Goal: Task Accomplishment & Management: Use online tool/utility

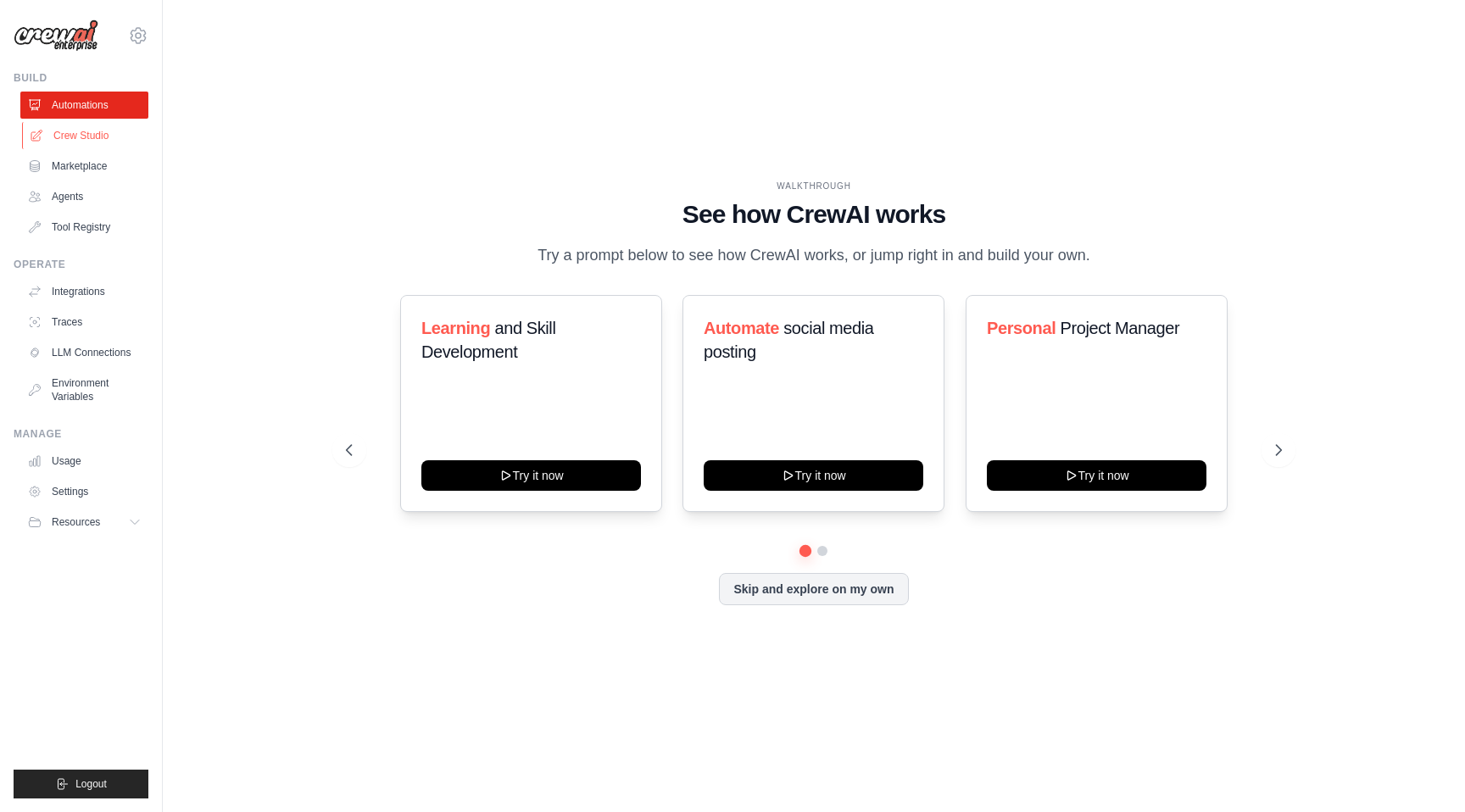
click at [86, 134] on link "Crew Studio" at bounding box center [85, 136] width 128 height 27
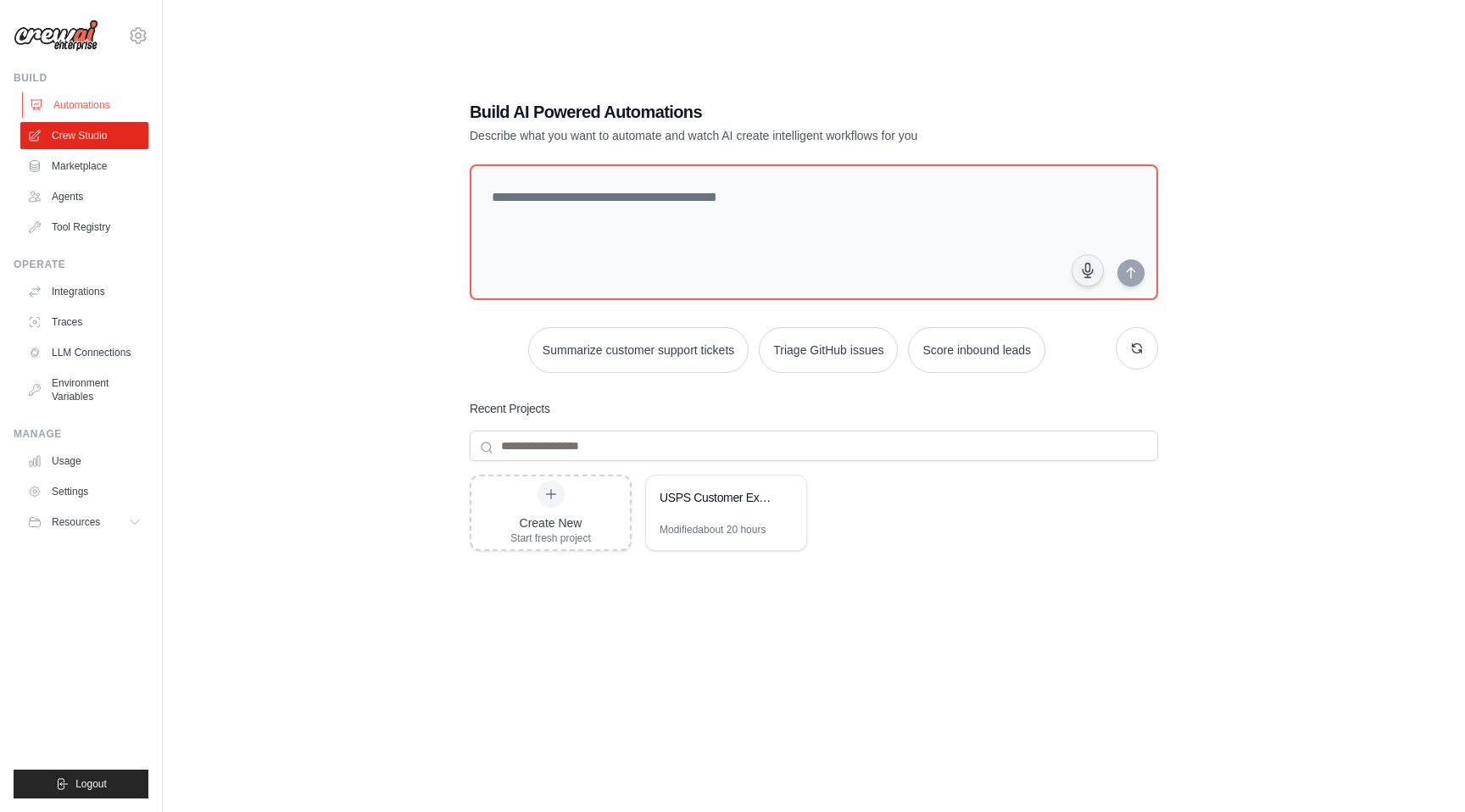
click at [75, 105] on link "Automations" at bounding box center [85, 105] width 128 height 27
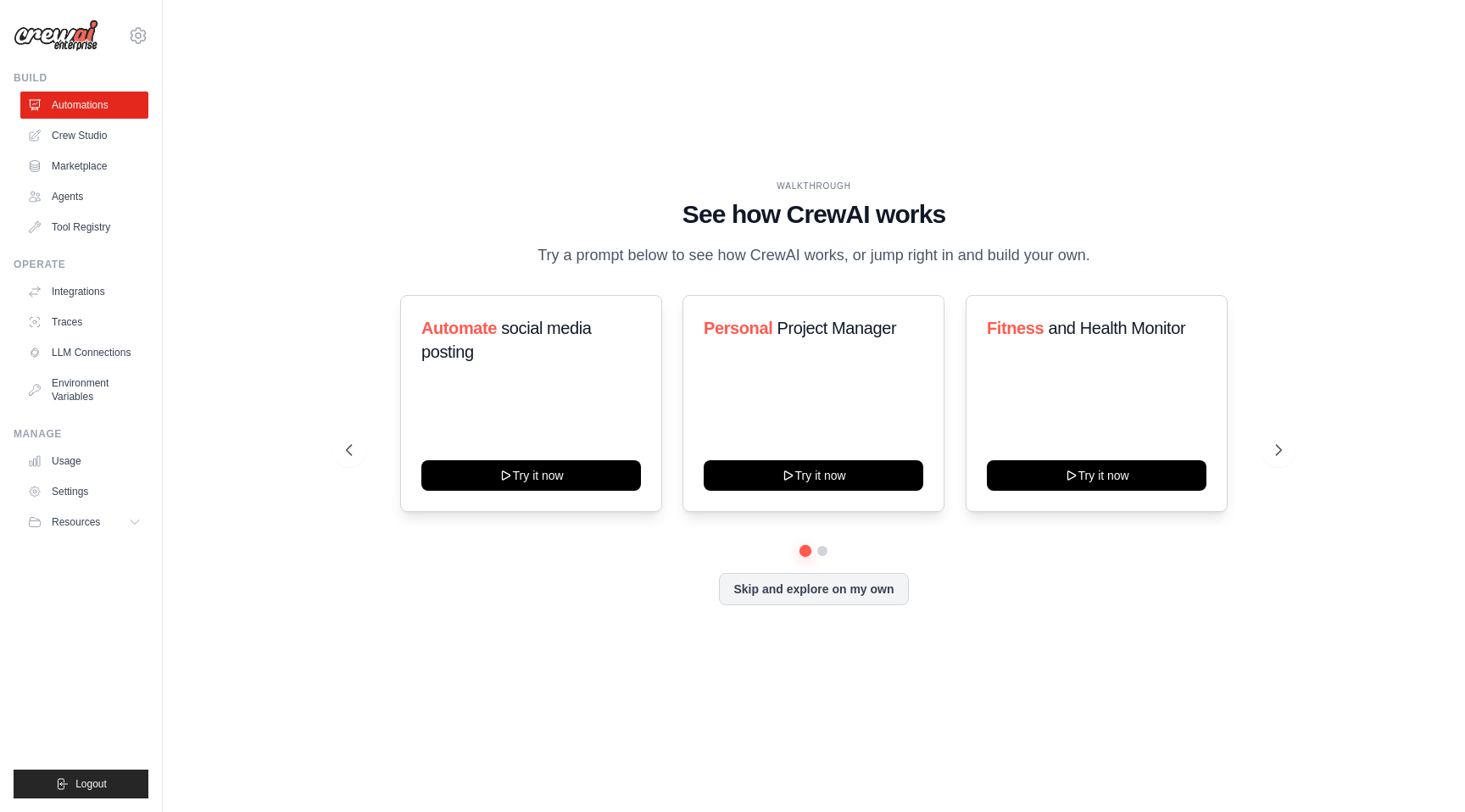
click at [36, 75] on div "Build" at bounding box center [81, 78] width 135 height 14
click at [72, 43] on img at bounding box center [56, 36] width 85 height 33
click at [136, 33] on icon at bounding box center [138, 35] width 20 height 20
click at [77, 454] on link "Usage" at bounding box center [85, 461] width 128 height 27
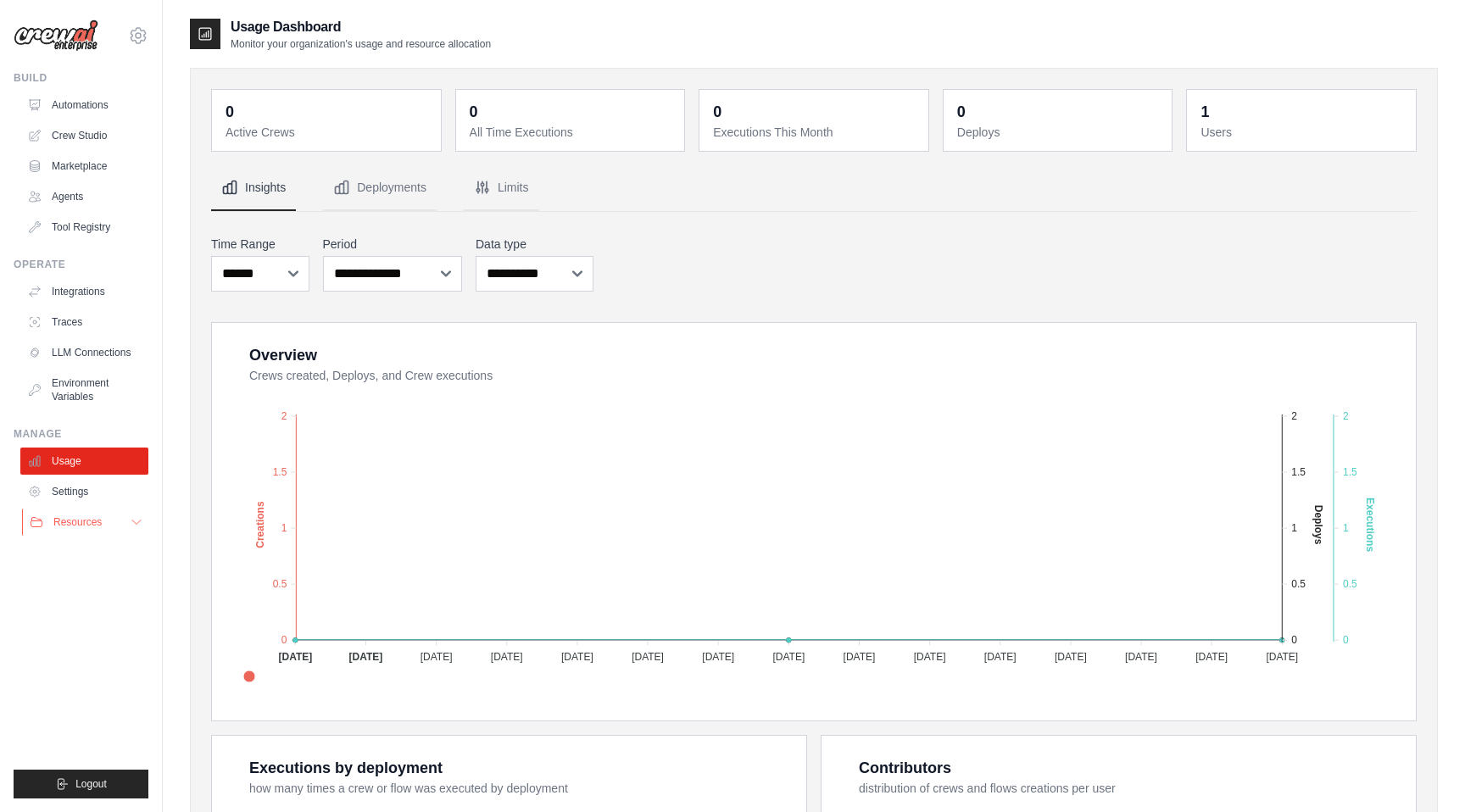
click at [103, 511] on button "Resources" at bounding box center [85, 522] width 128 height 27
click at [103, 512] on button "Resources" at bounding box center [85, 522] width 128 height 27
click at [89, 497] on link "Settings" at bounding box center [85, 491] width 128 height 27
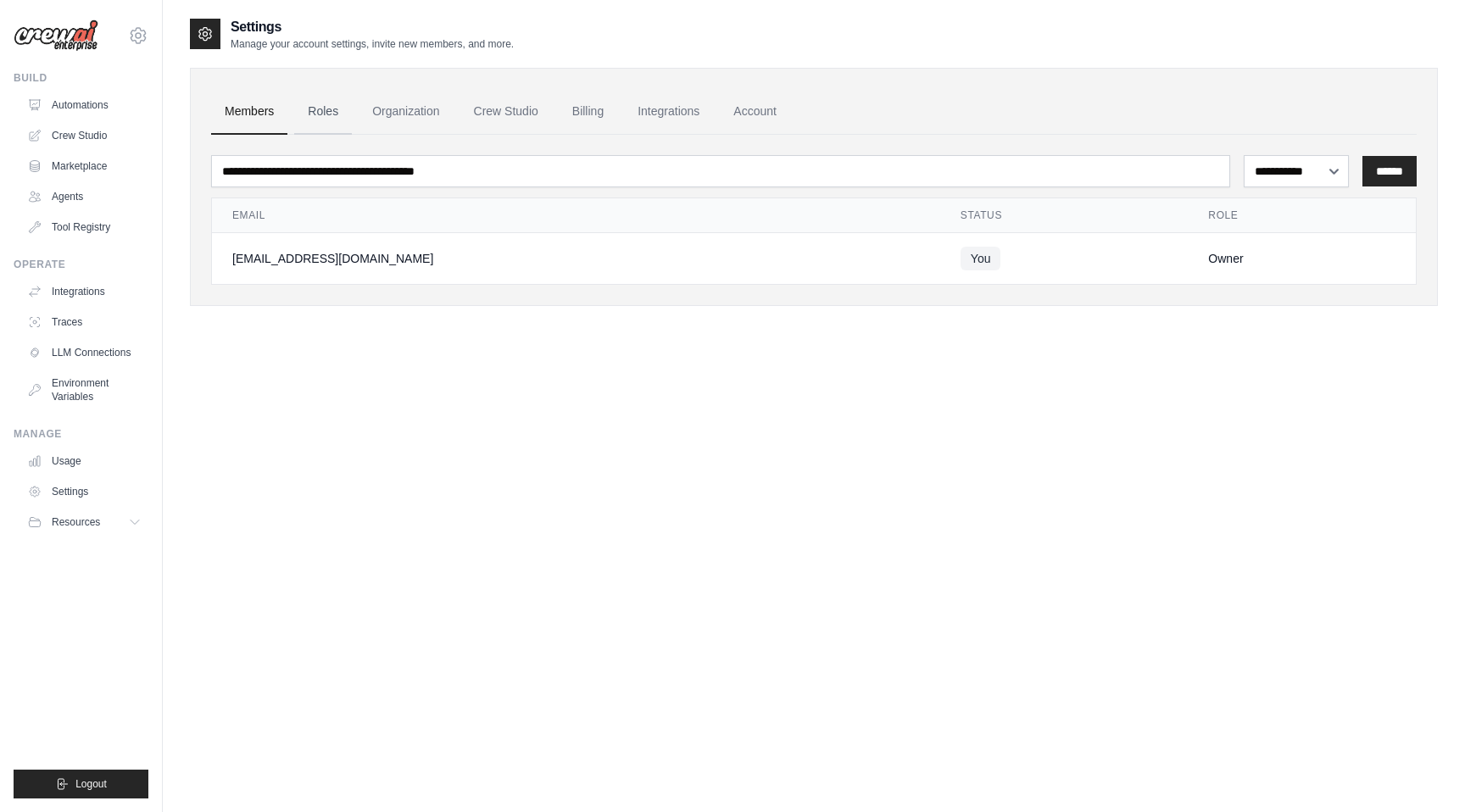
click at [334, 121] on link "Roles" at bounding box center [323, 111] width 58 height 45
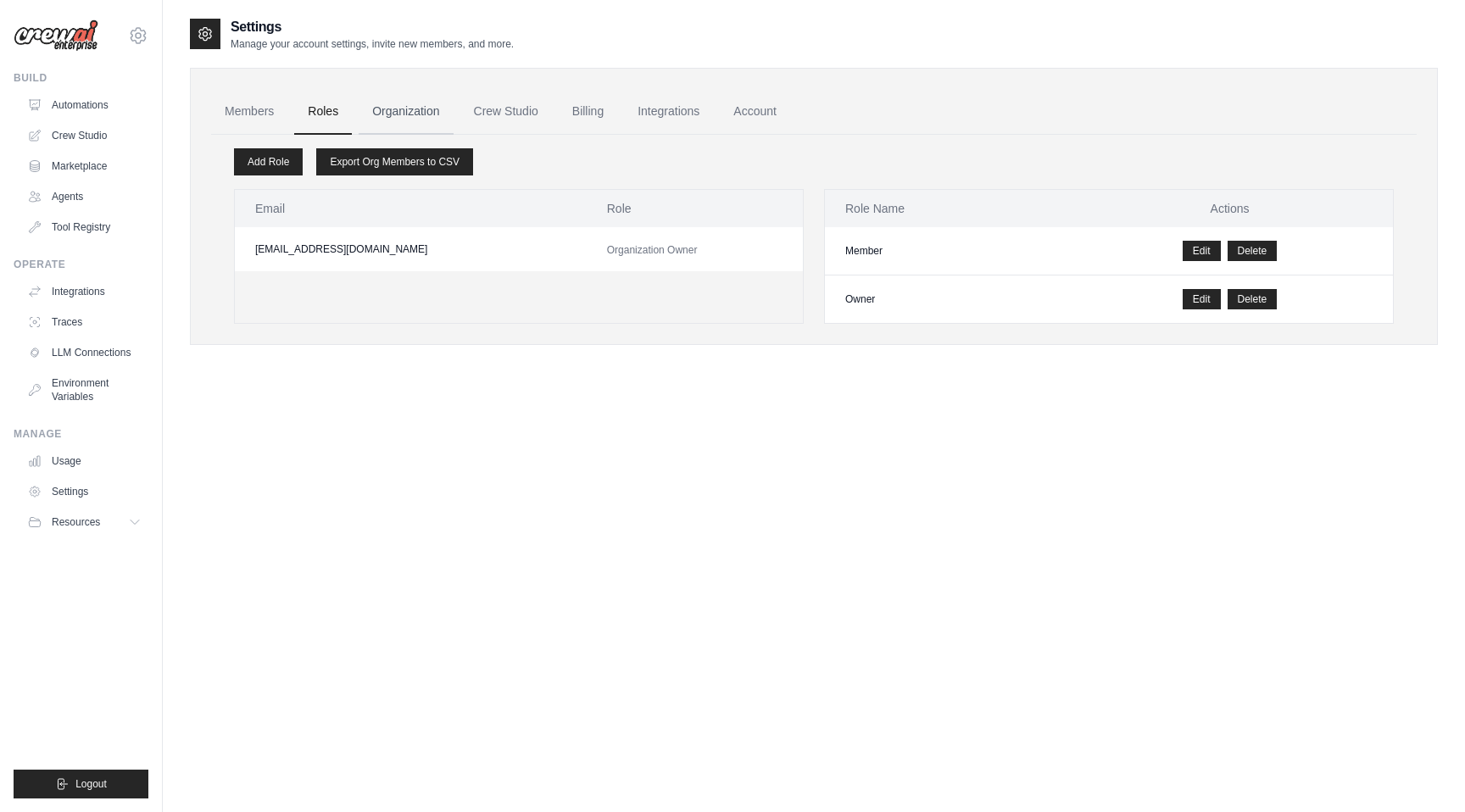
click at [412, 116] on link "Organization" at bounding box center [406, 111] width 94 height 45
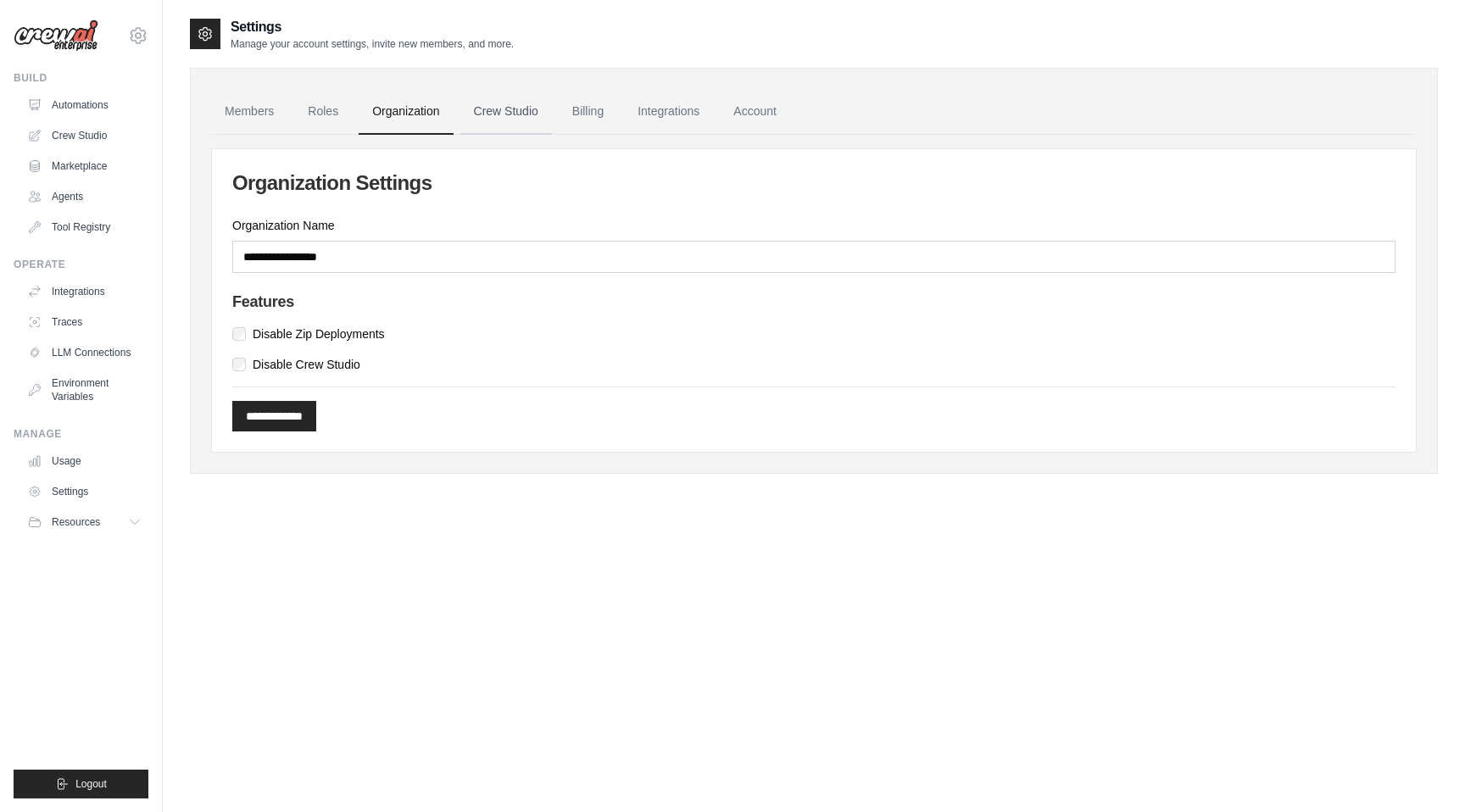
click at [489, 114] on link "Crew Studio" at bounding box center [506, 111] width 92 height 45
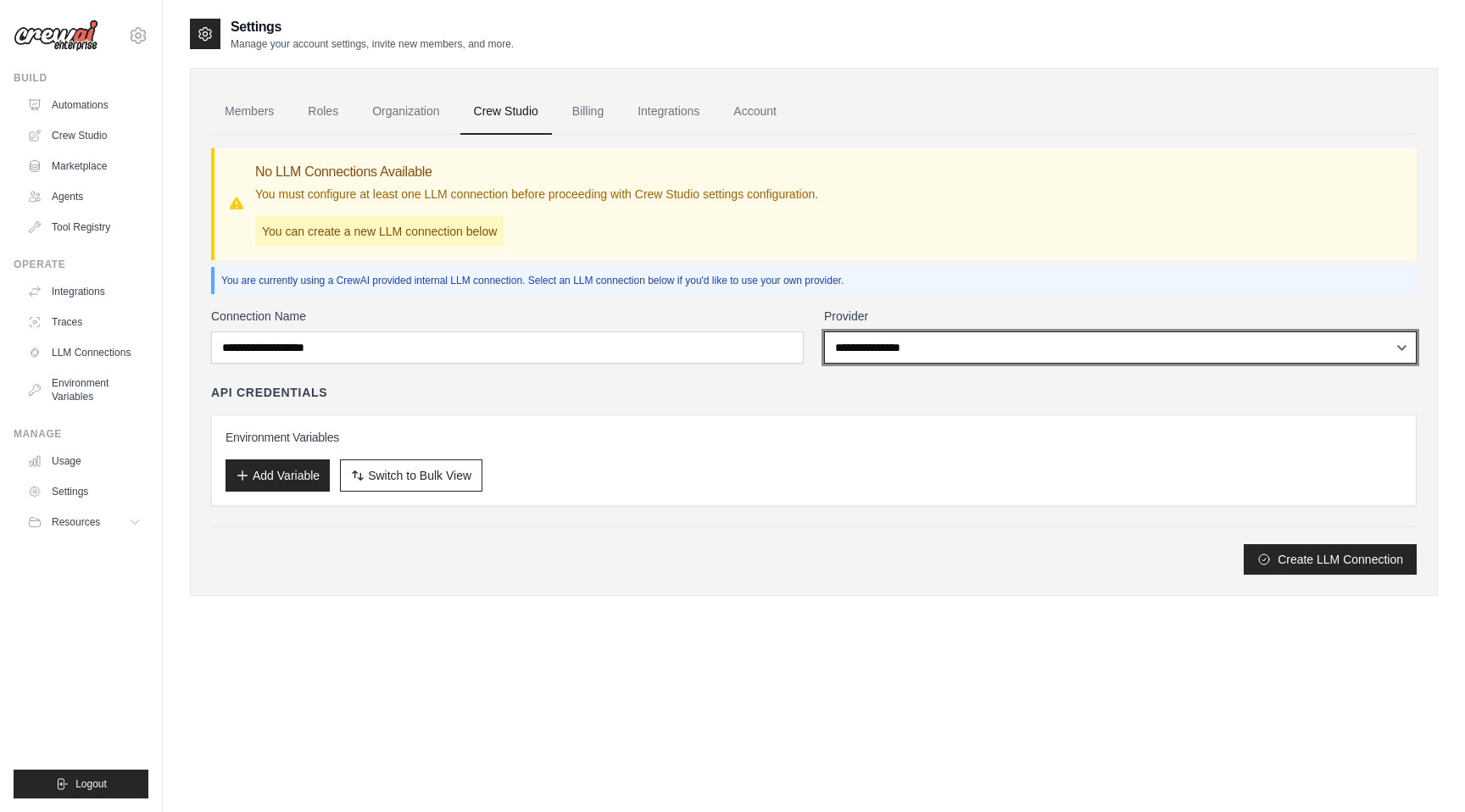
click at [885, 348] on select "**********" at bounding box center [1121, 348] width 593 height 33
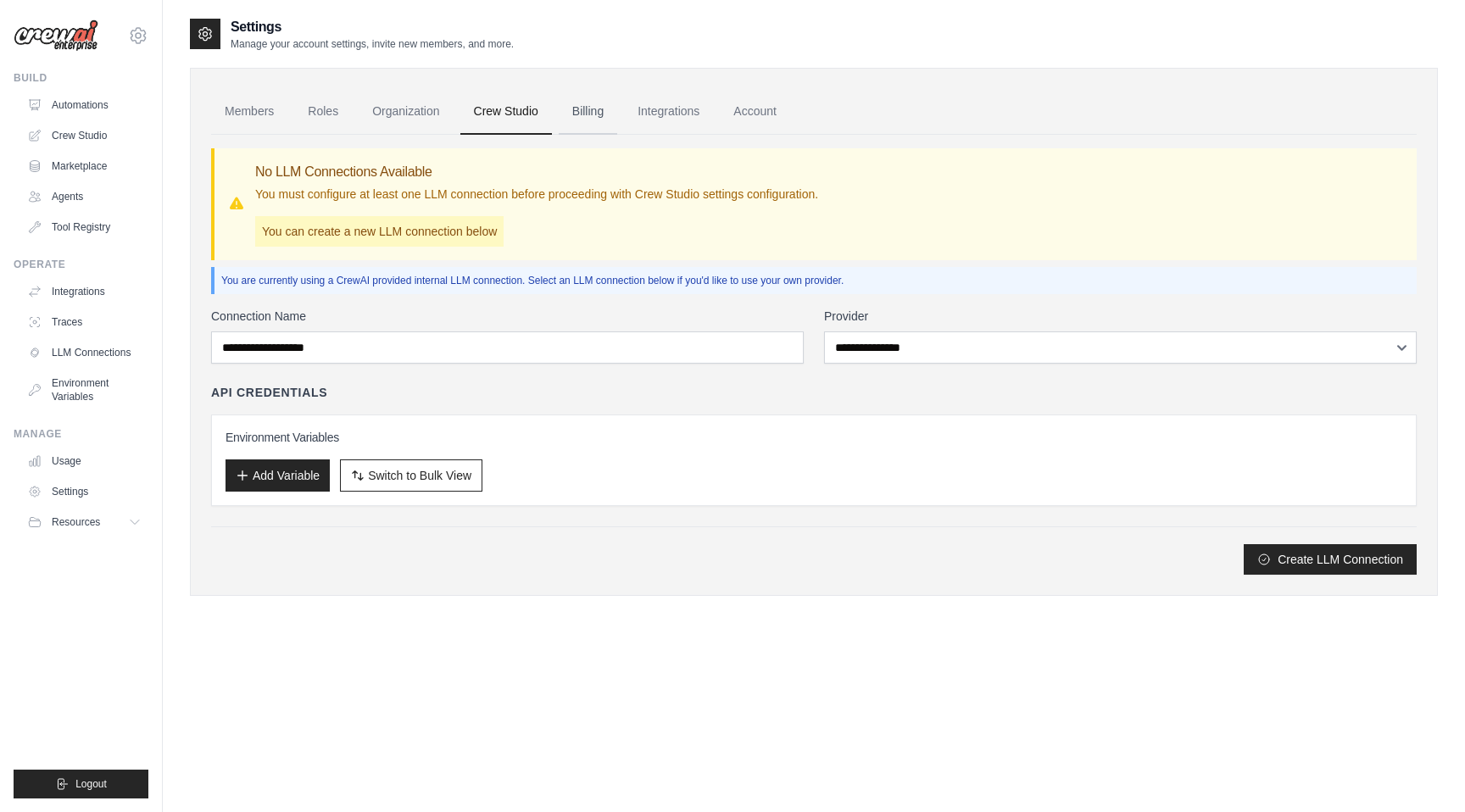
click at [583, 112] on link "Billing" at bounding box center [587, 111] width 59 height 45
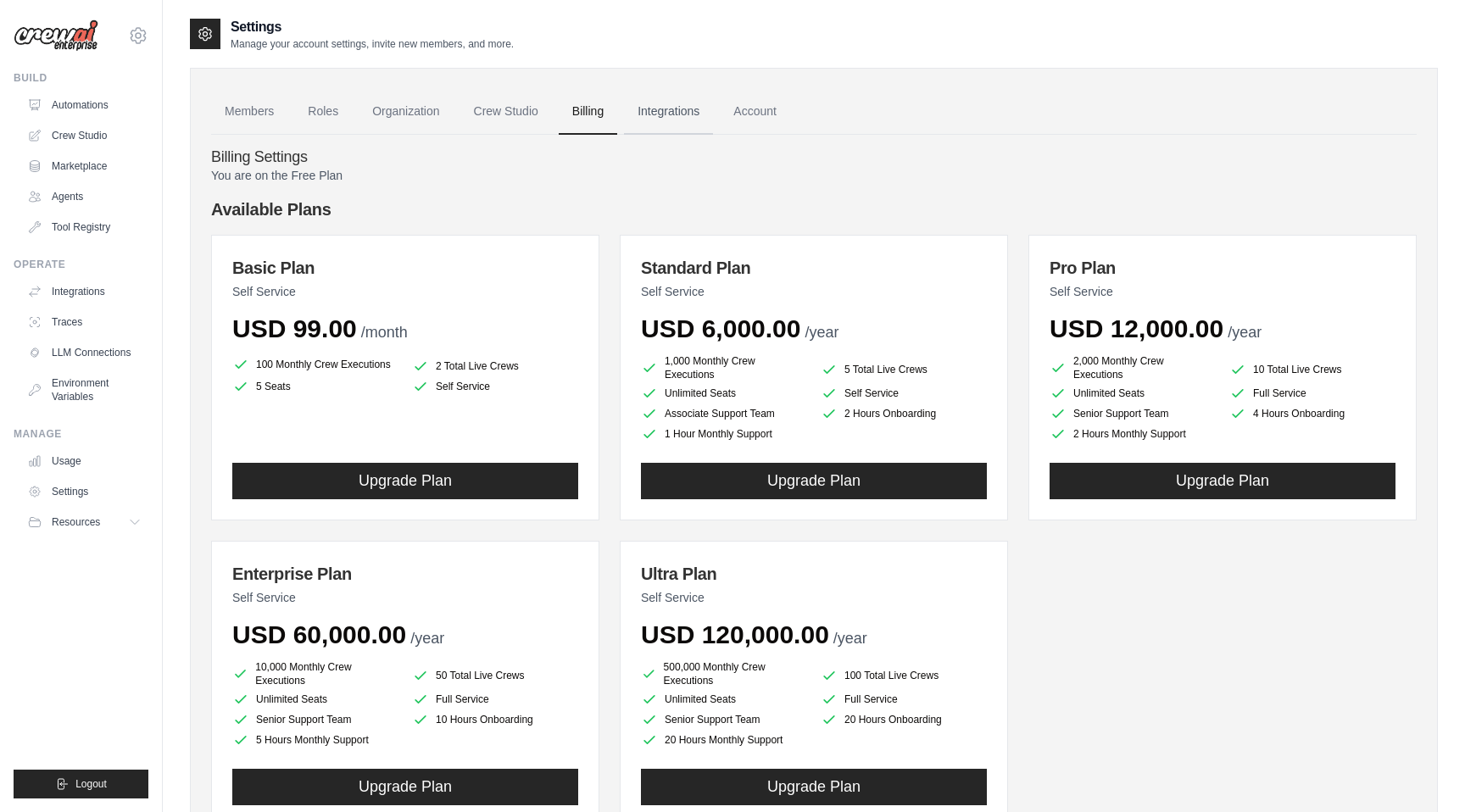
click at [683, 109] on link "Integrations" at bounding box center [668, 111] width 89 height 45
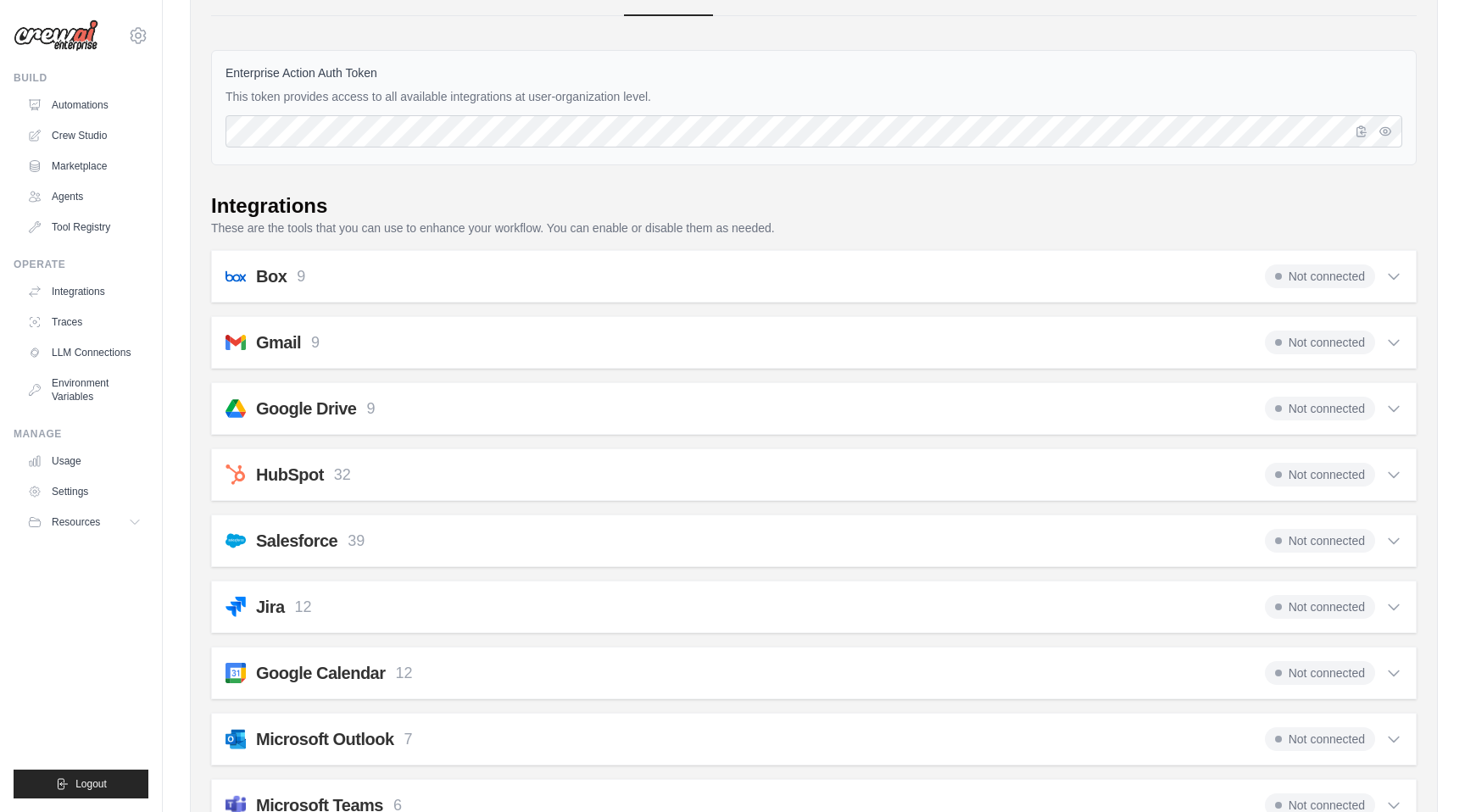
scroll to position [125, 0]
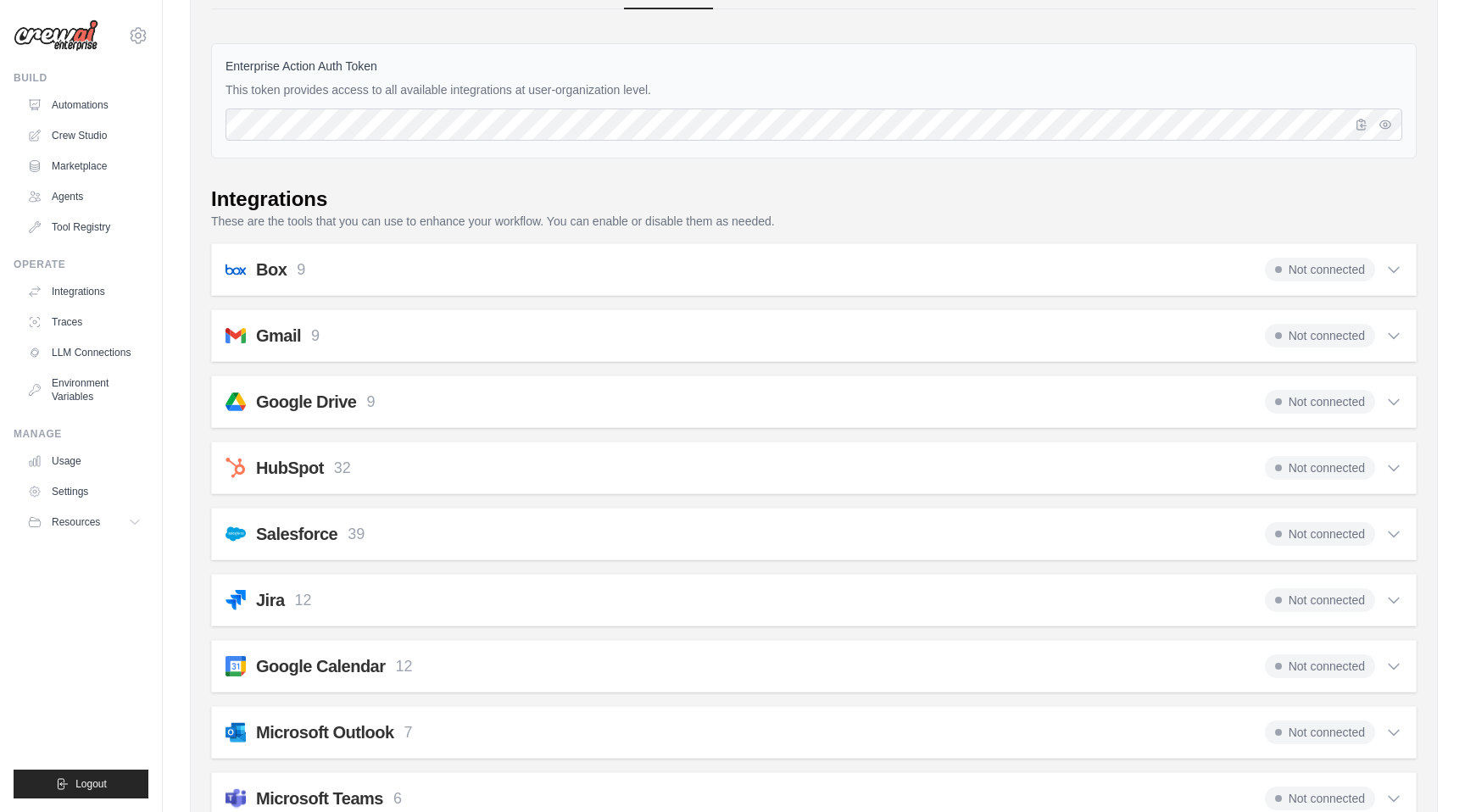
click at [1373, 338] on span "Not connected" at bounding box center [1320, 335] width 111 height 24
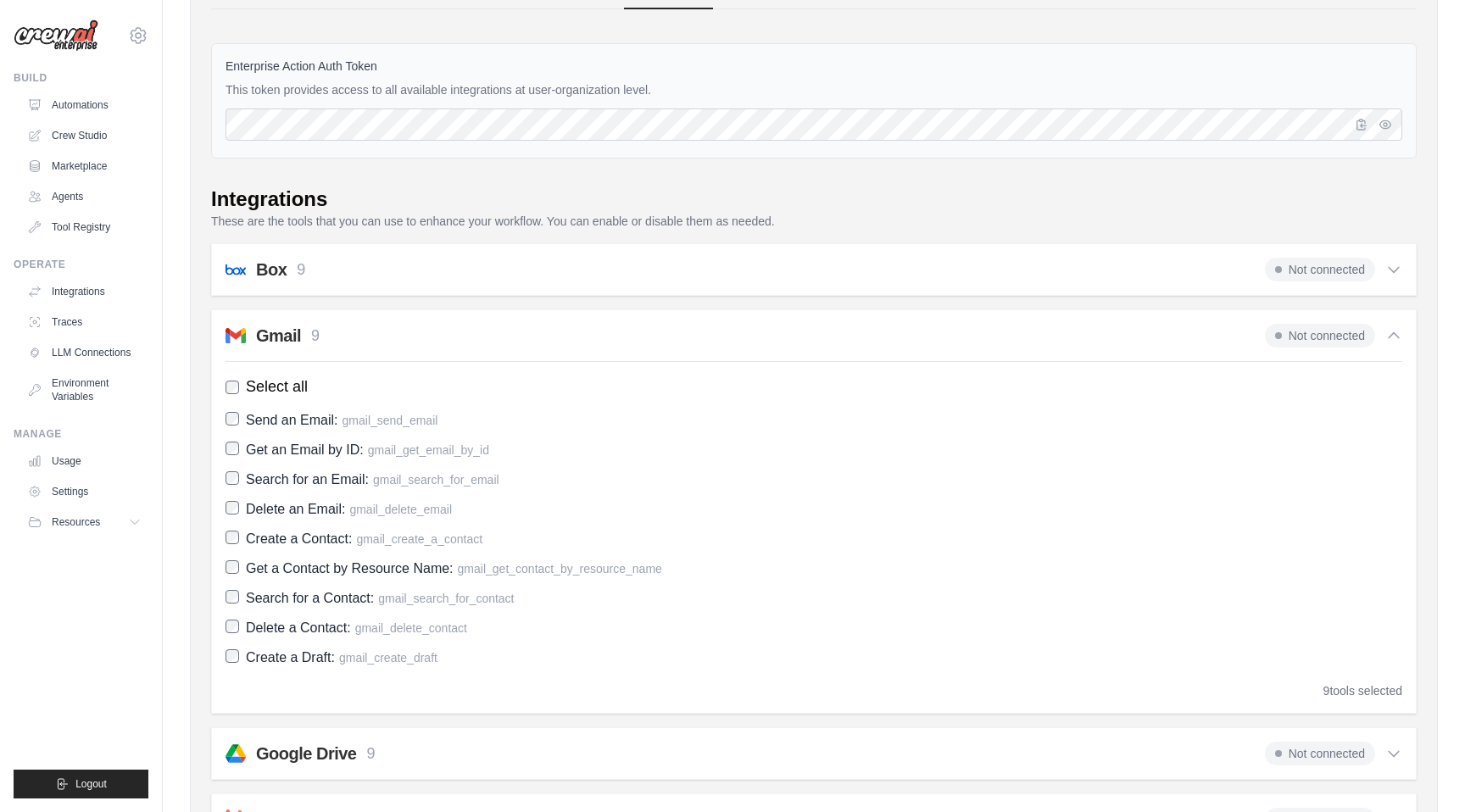
click at [1373, 338] on span "Not connected" at bounding box center [1320, 335] width 111 height 24
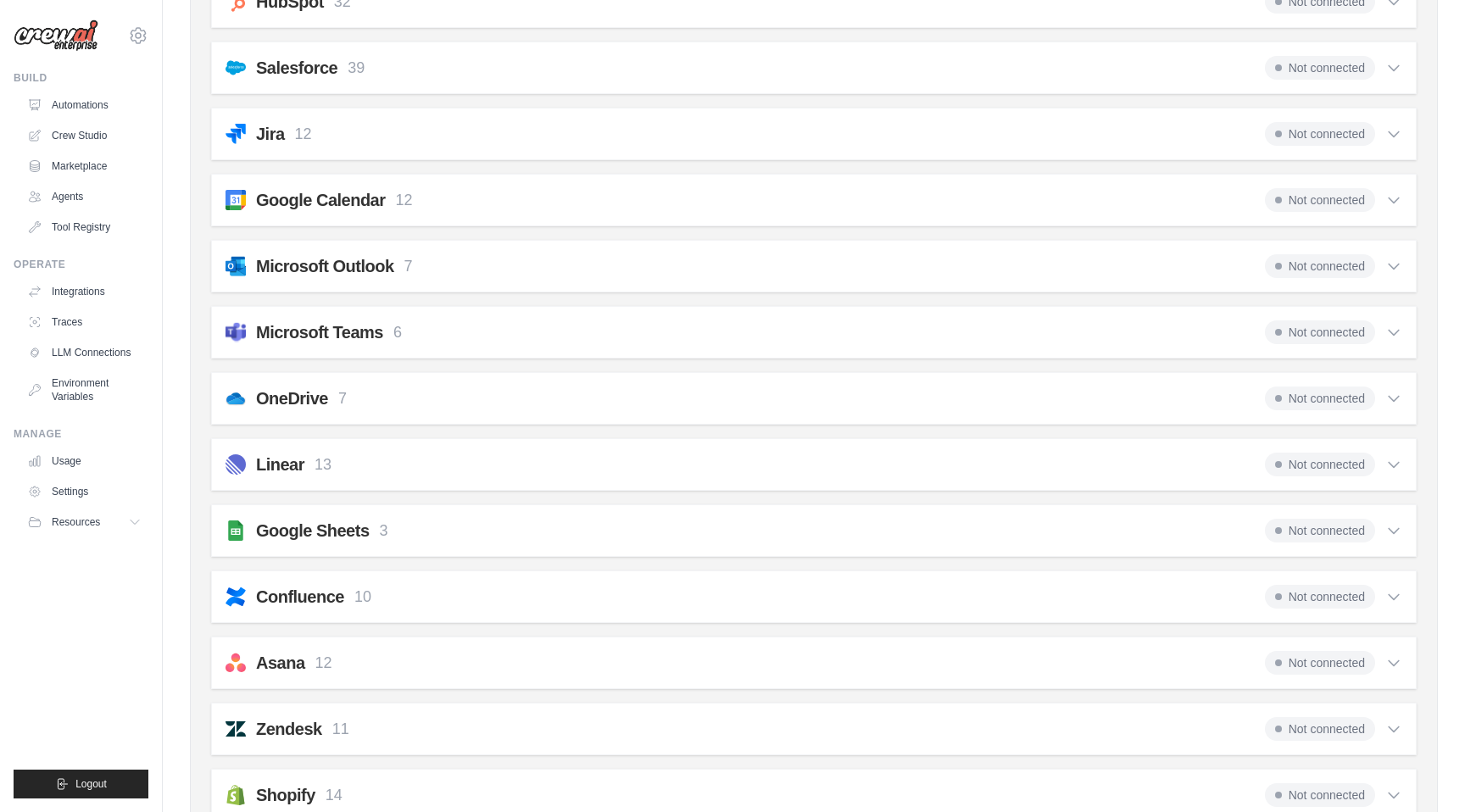
scroll to position [598, 0]
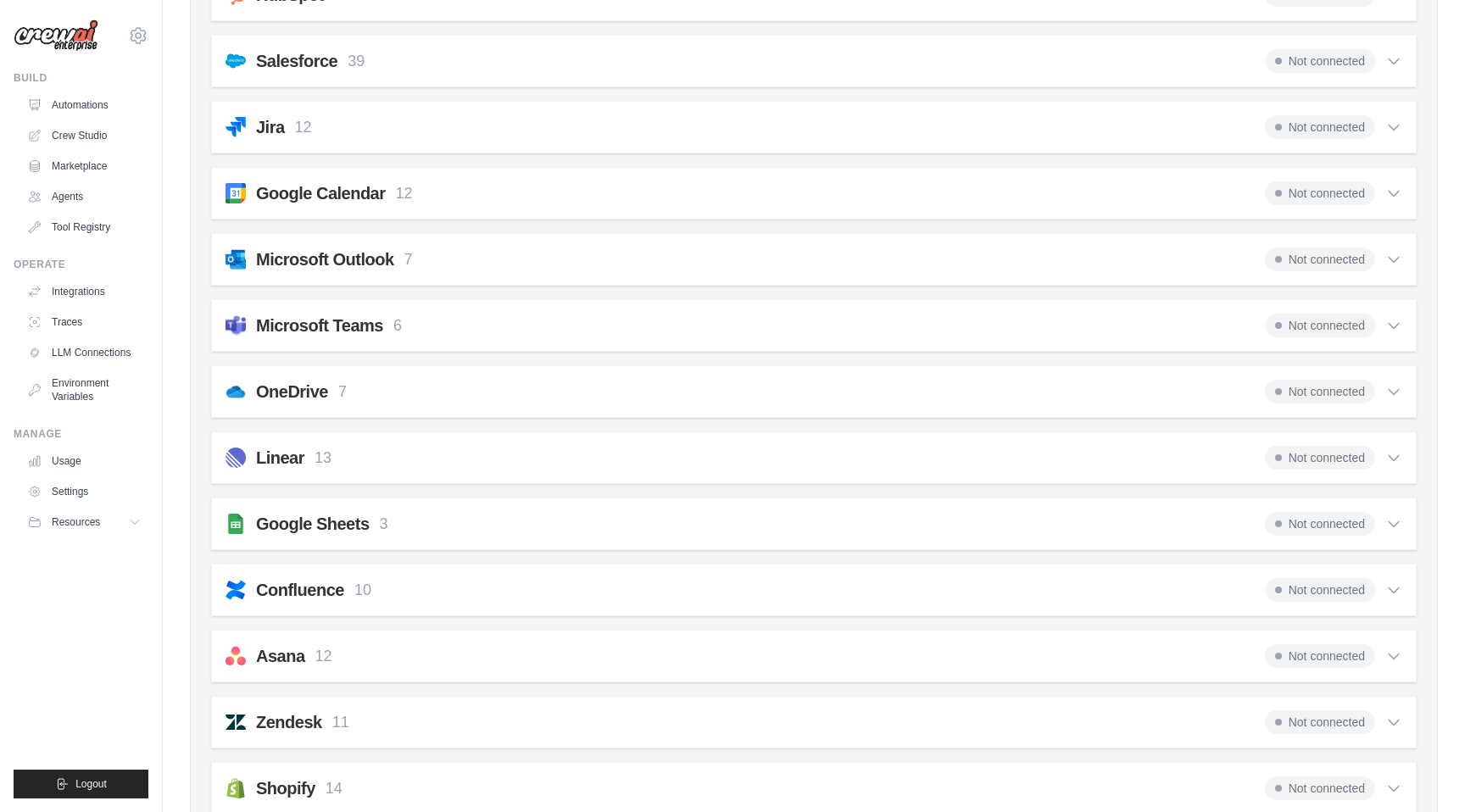
click at [1376, 536] on div "Google Sheets 3 Not connected Select all Get a Row: google_sheets_get_row Creat…" at bounding box center [814, 524] width 1206 height 53
click at [1385, 520] on icon at bounding box center [1393, 524] width 17 height 17
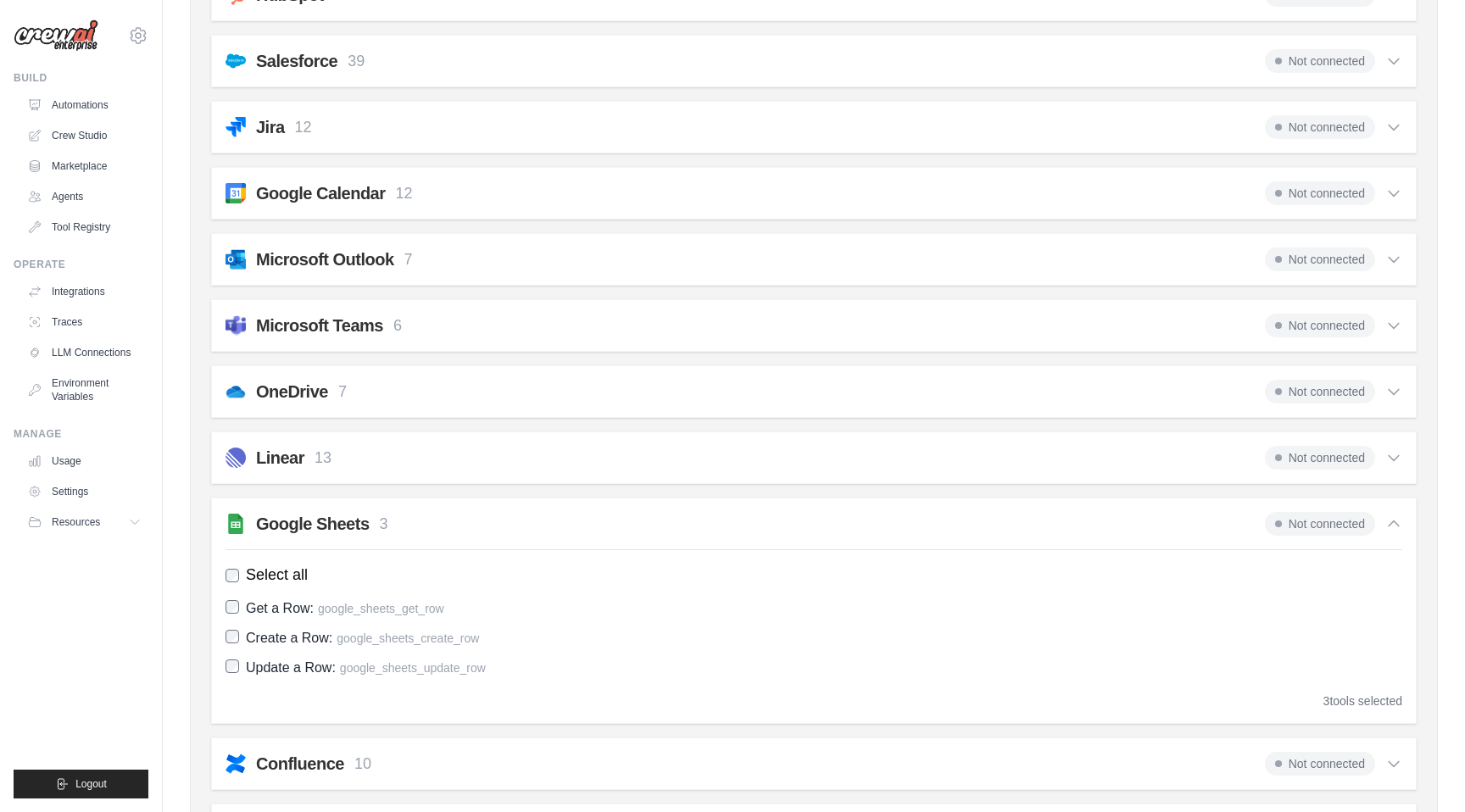
click at [1334, 529] on span "Not connected" at bounding box center [1320, 524] width 111 height 24
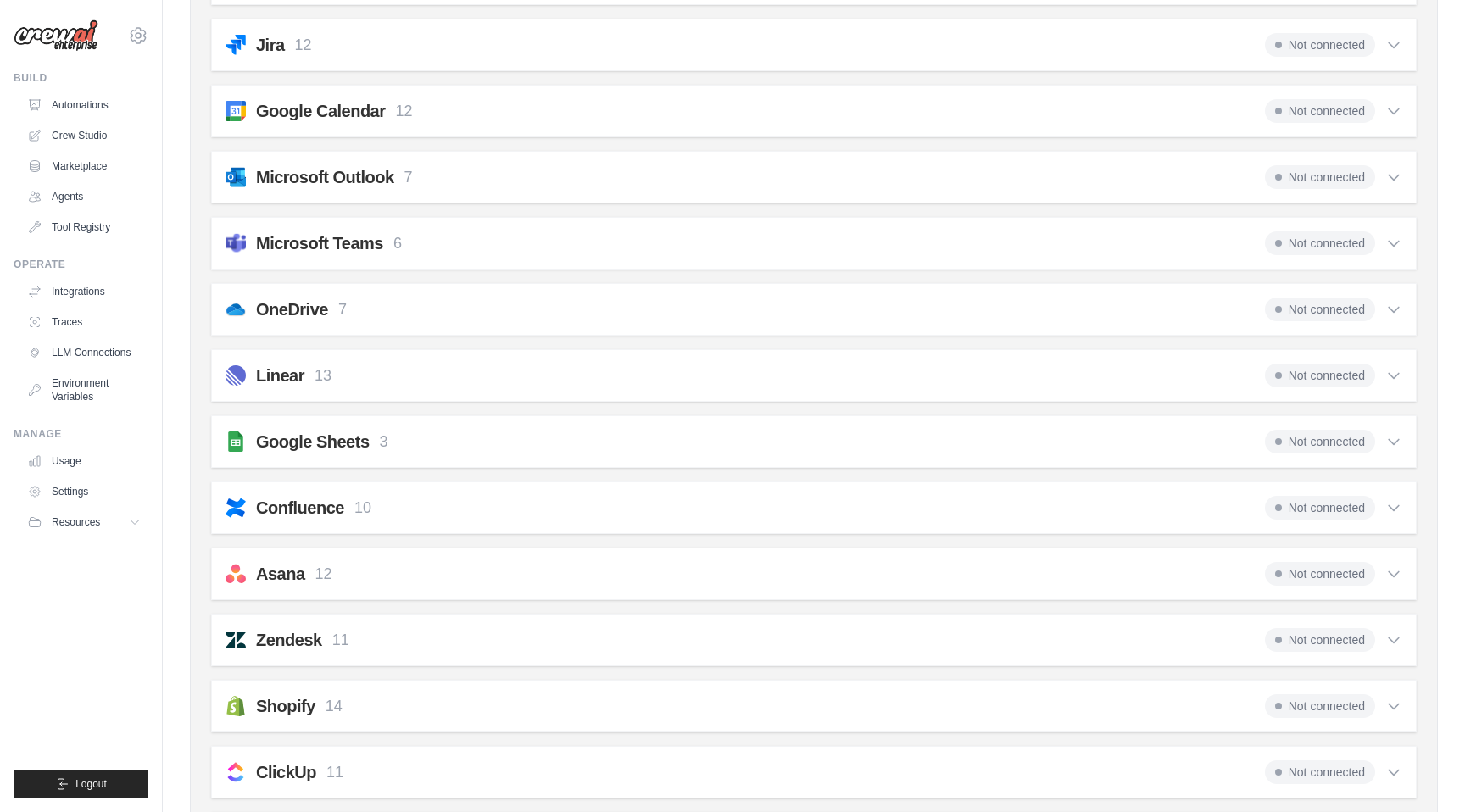
scroll to position [691, 0]
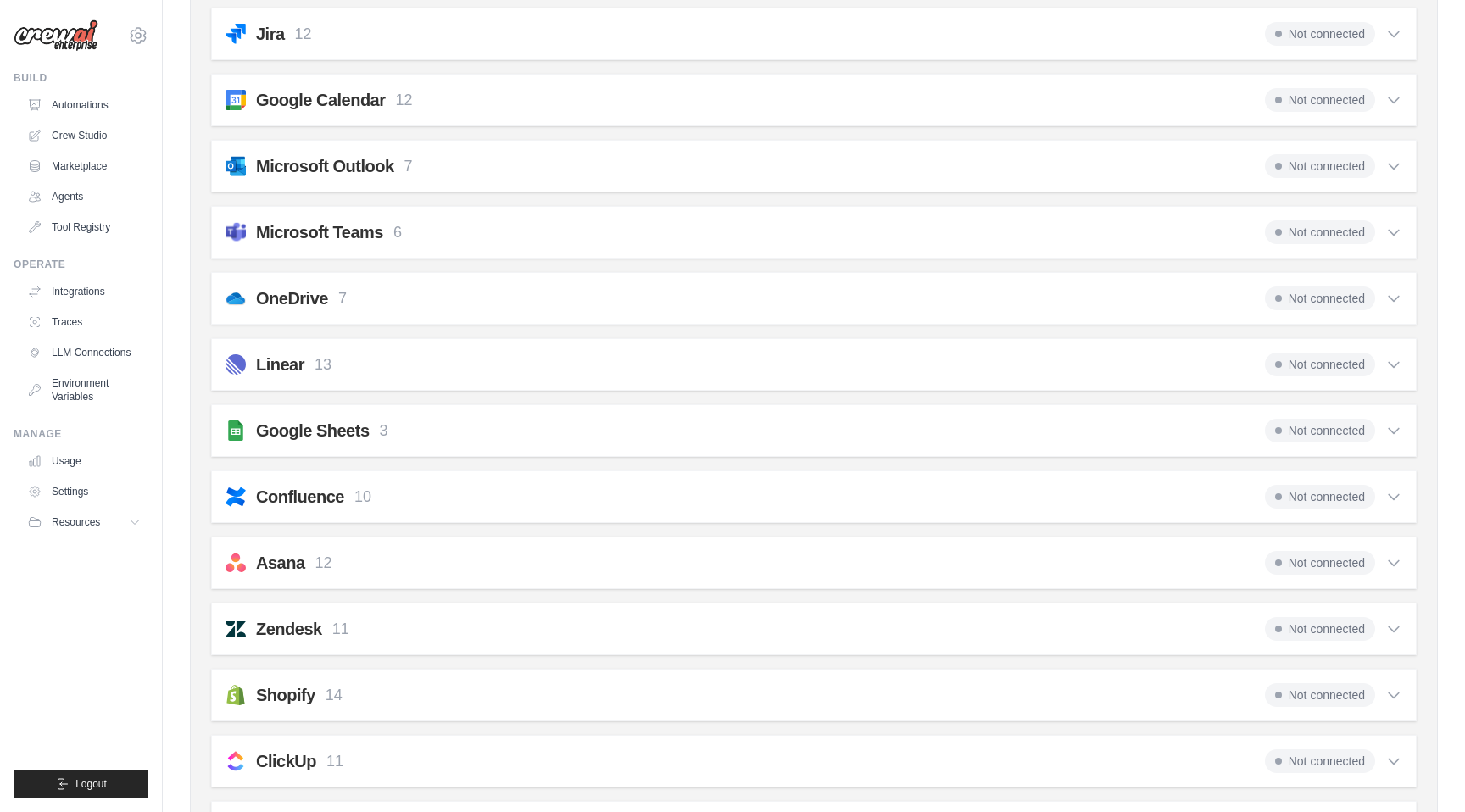
click at [142, 475] on ul "Usage Settings Resources Documentation Blog" at bounding box center [83, 491] width 128 height 88
click at [241, 445] on div "Google Sheets 3 Not connected Select all Get a Row: google_sheets_get_row Creat…" at bounding box center [814, 430] width 1206 height 53
click at [262, 433] on h2 "Google Sheets" at bounding box center [312, 430] width 113 height 24
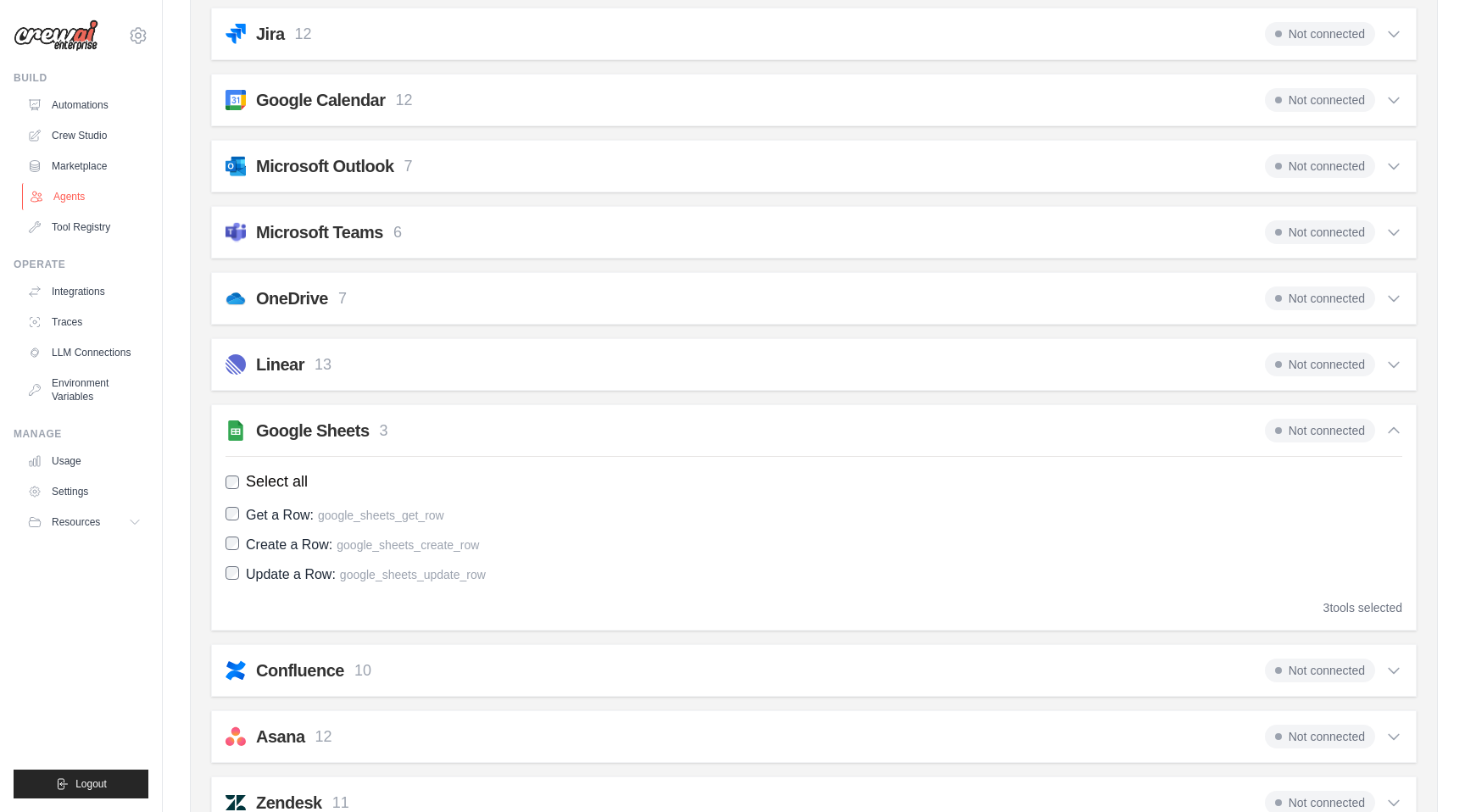
click at [72, 192] on link "Agents" at bounding box center [85, 197] width 128 height 27
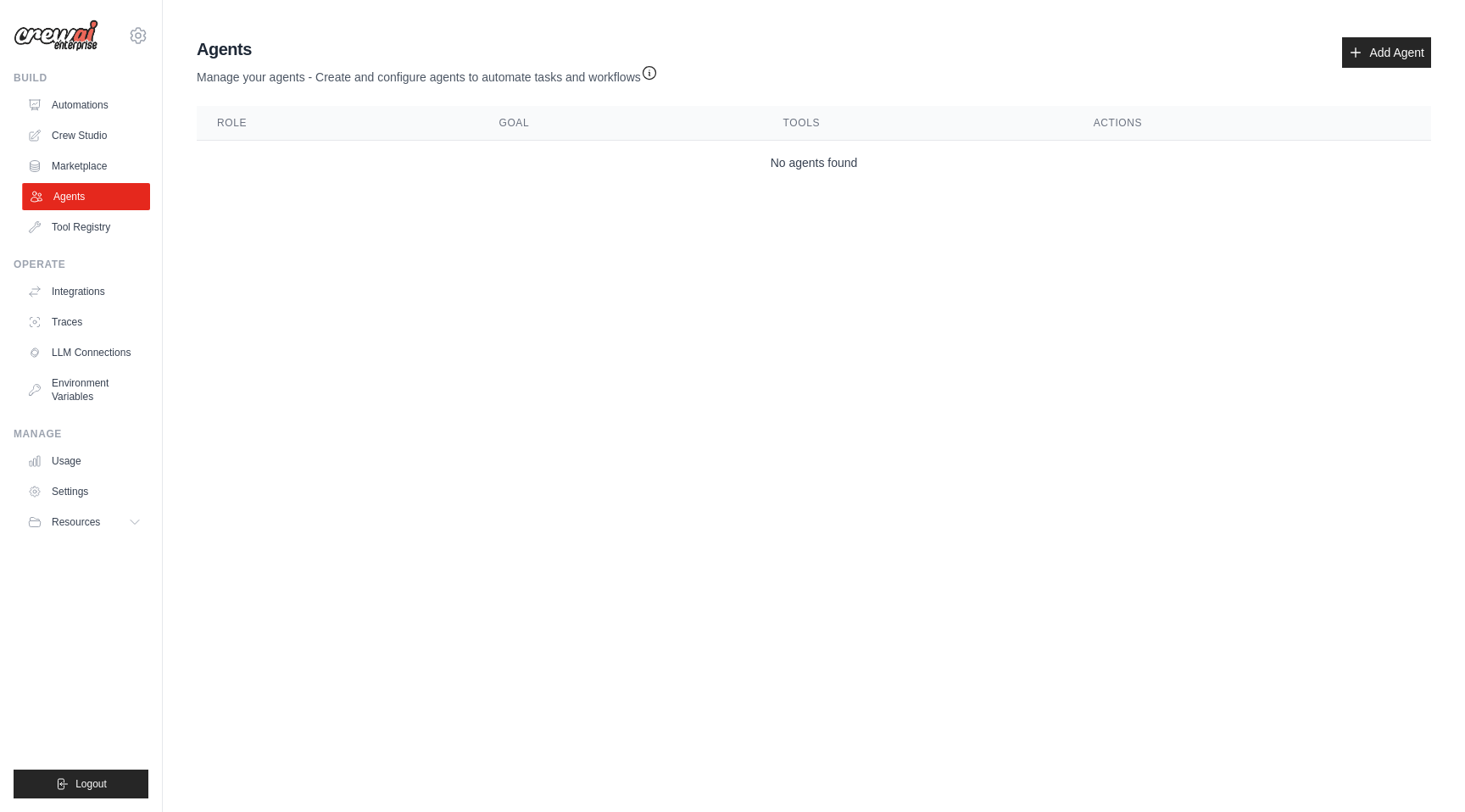
click at [66, 202] on link "Agents" at bounding box center [85, 197] width 128 height 27
click at [65, 229] on link "Tool Registry" at bounding box center [83, 227] width 128 height 27
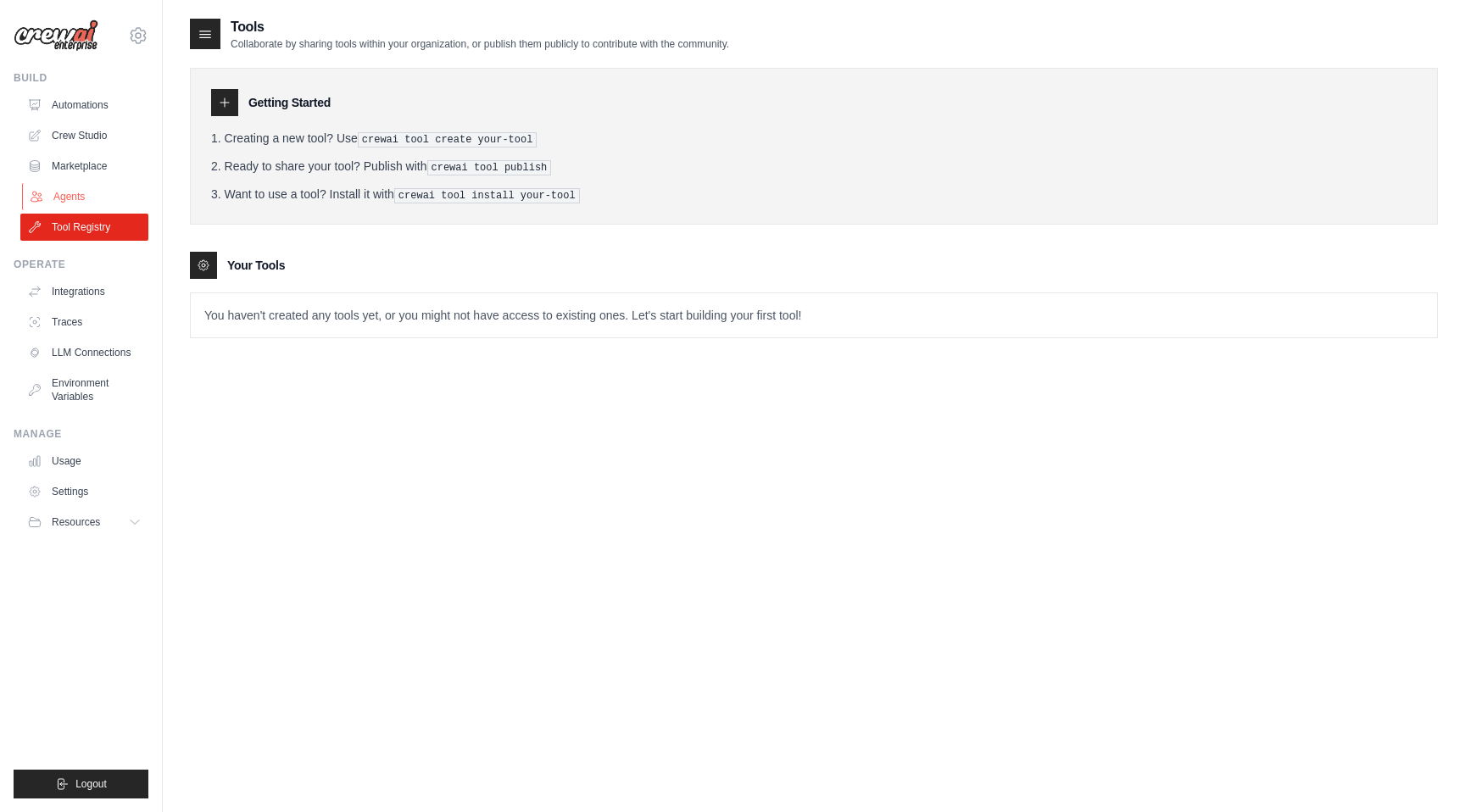
click at [64, 204] on link "Agents" at bounding box center [85, 197] width 128 height 27
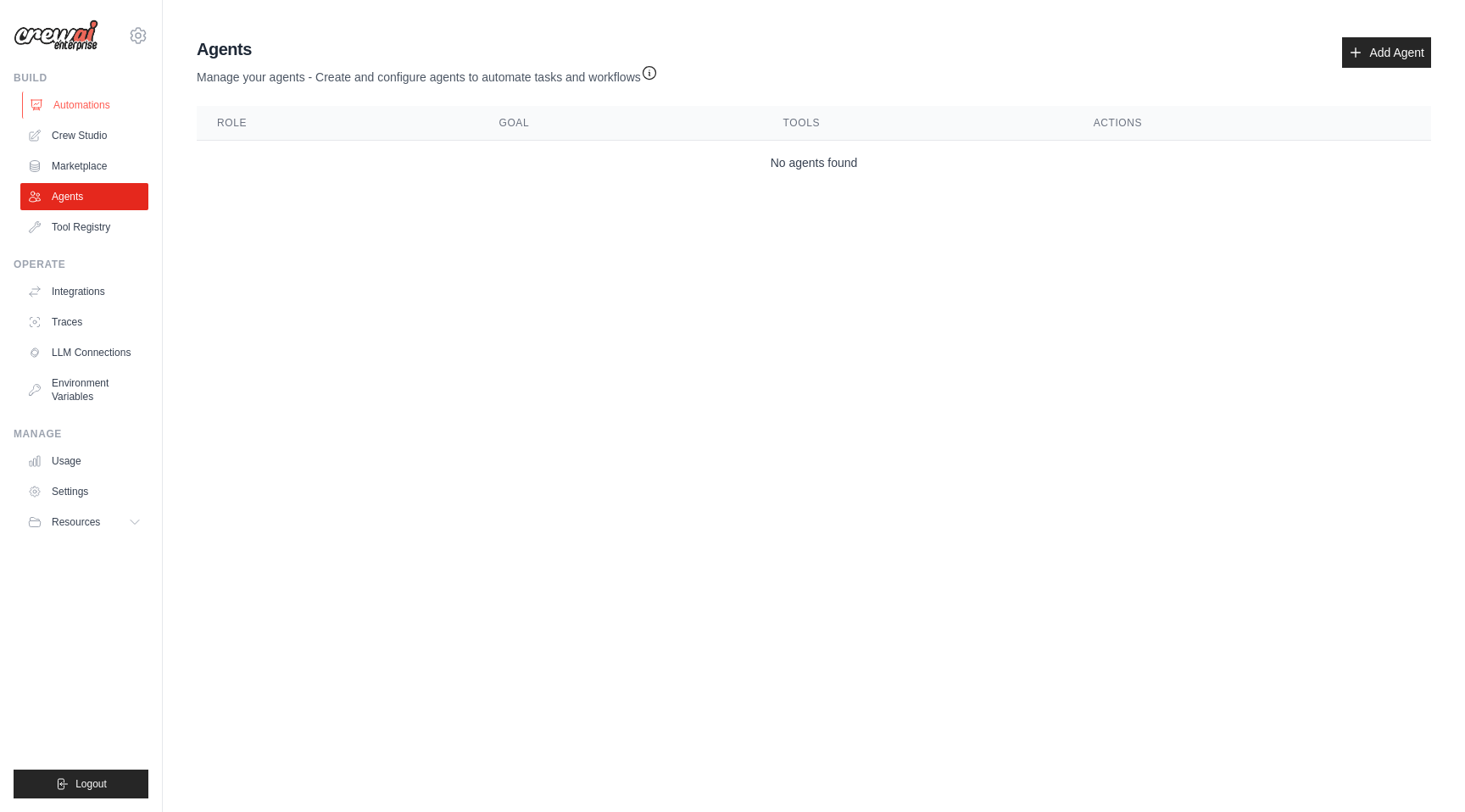
click at [48, 100] on link "Automations" at bounding box center [85, 105] width 128 height 27
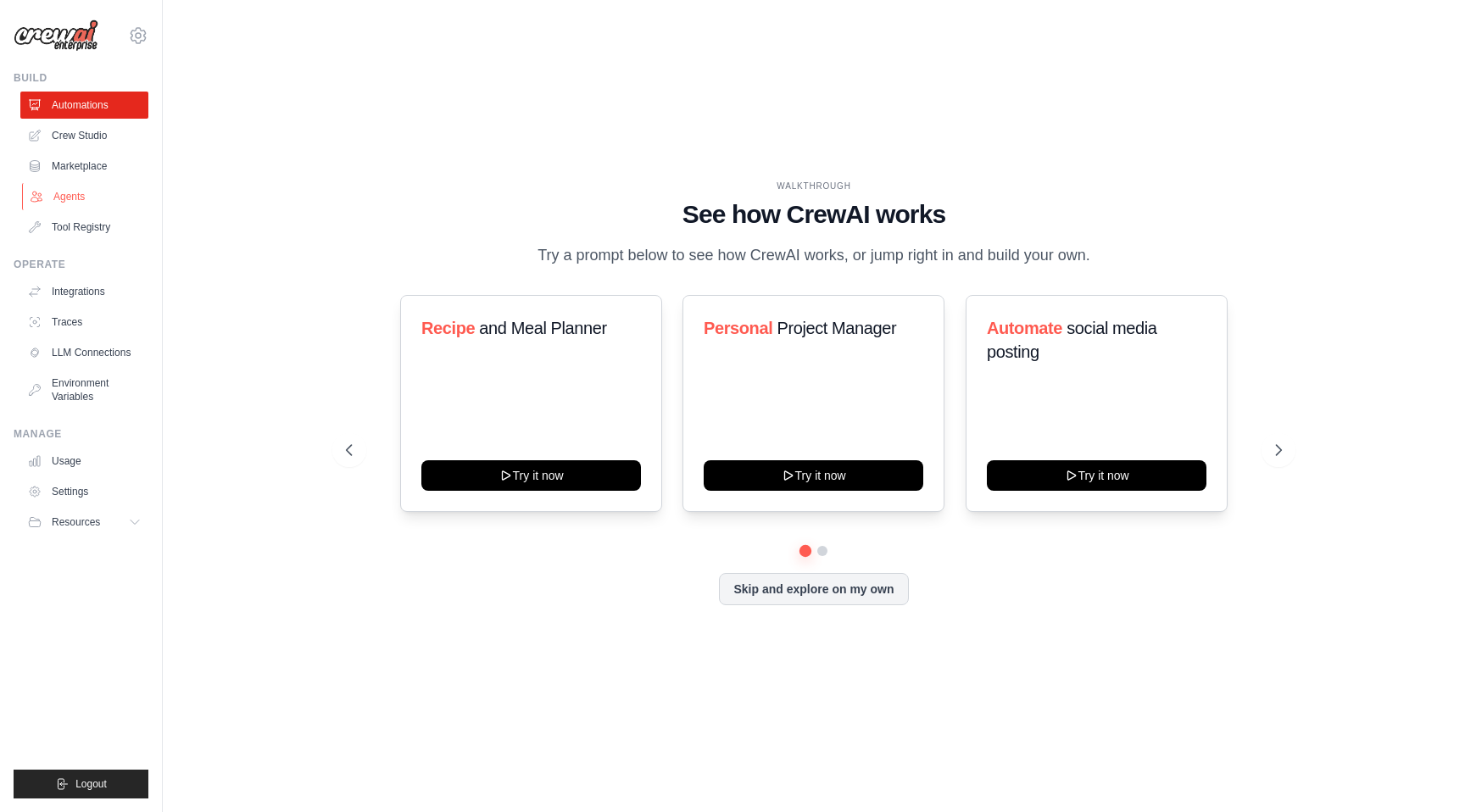
click at [95, 190] on link "Agents" at bounding box center [85, 197] width 128 height 27
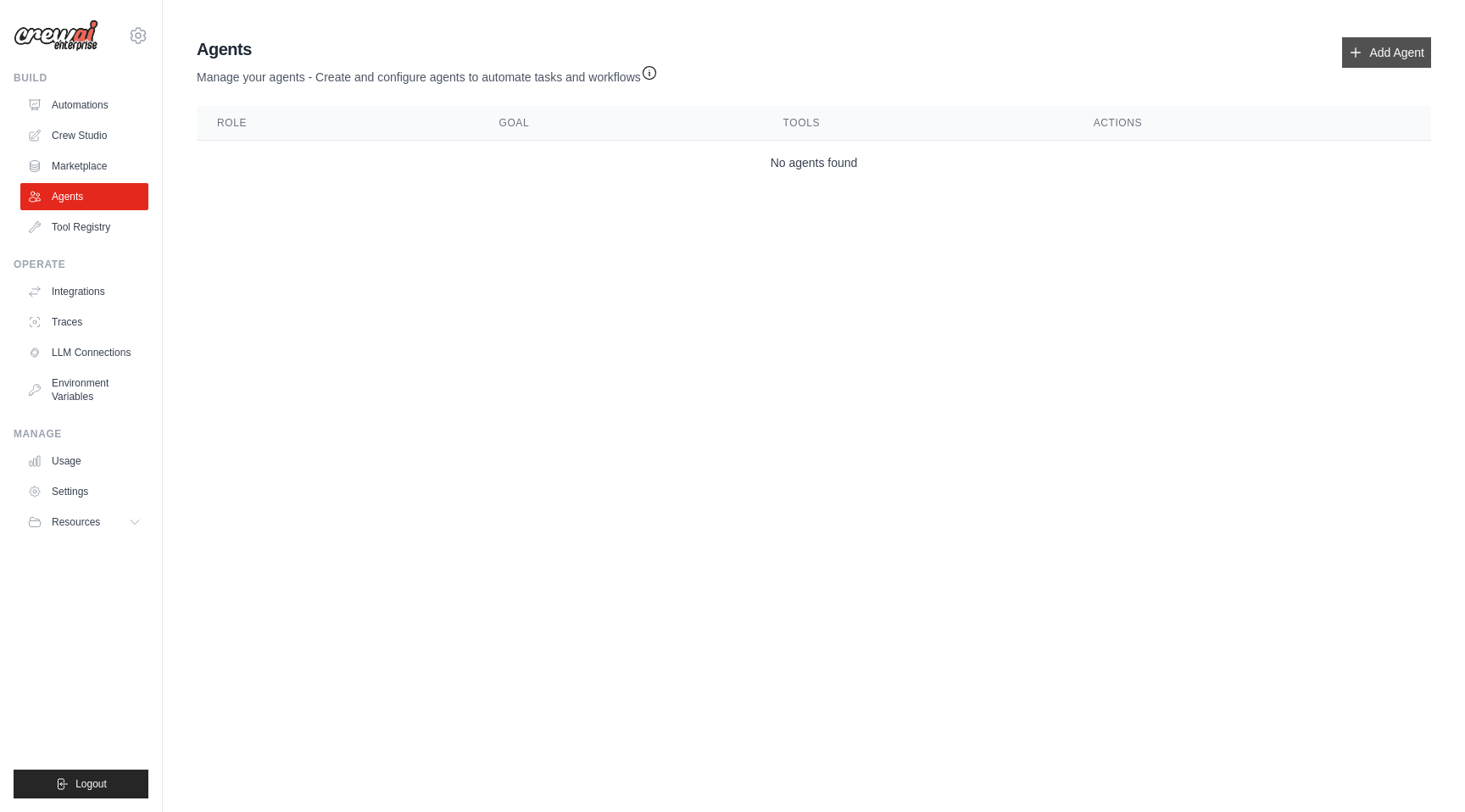
click at [1358, 54] on link "Add Agent" at bounding box center [1386, 53] width 89 height 31
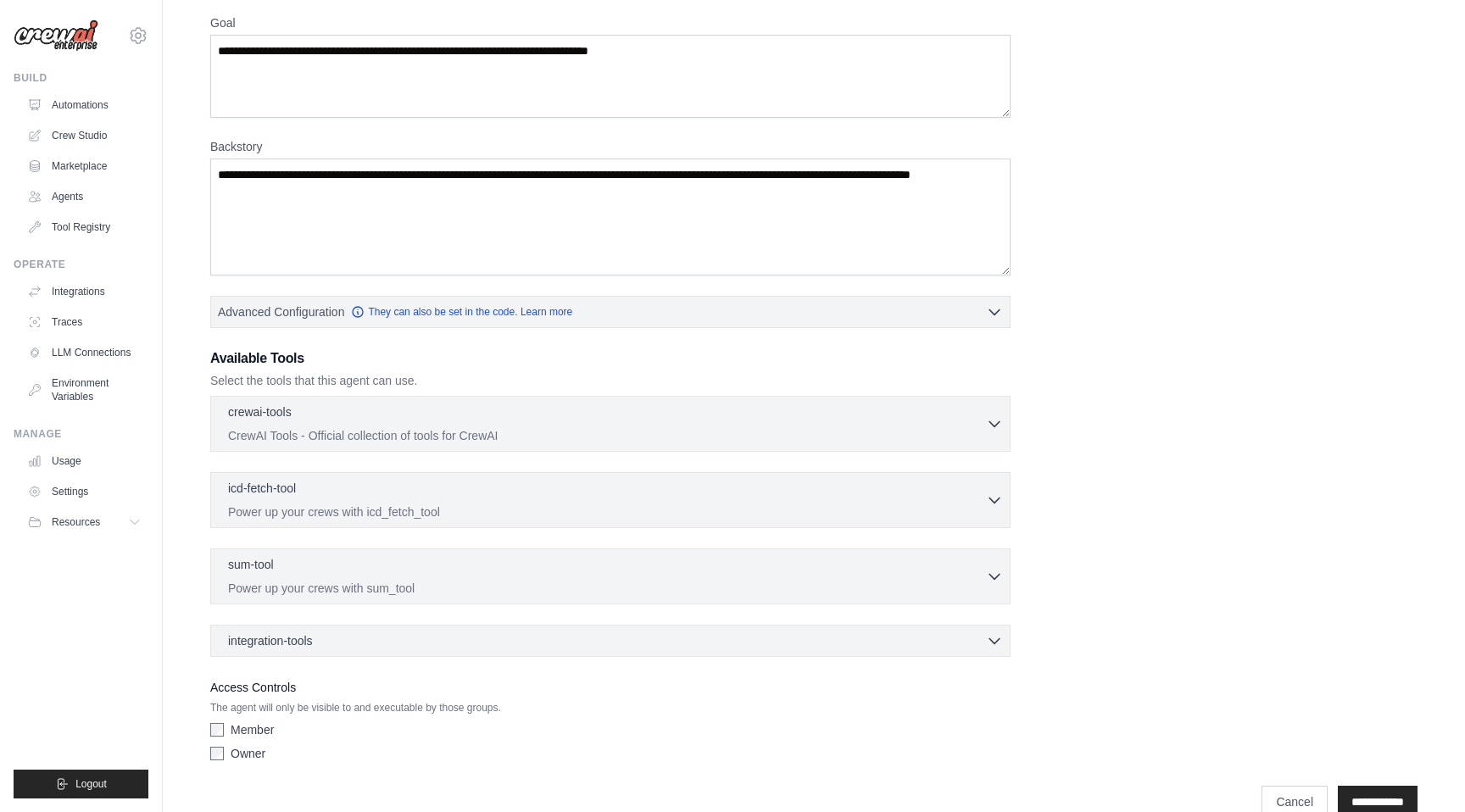
scroll to position [174, 0]
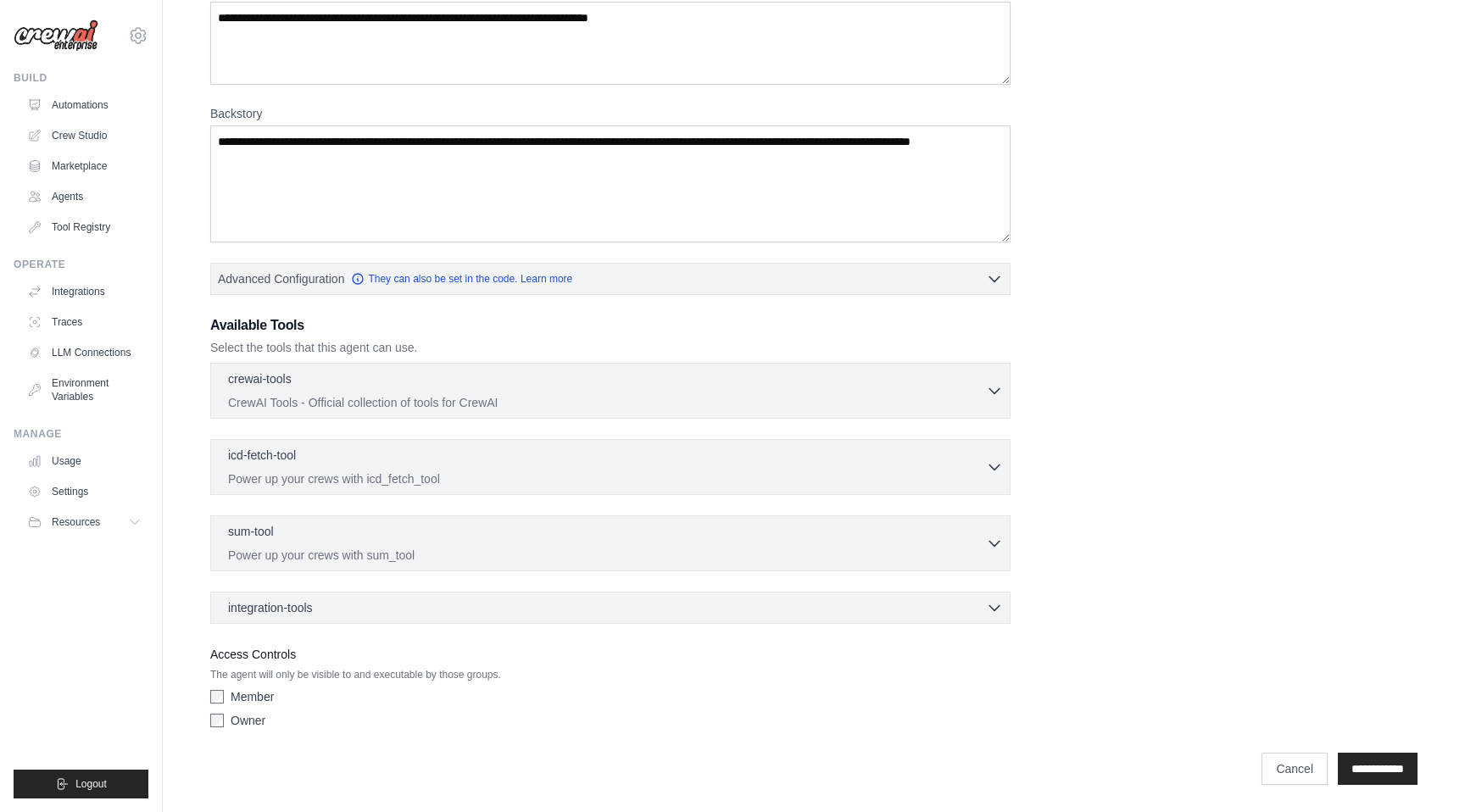
click at [360, 368] on div "crewai-tools 0 selected CrewAI Tools - Official collection of tools for CrewAI …" at bounding box center [610, 391] width 800 height 56
click at [357, 396] on p "CrewAI Tools - Official collection of tools for CrewAI" at bounding box center [607, 401] width 758 height 17
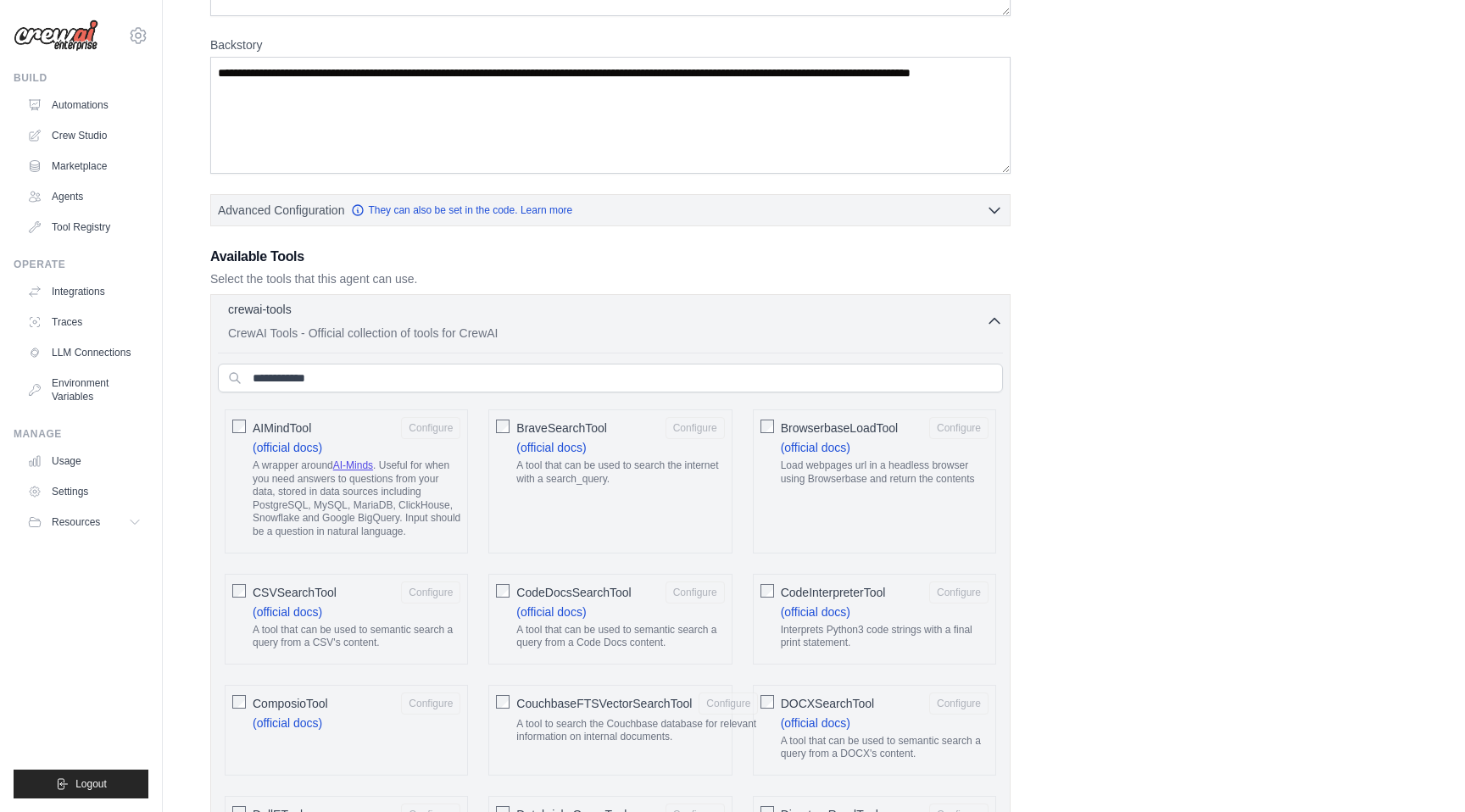
scroll to position [0, 0]
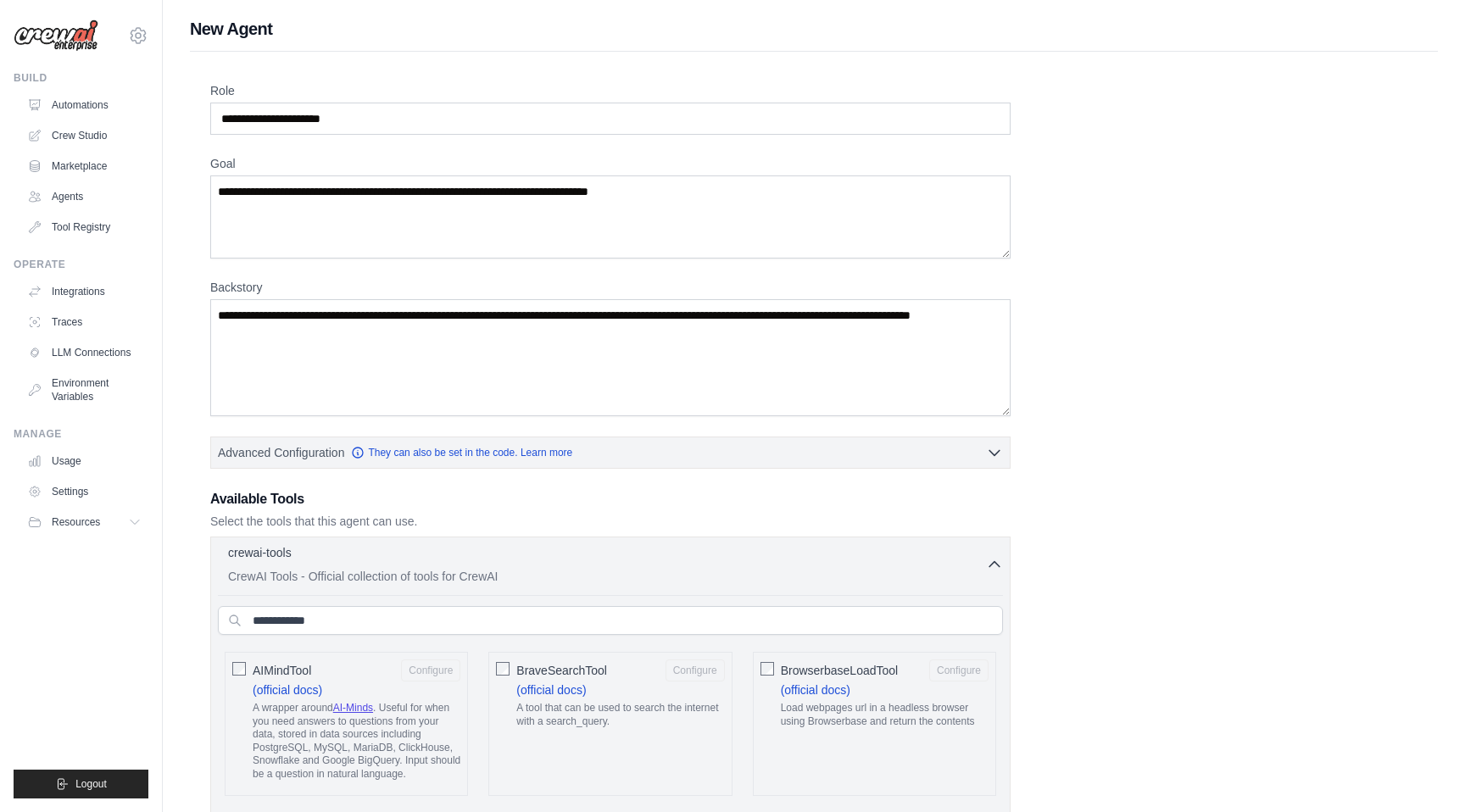
click at [73, 90] on div "Build Automations Crew Studio Marketplace Agents" at bounding box center [81, 156] width 135 height 169
click at [72, 102] on link "Automations" at bounding box center [85, 105] width 128 height 27
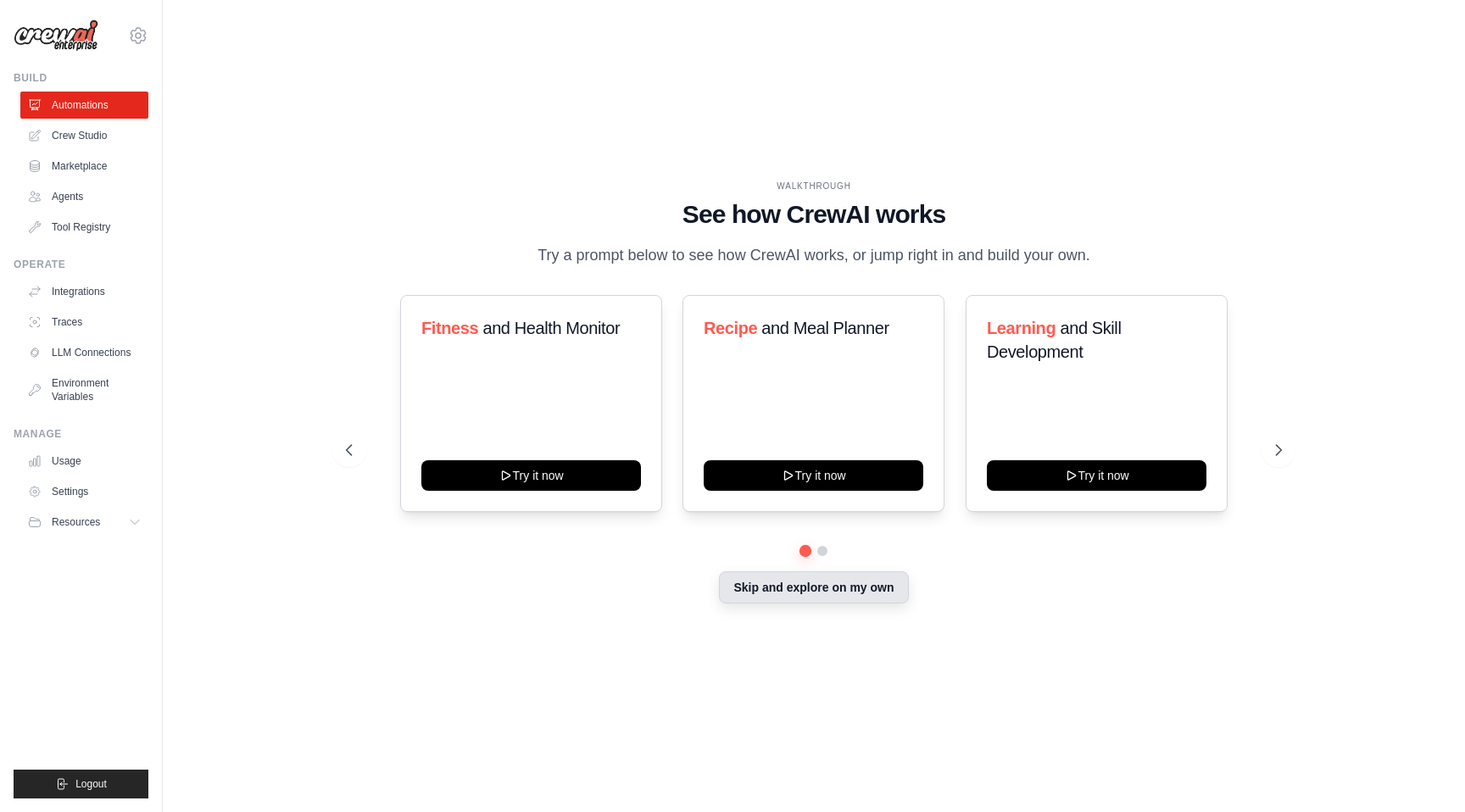
click at [764, 585] on button "Skip and explore on my own" at bounding box center [813, 587] width 189 height 33
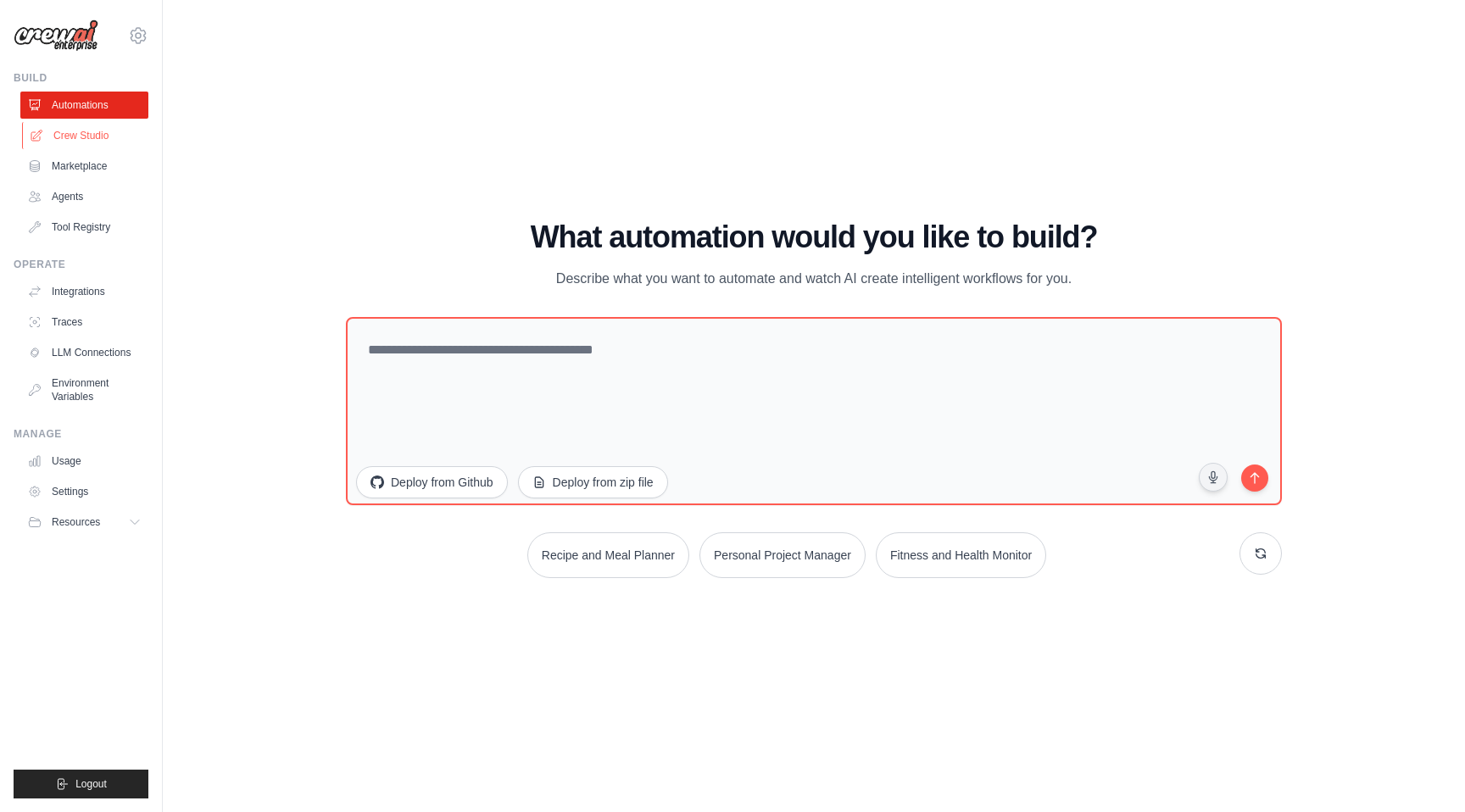
click at [121, 140] on link "Crew Studio" at bounding box center [85, 136] width 128 height 27
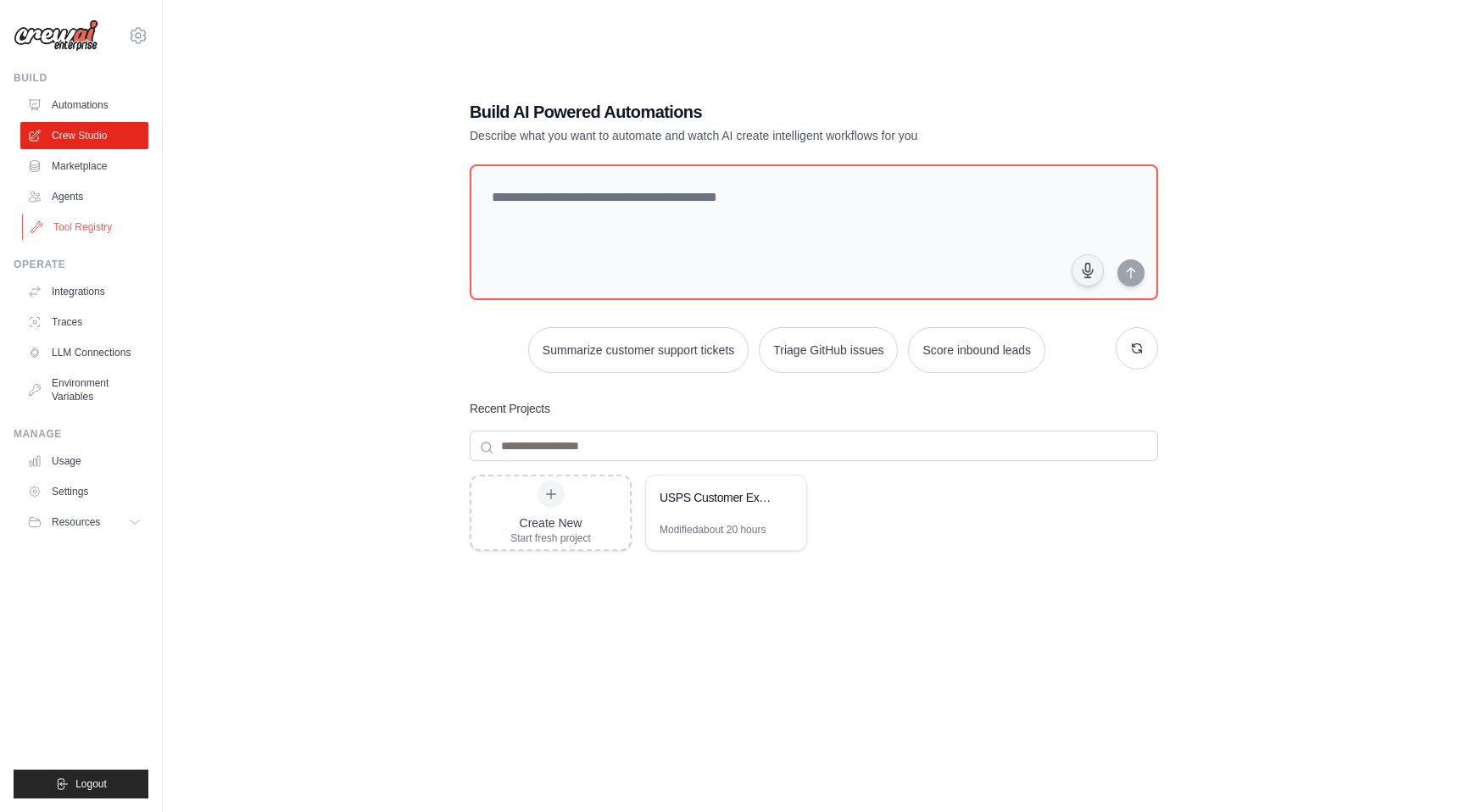
click at [91, 220] on link "Tool Registry" at bounding box center [85, 227] width 128 height 27
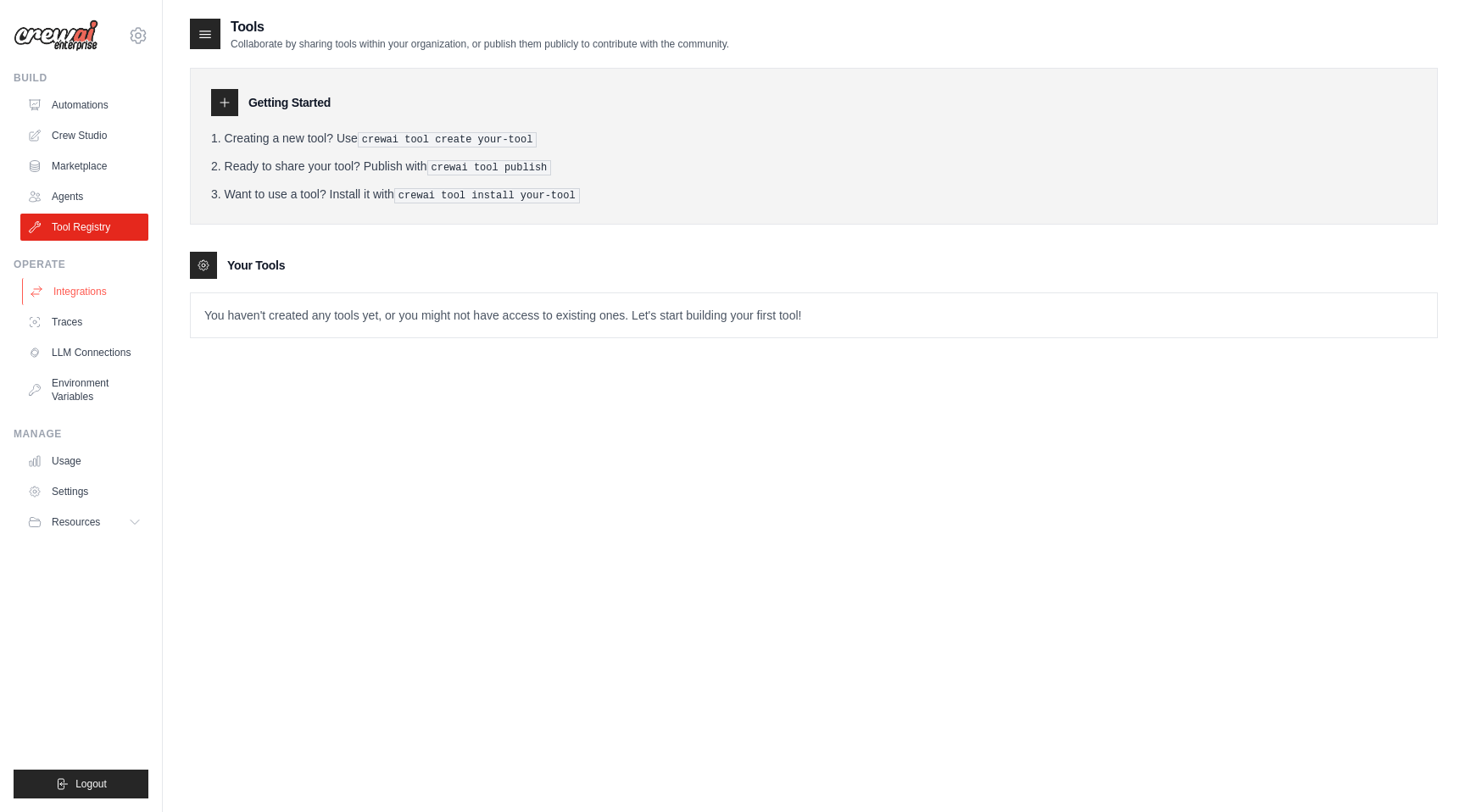
click at [73, 284] on link "Integrations" at bounding box center [85, 292] width 128 height 27
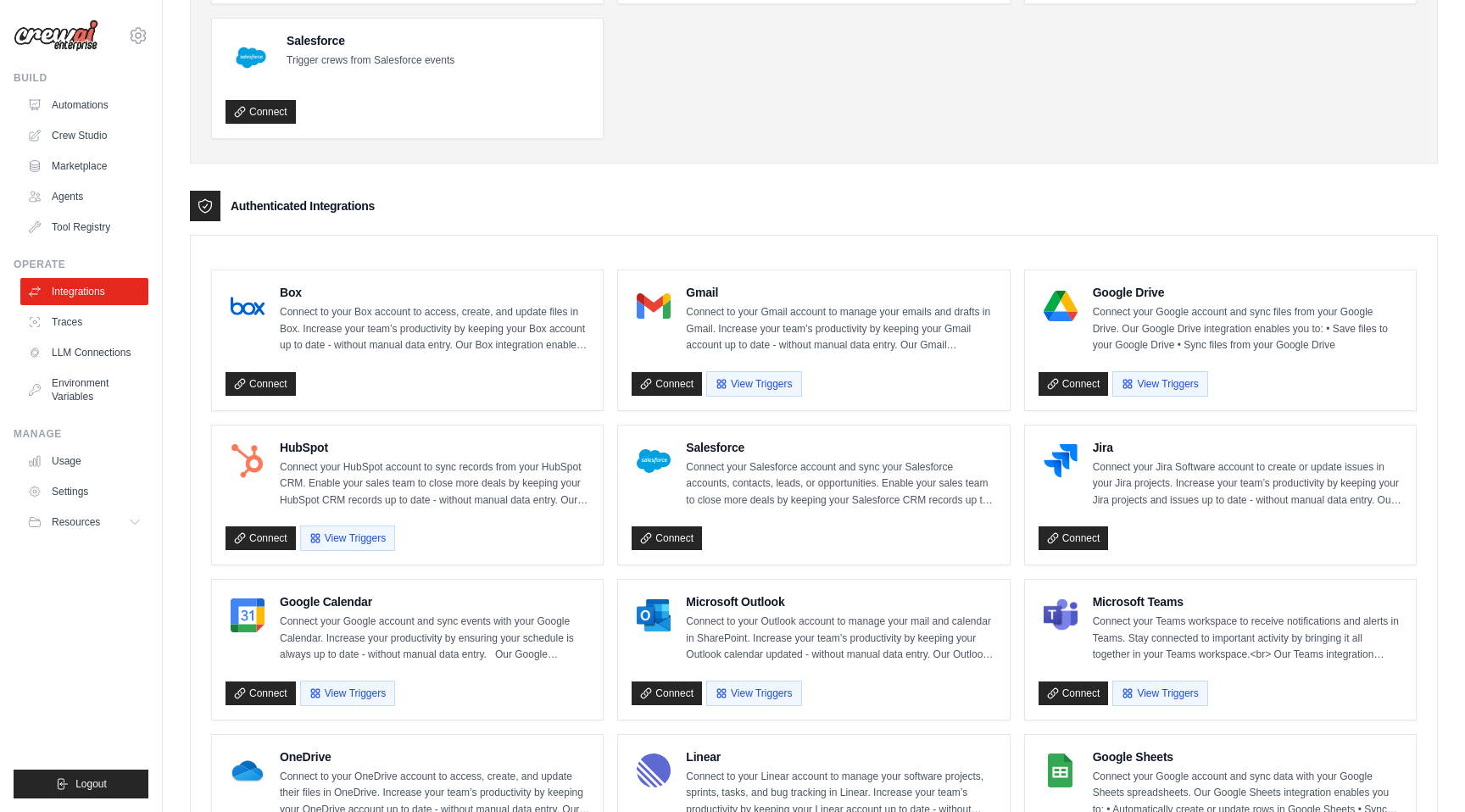
scroll to position [258, 0]
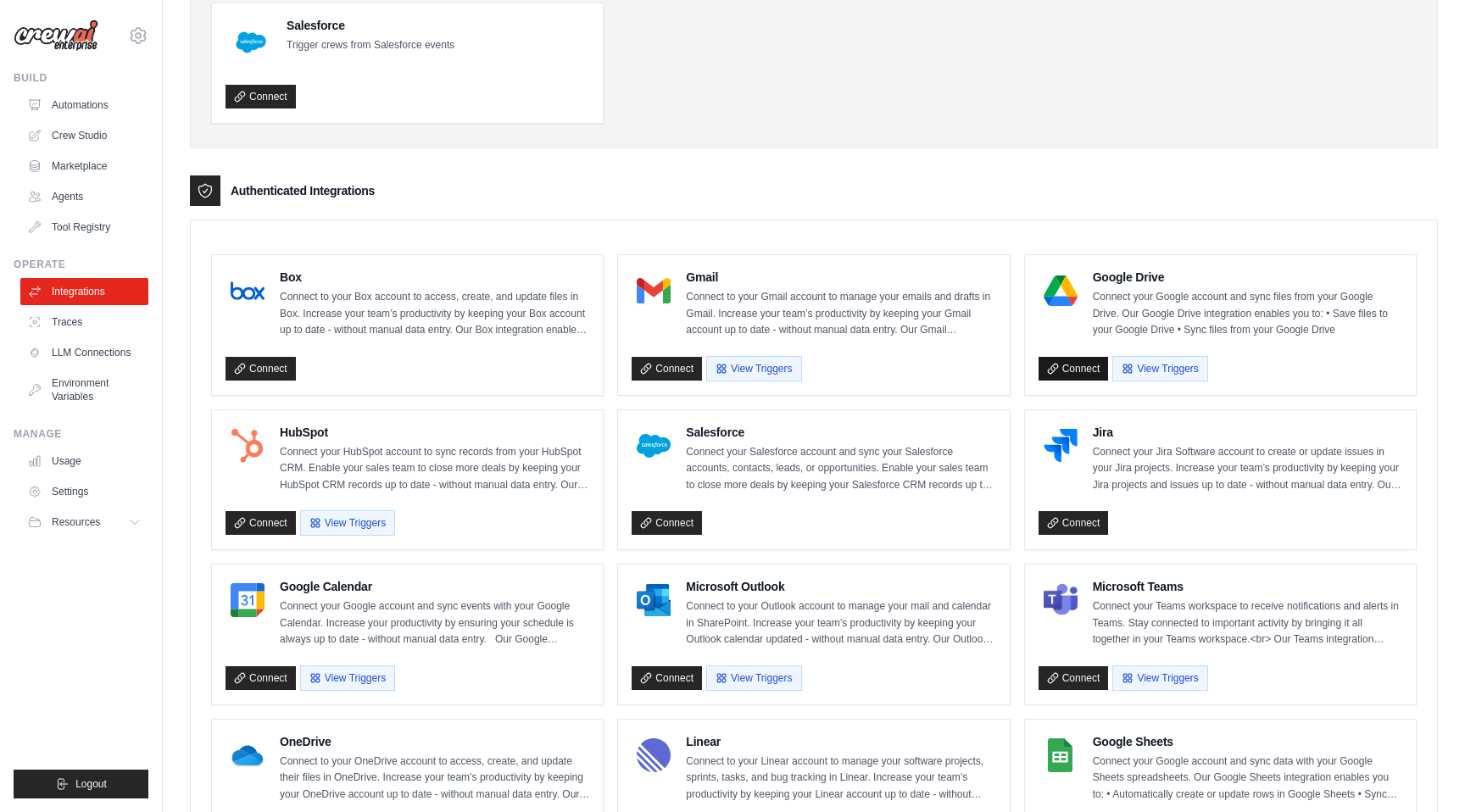
click at [1103, 372] on link "Connect" at bounding box center [1073, 369] width 71 height 24
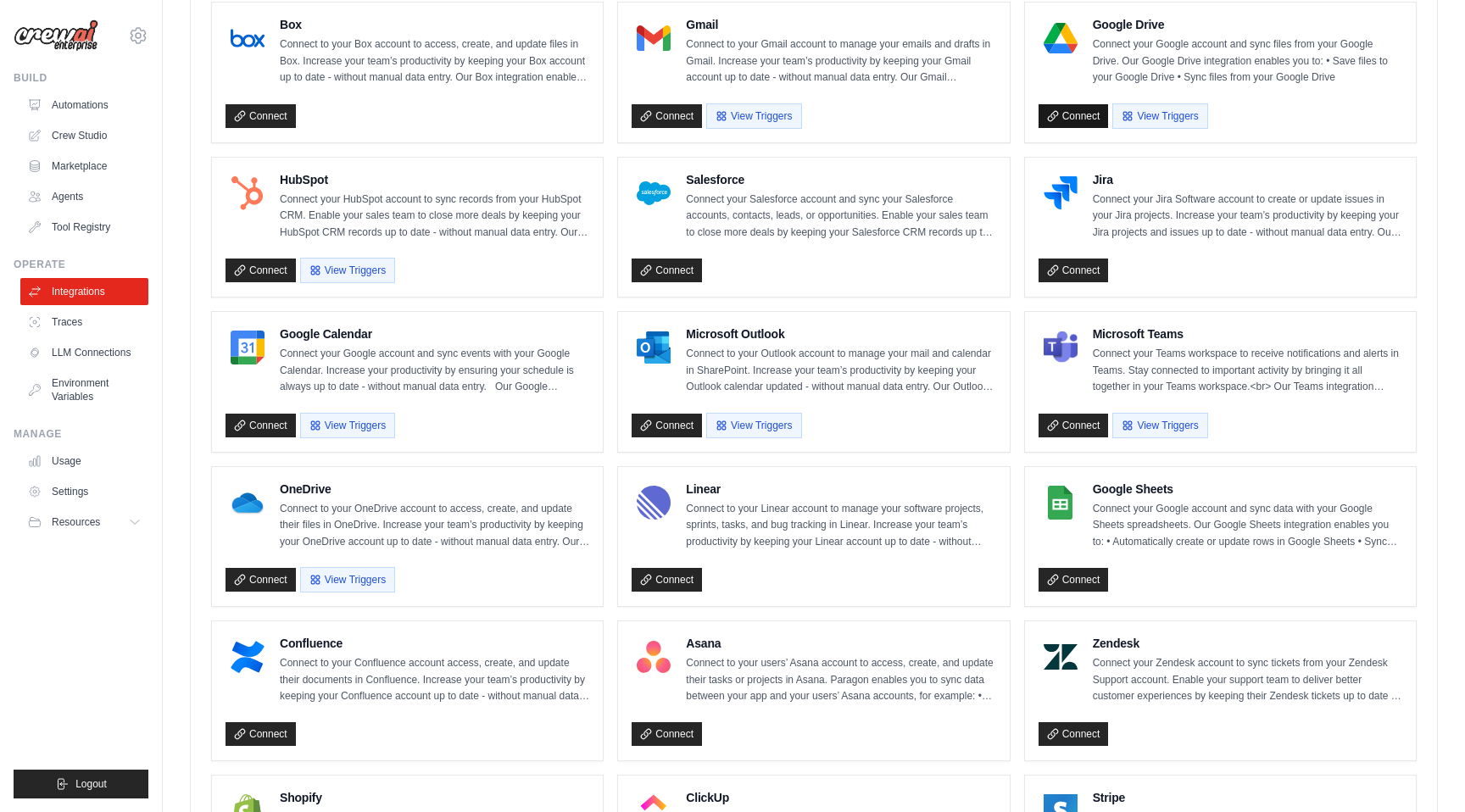
scroll to position [523, 0]
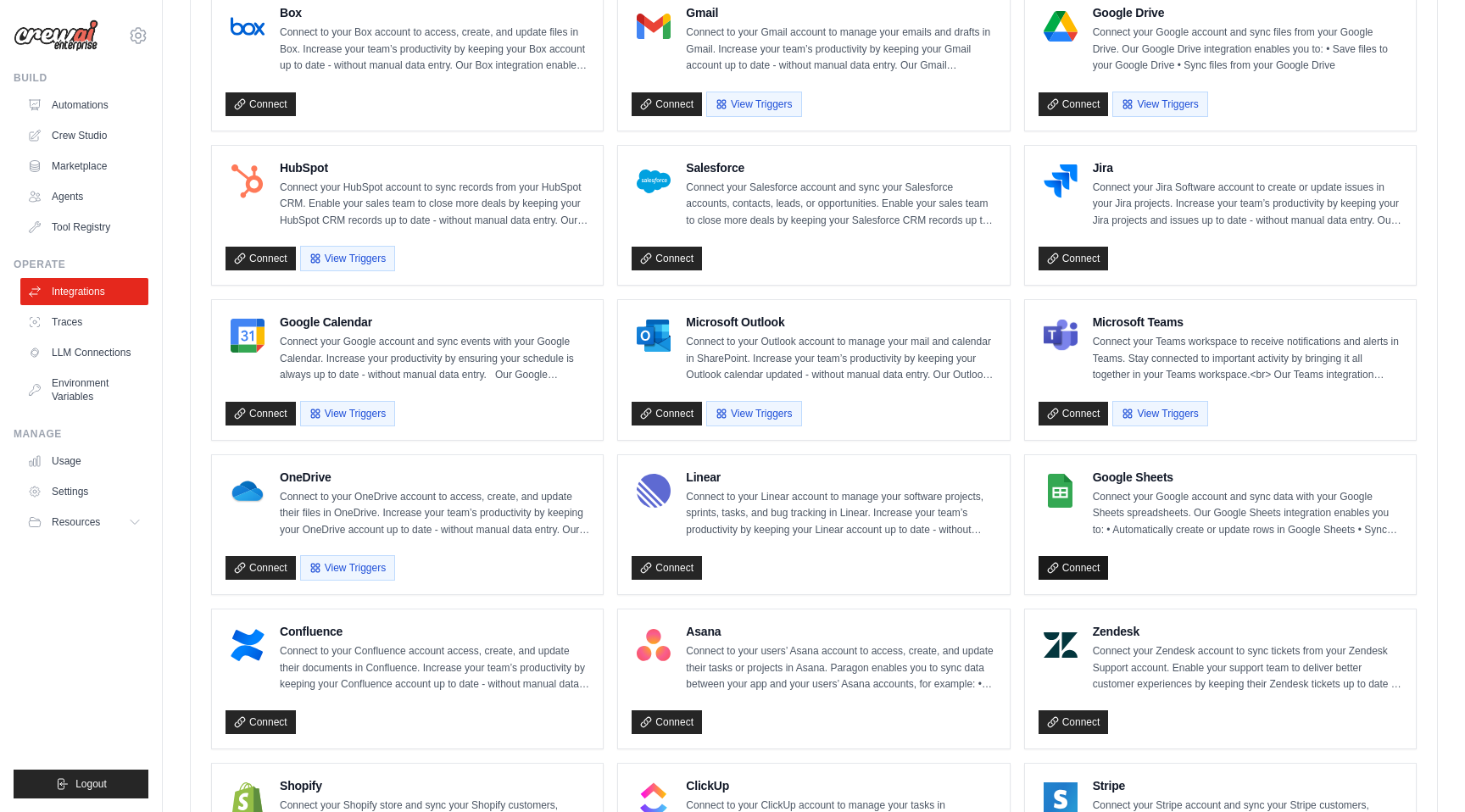
click at [1104, 567] on link "Connect" at bounding box center [1073, 567] width 71 height 24
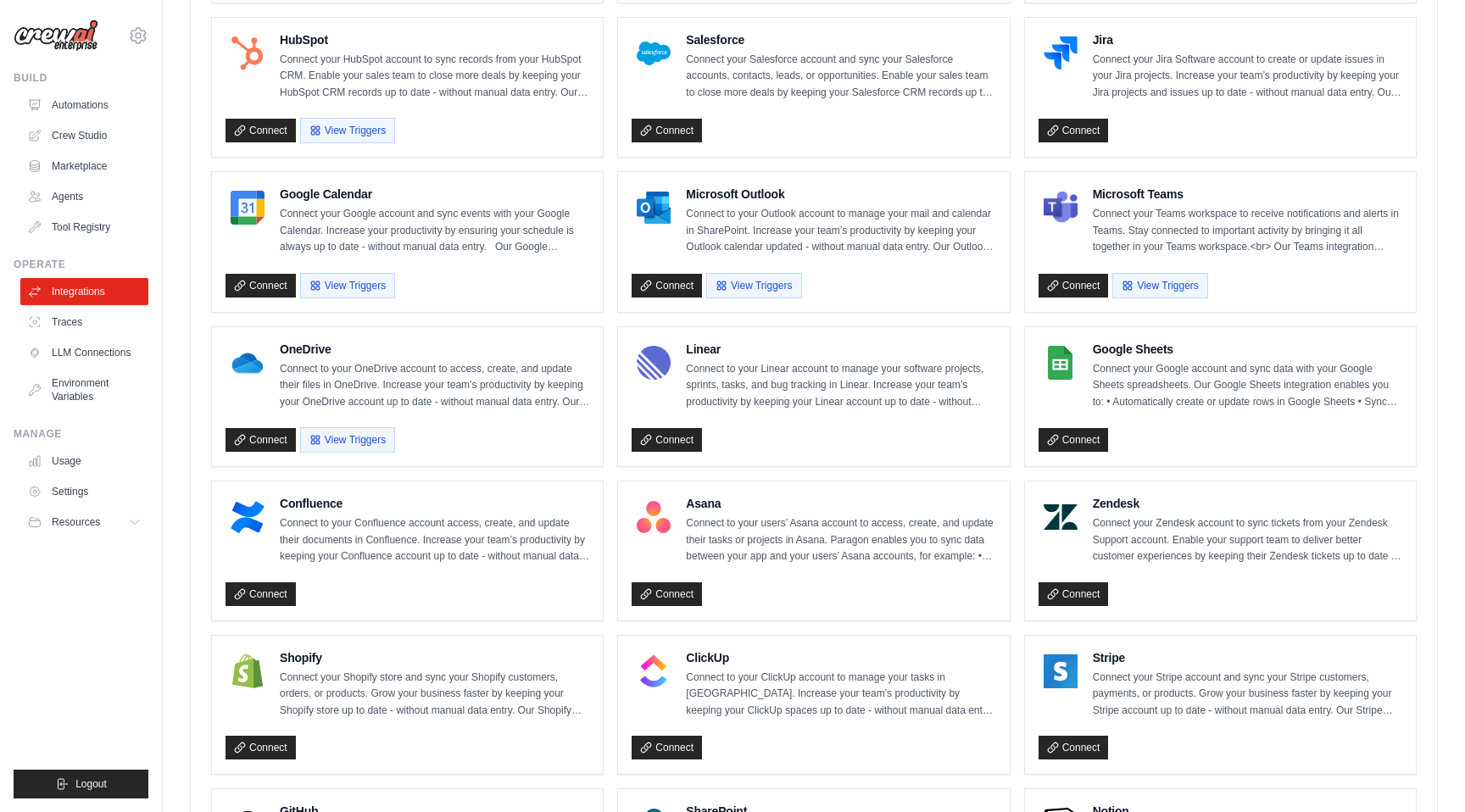
scroll to position [710, 0]
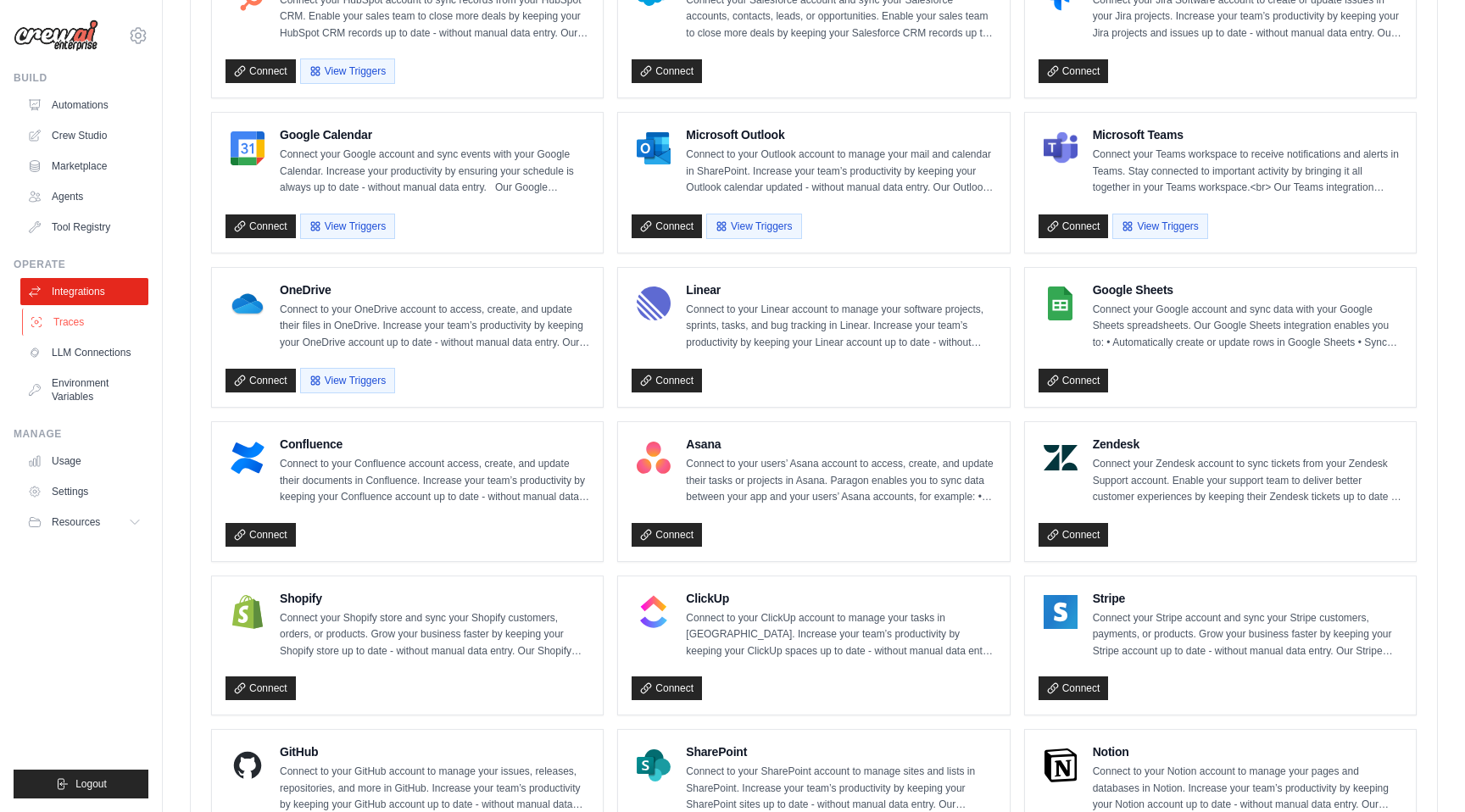
click at [121, 321] on link "Traces" at bounding box center [85, 322] width 128 height 27
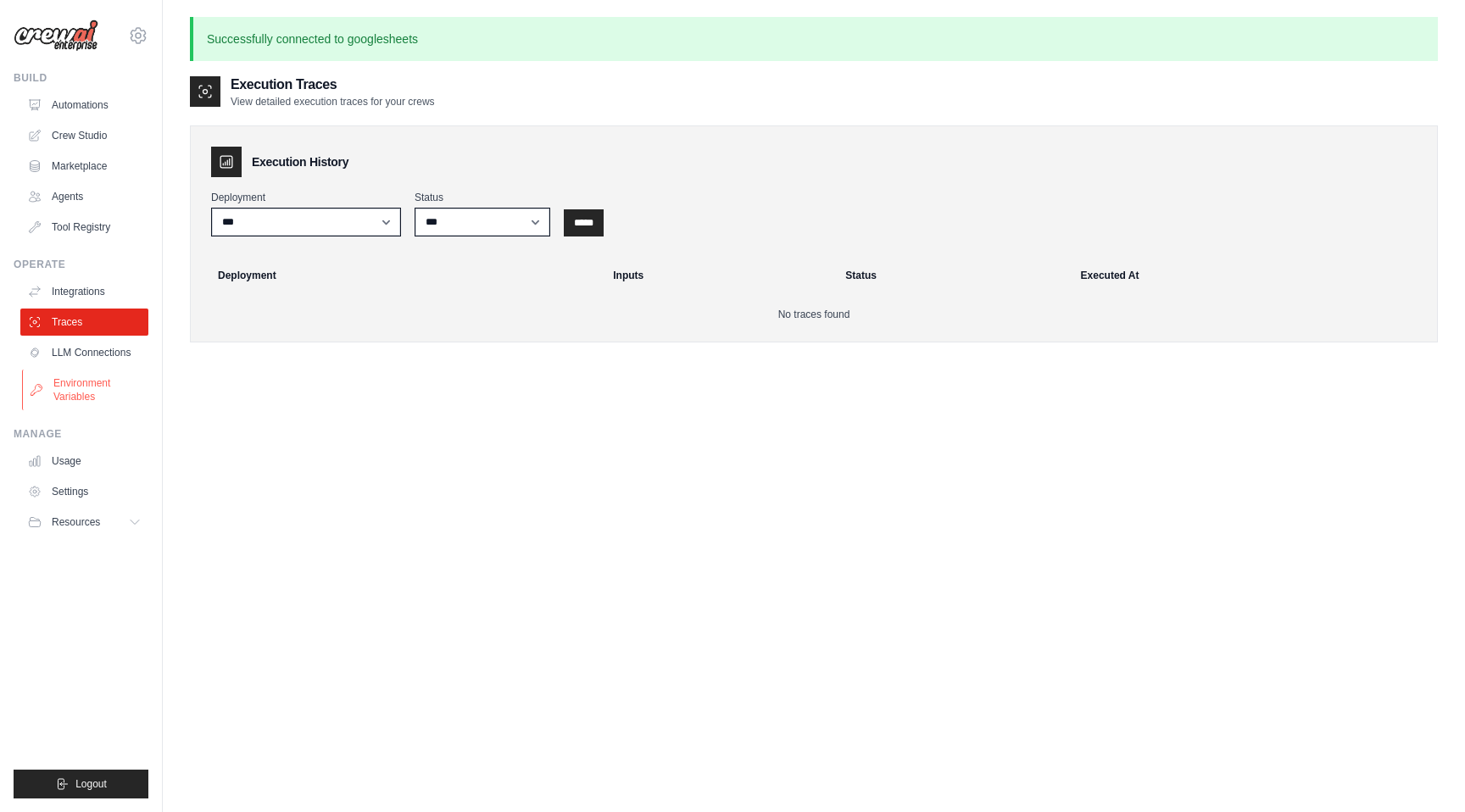
click at [118, 370] on link "Environment Variables" at bounding box center [85, 390] width 128 height 41
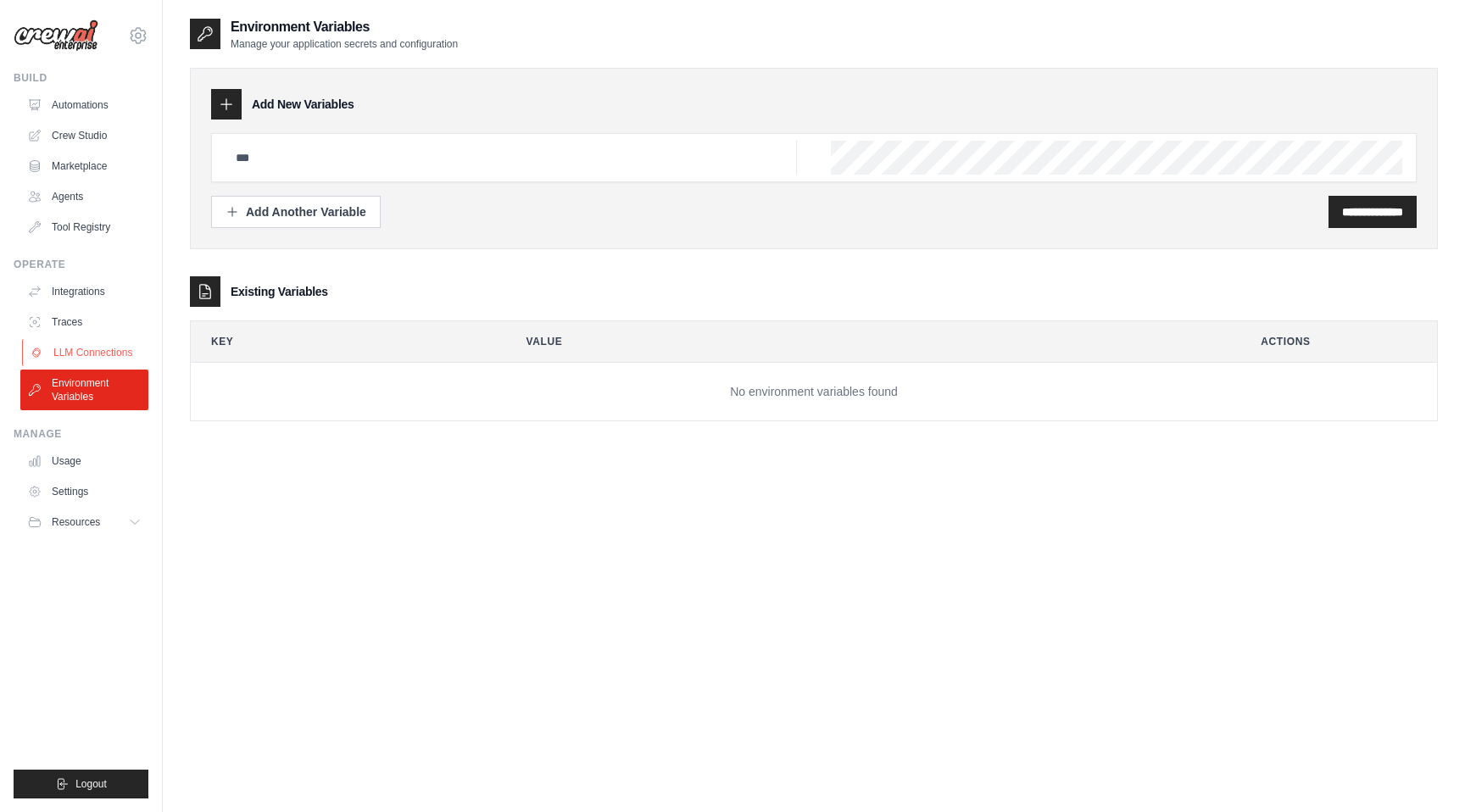
click at [120, 348] on link "LLM Connections" at bounding box center [85, 353] width 128 height 27
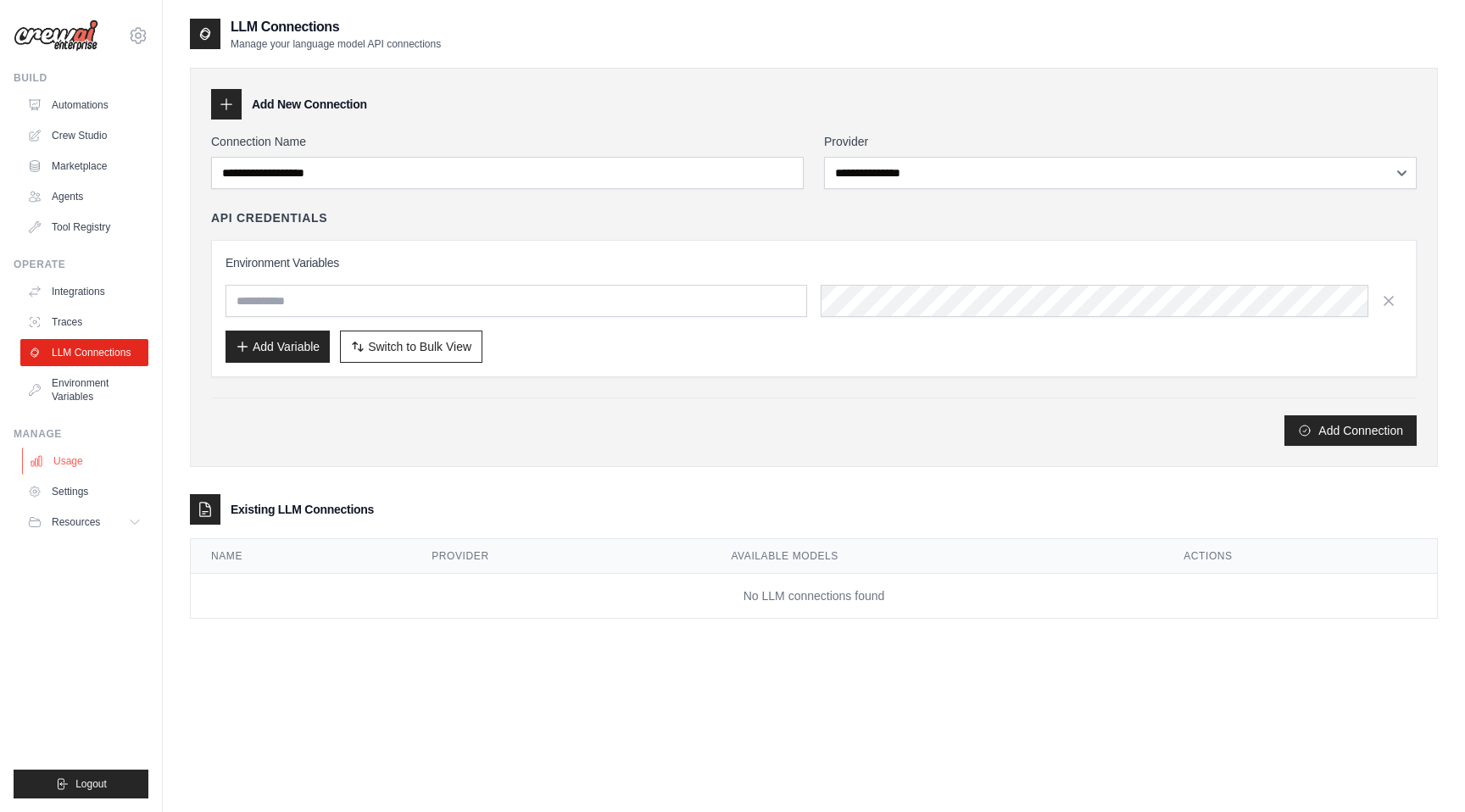
click at [102, 463] on link "Usage" at bounding box center [85, 461] width 128 height 27
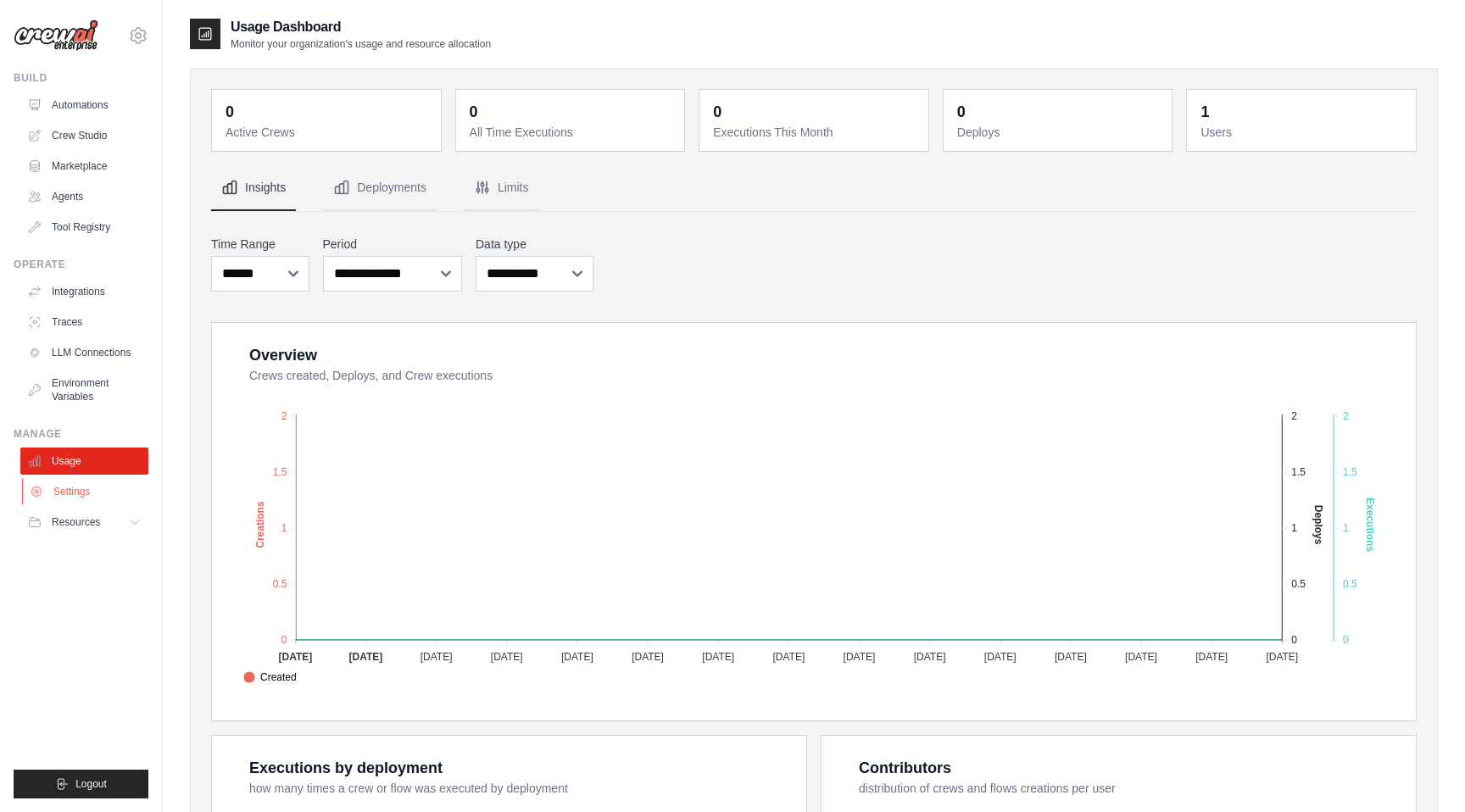
click at [99, 489] on link "Settings" at bounding box center [85, 491] width 128 height 27
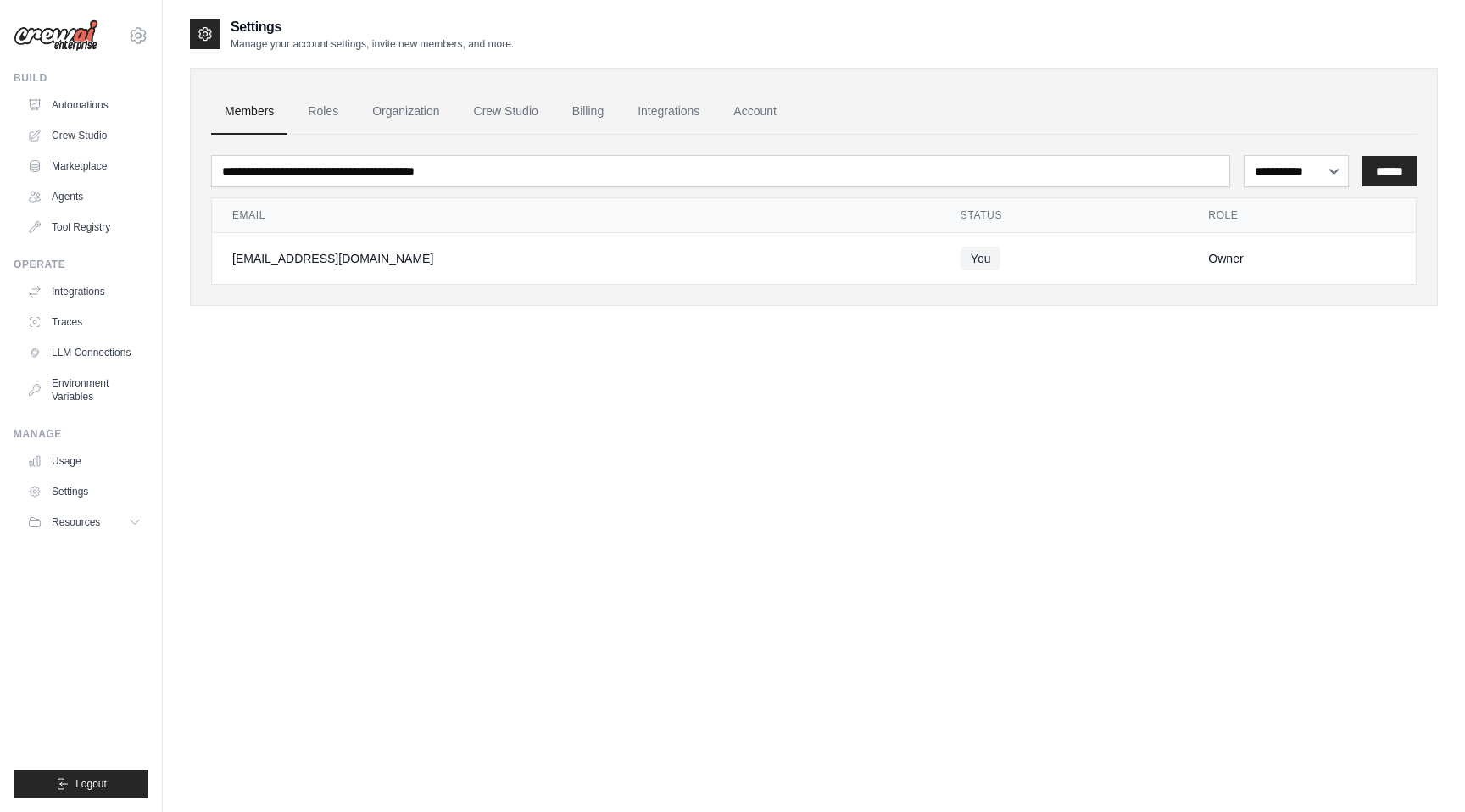
click at [111, 523] on button "Resources" at bounding box center [83, 522] width 128 height 27
click at [111, 555] on span "Documentation" at bounding box center [94, 550] width 69 height 14
click at [85, 106] on link "Automations" at bounding box center [85, 105] width 128 height 27
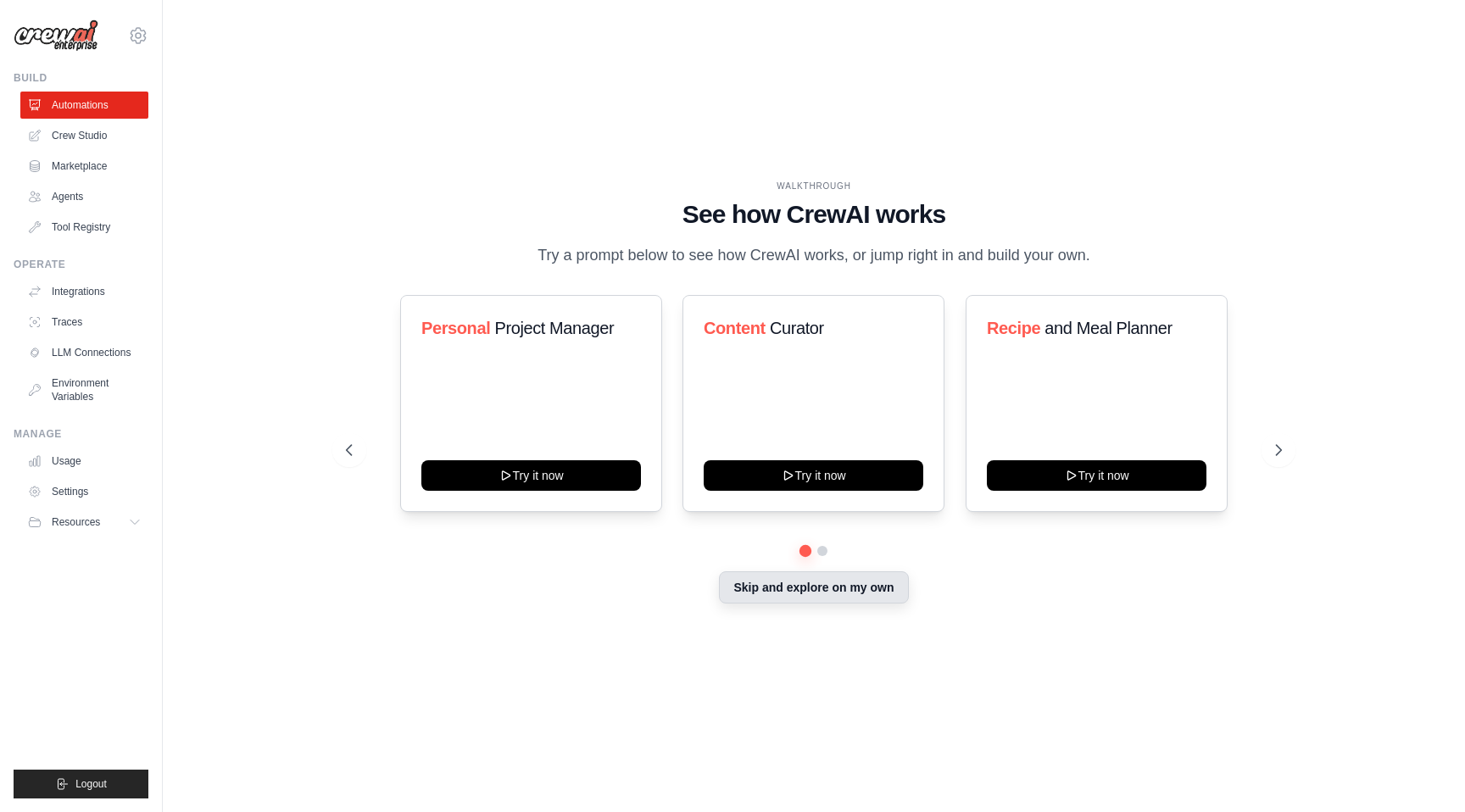
click at [843, 604] on button "Skip and explore on my own" at bounding box center [813, 587] width 189 height 33
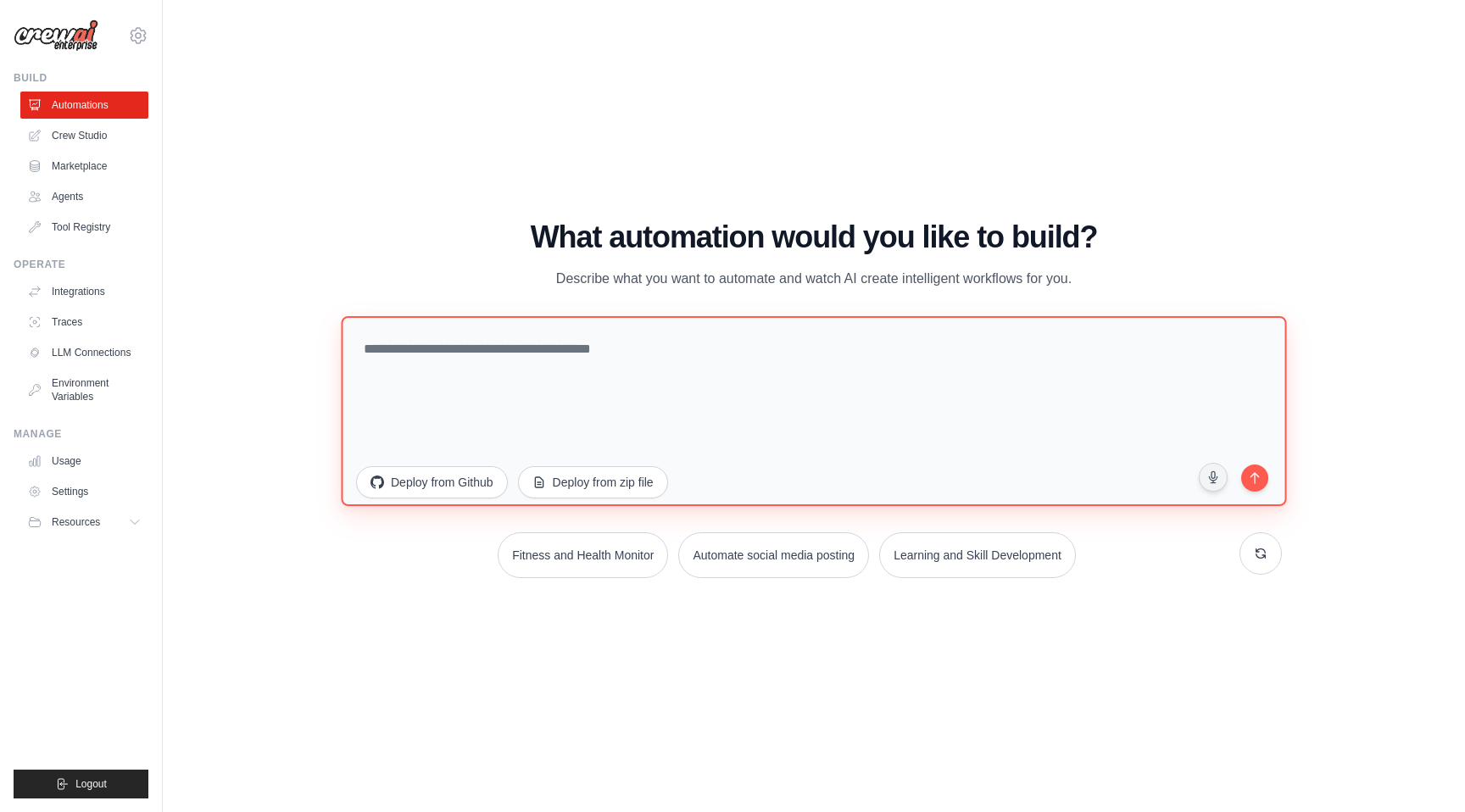
click at [620, 338] on textarea at bounding box center [813, 411] width 946 height 189
type textarea "*"
paste textarea "**********"
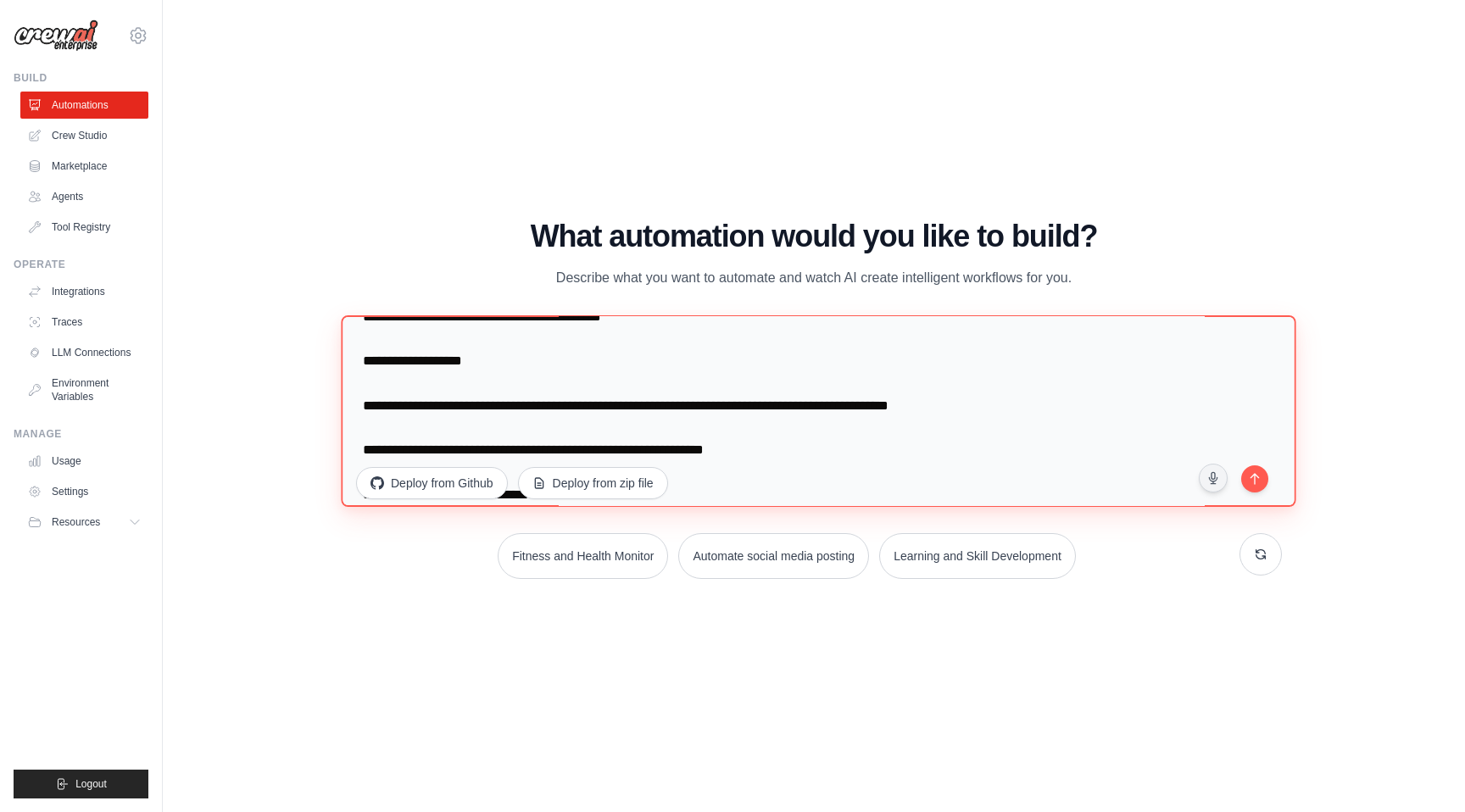
scroll to position [881, 0]
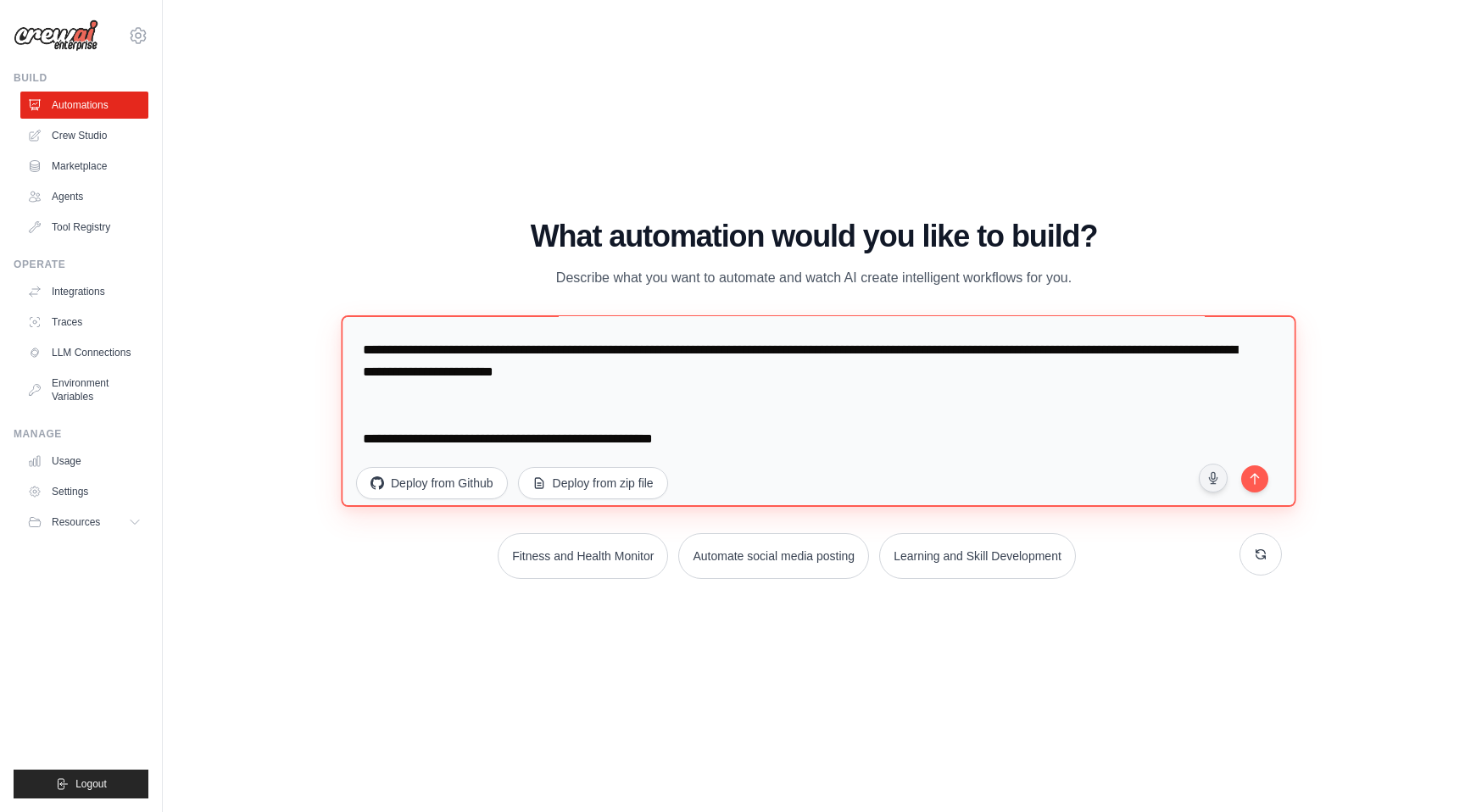
click at [397, 430] on textarea at bounding box center [818, 411] width 955 height 191
click at [519, 439] on textarea at bounding box center [818, 411] width 955 height 191
click at [843, 446] on textarea at bounding box center [818, 411] width 955 height 191
type textarea "**********"
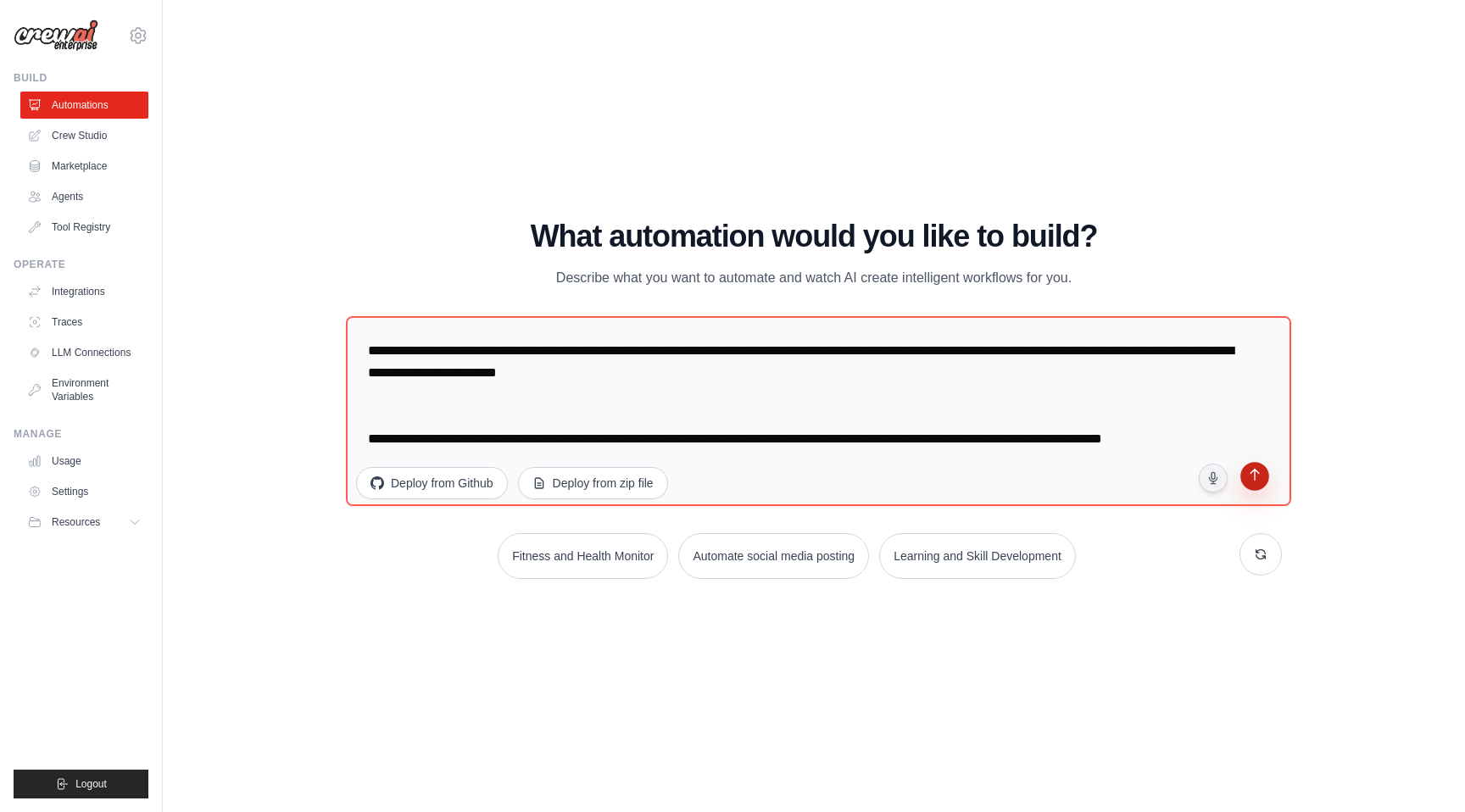
click at [1266, 477] on button "submit" at bounding box center [1255, 479] width 33 height 33
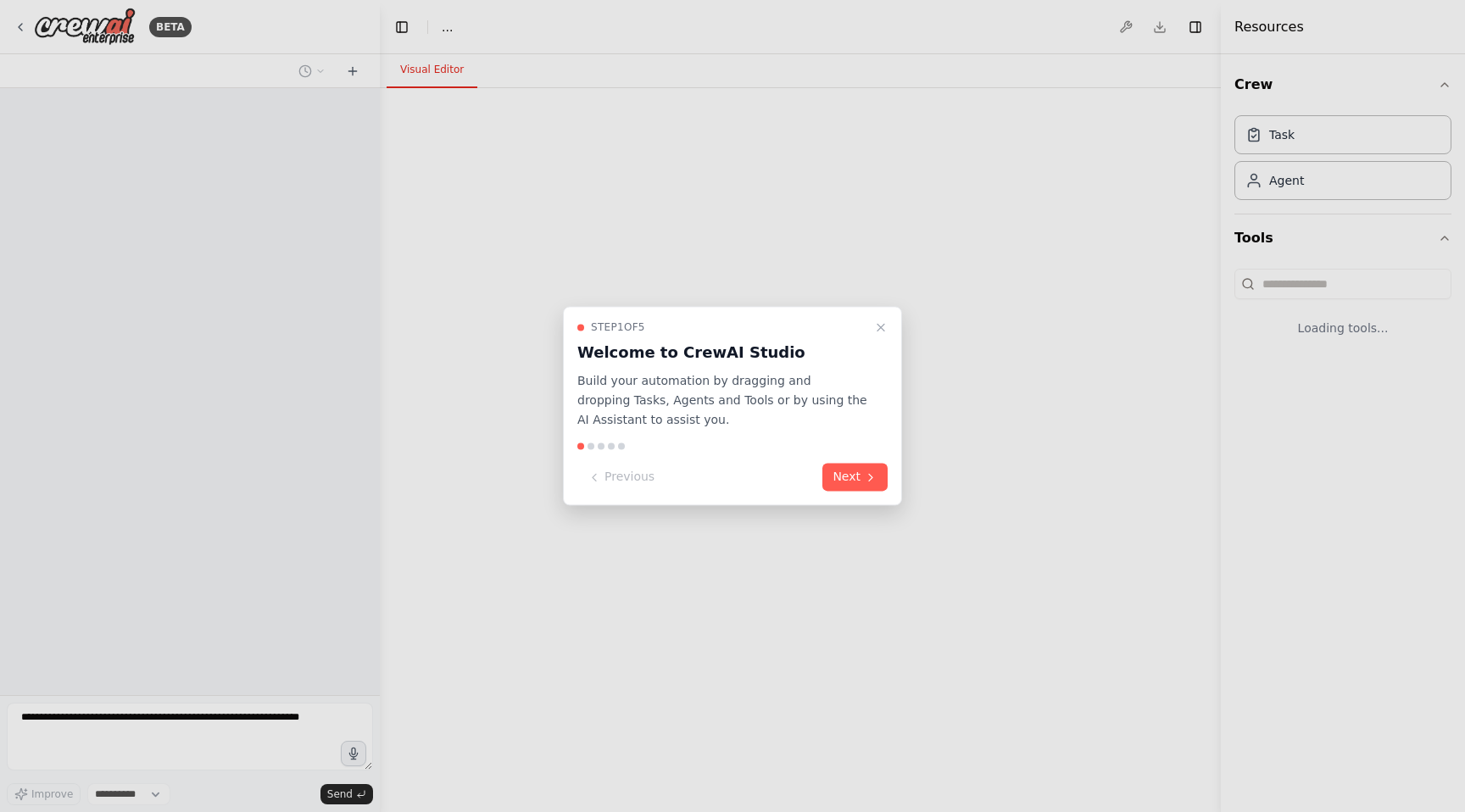
select select "****"
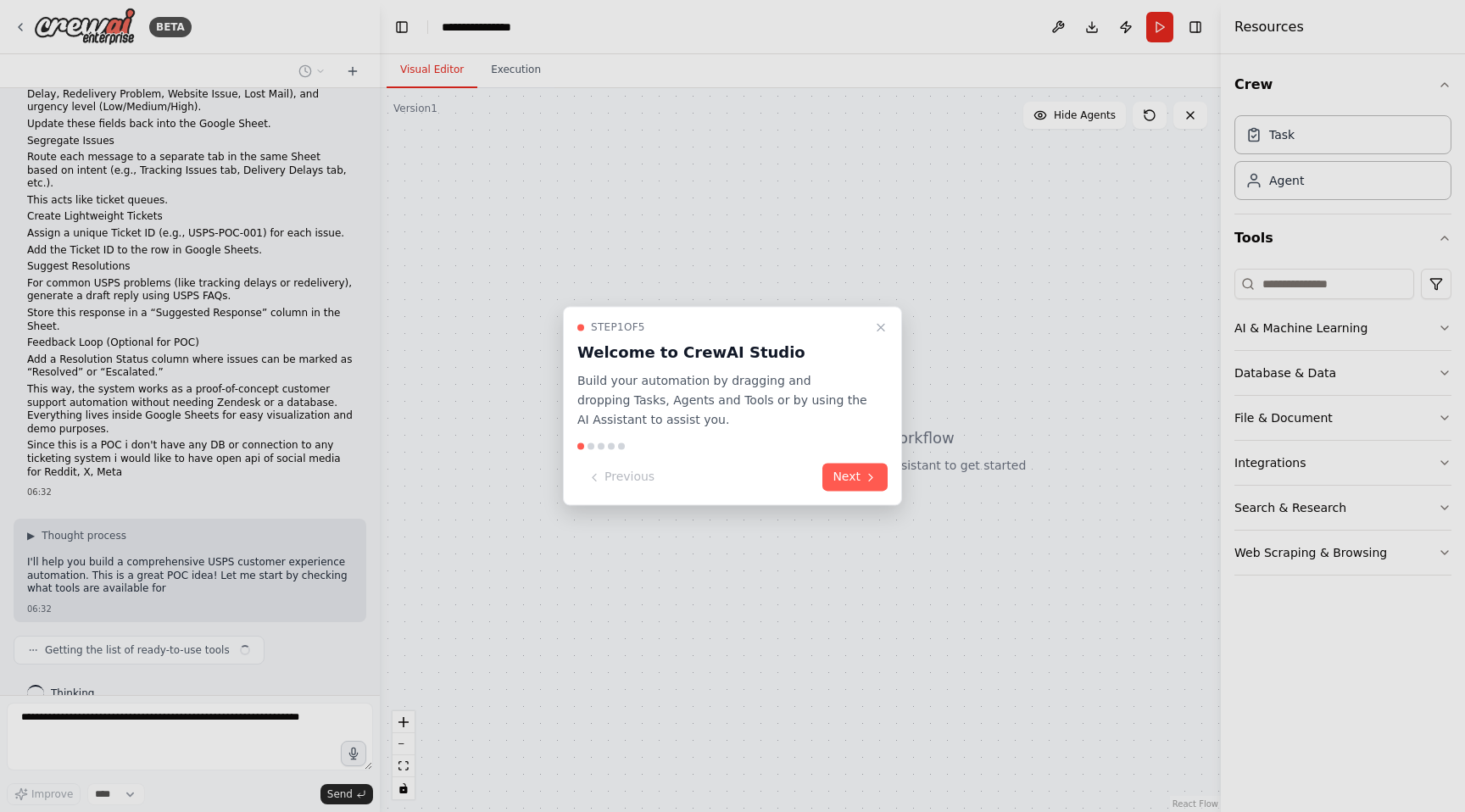
scroll to position [226, 0]
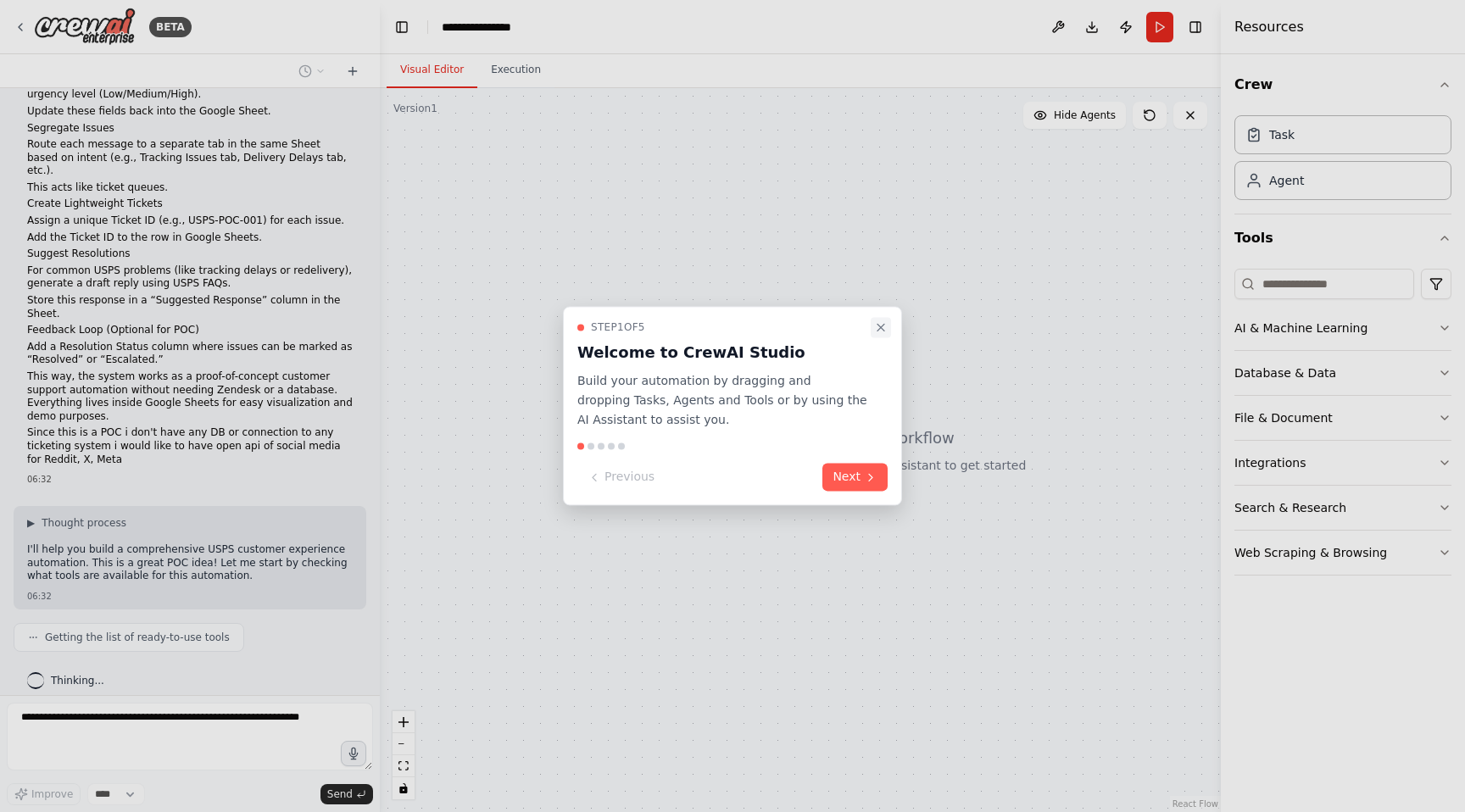
click at [883, 325] on icon "Close walkthrough" at bounding box center [880, 326] width 14 height 14
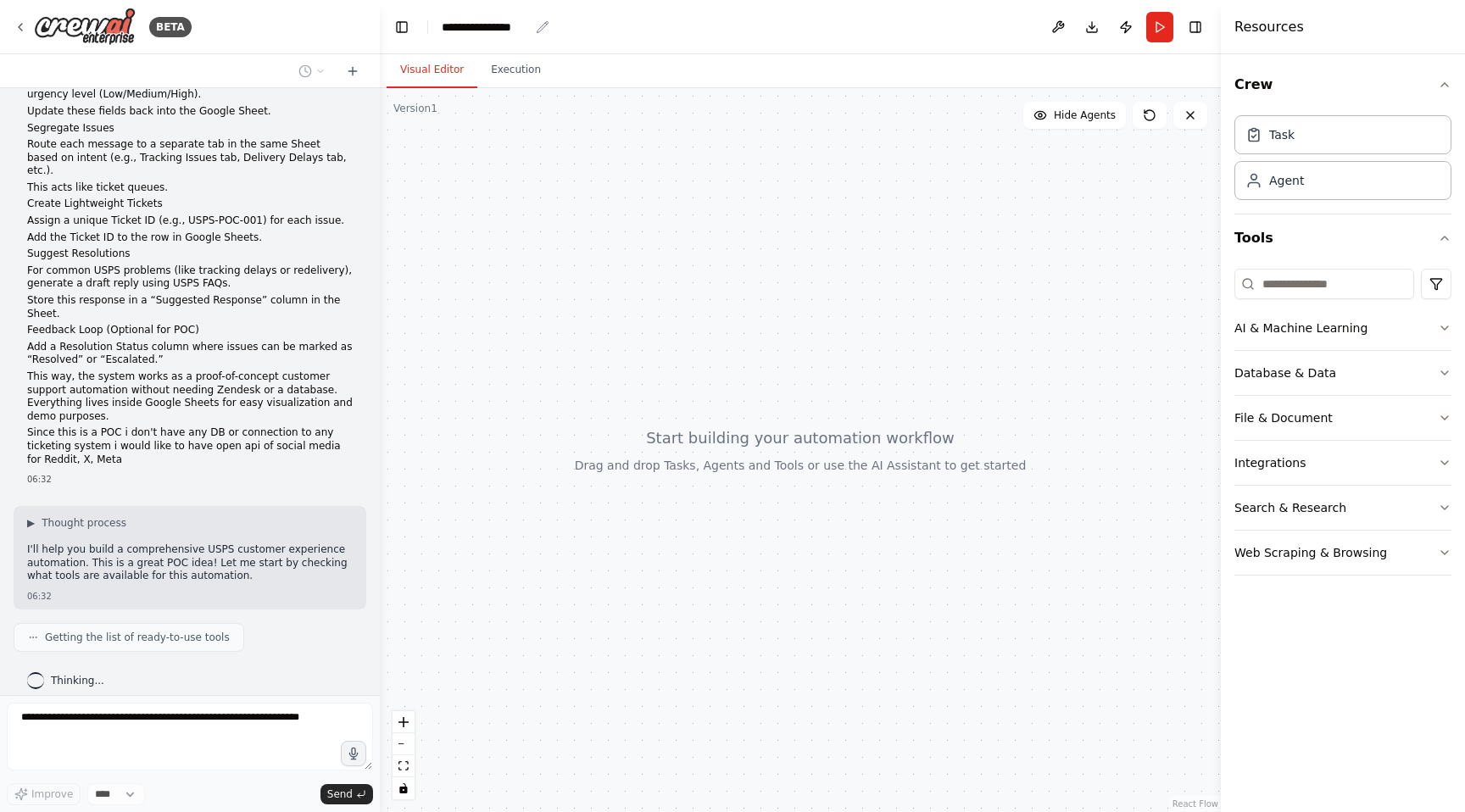
click at [513, 28] on div "**********" at bounding box center [485, 27] width 87 height 17
click at [531, 38] on header "**********" at bounding box center [800, 27] width 841 height 54
click at [450, 39] on header "**********" at bounding box center [800, 27] width 841 height 54
click at [538, 27] on icon "breadcrumb" at bounding box center [542, 26] width 14 height 14
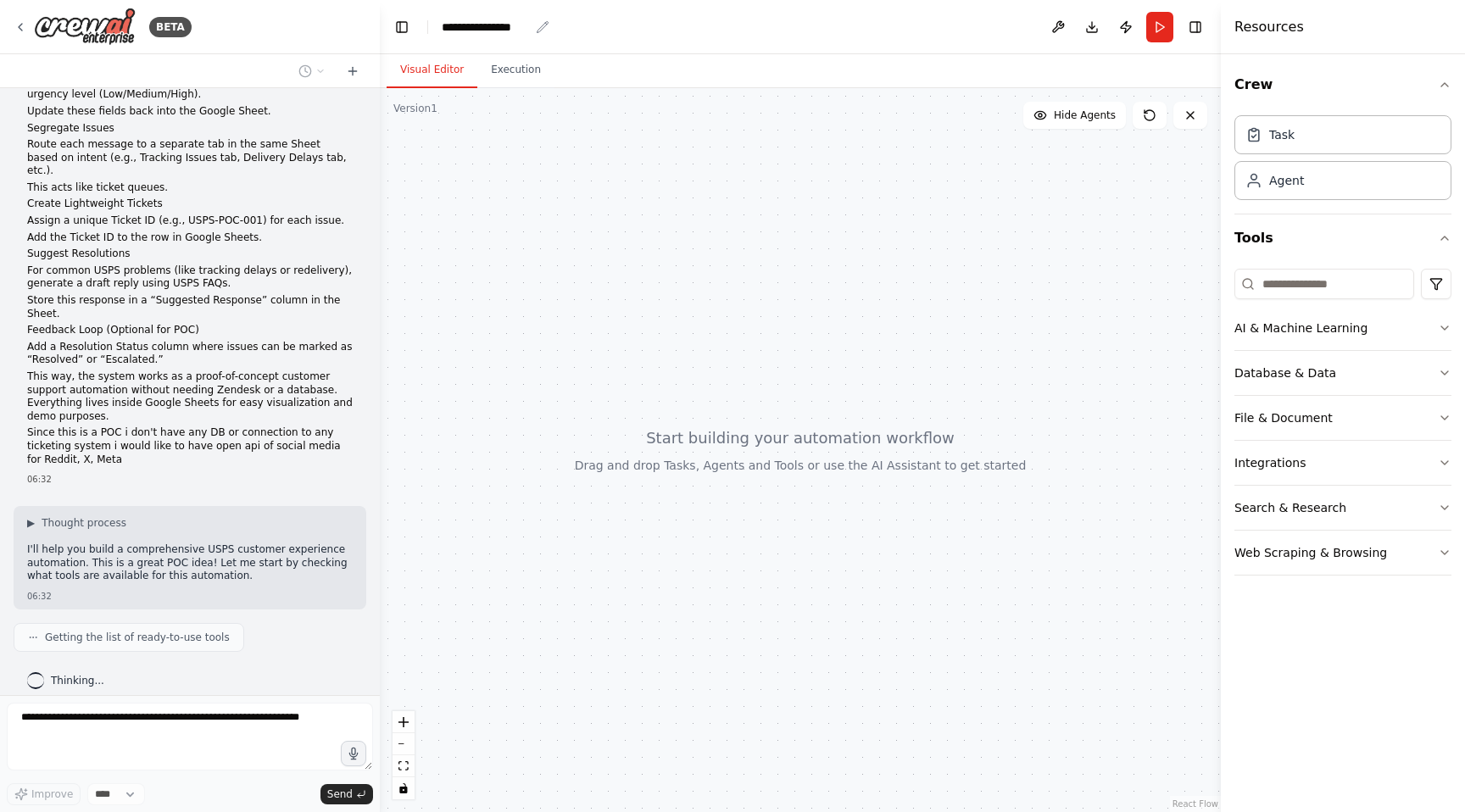
click at [538, 27] on icon "breadcrumb" at bounding box center [542, 26] width 14 height 14
click at [520, 27] on div "**********" at bounding box center [485, 27] width 87 height 17
click at [520, 27] on div "**********" at bounding box center [505, 27] width 127 height 17
click at [594, 43] on header "Toggle Left Sidebar Studio **** Download Publish Run Toggle Right Sidebar" at bounding box center [800, 27] width 841 height 54
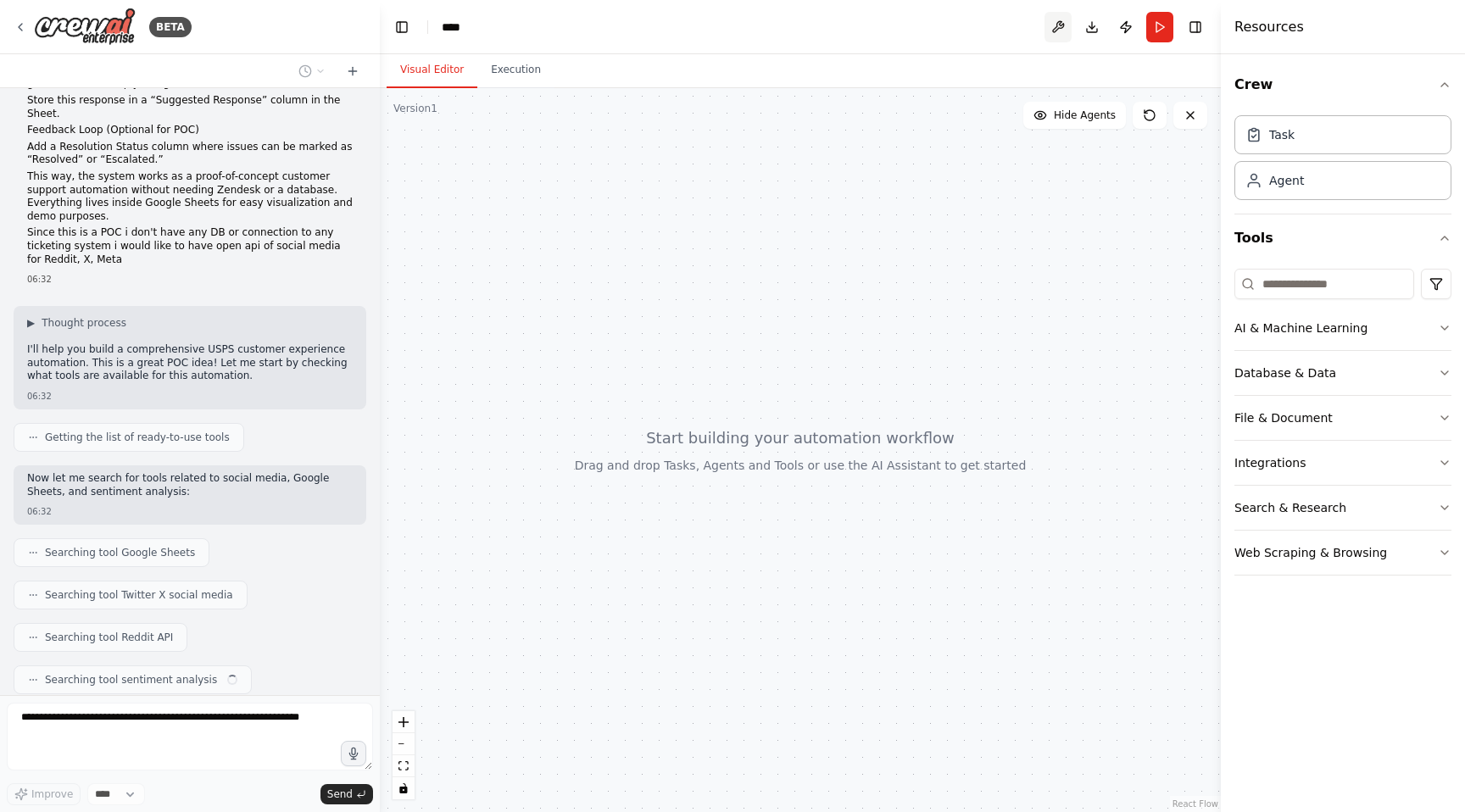
scroll to position [468, 0]
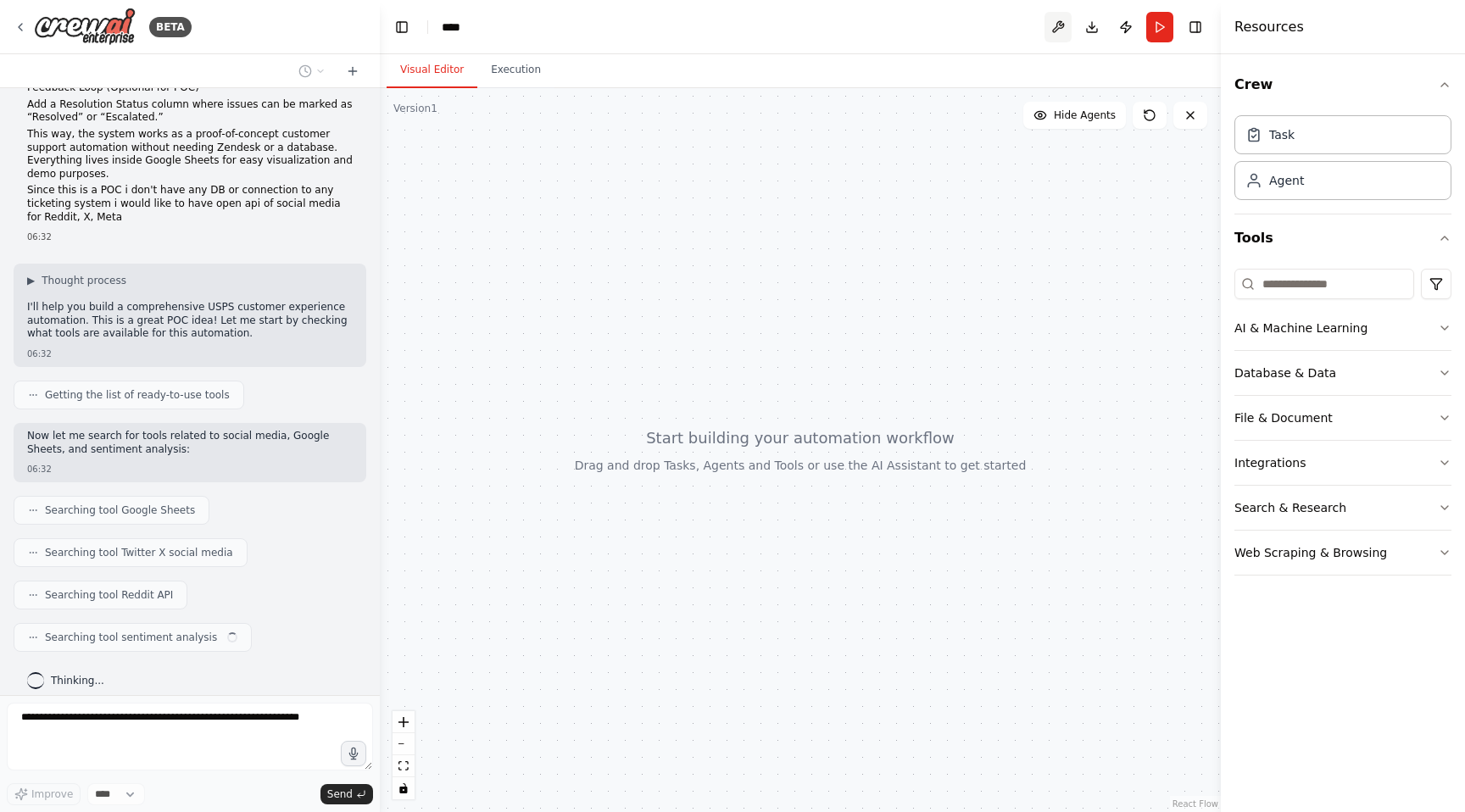
click at [1053, 26] on button at bounding box center [1058, 27] width 27 height 31
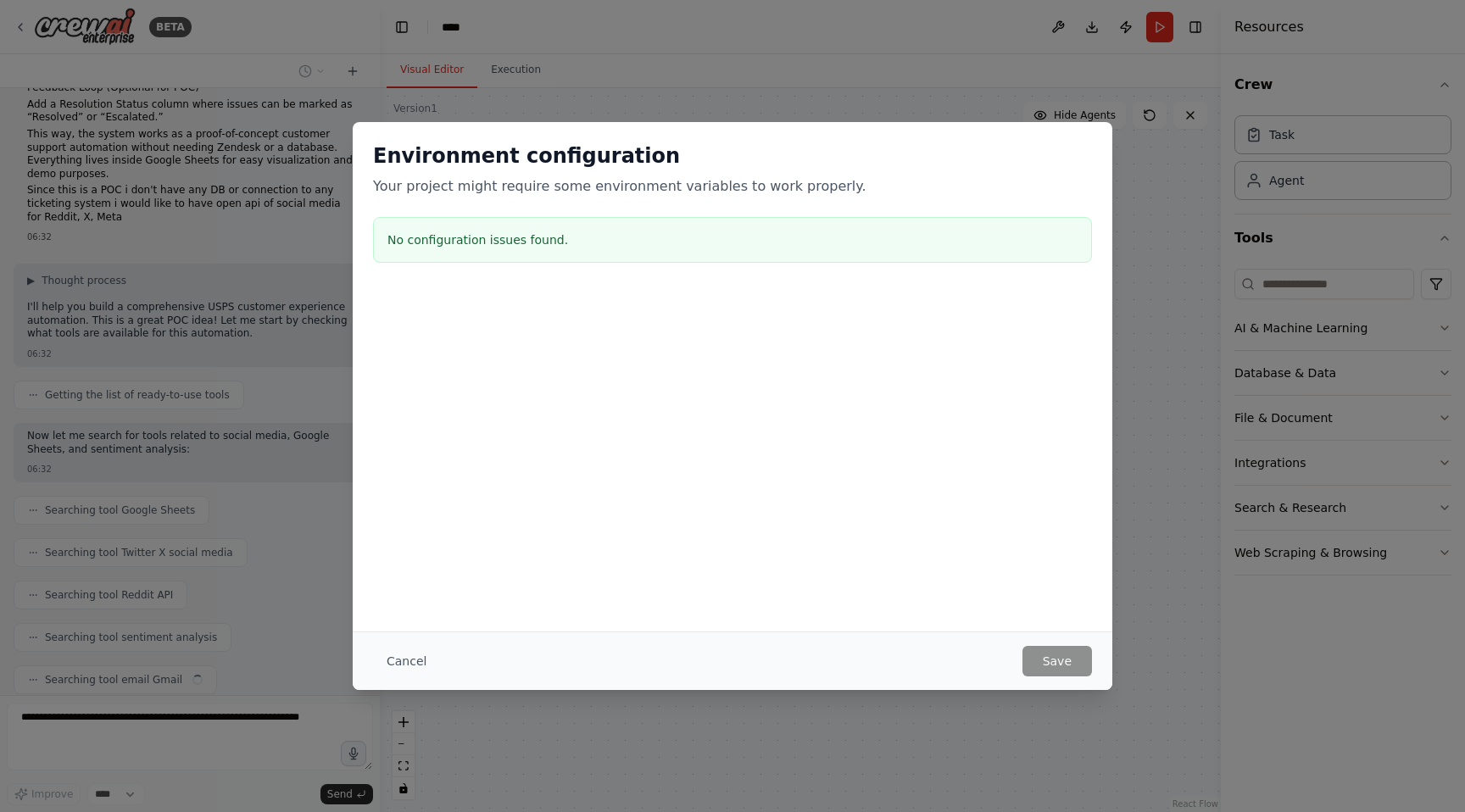
scroll to position [510, 0]
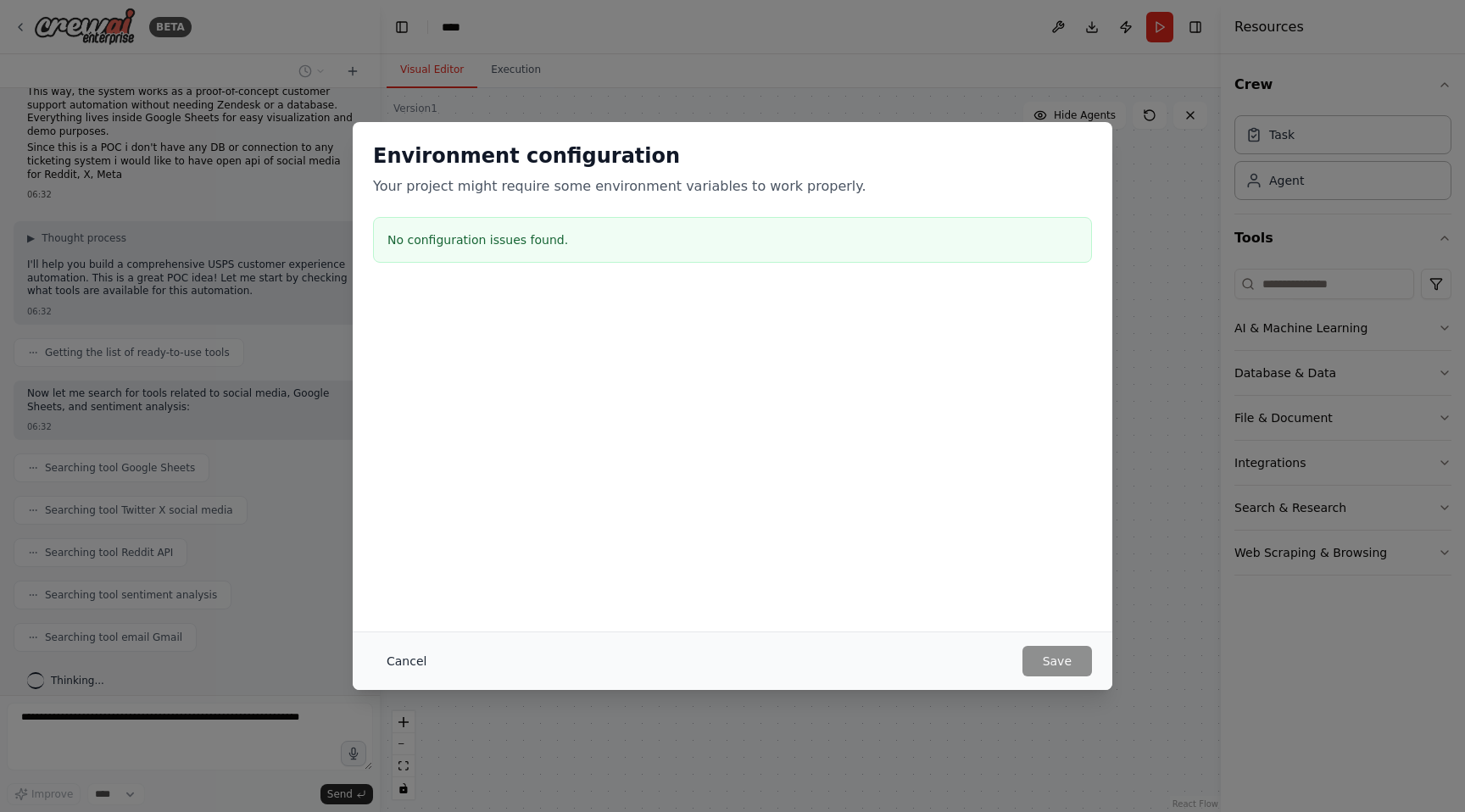
click at [422, 659] on button "Cancel" at bounding box center [406, 662] width 67 height 31
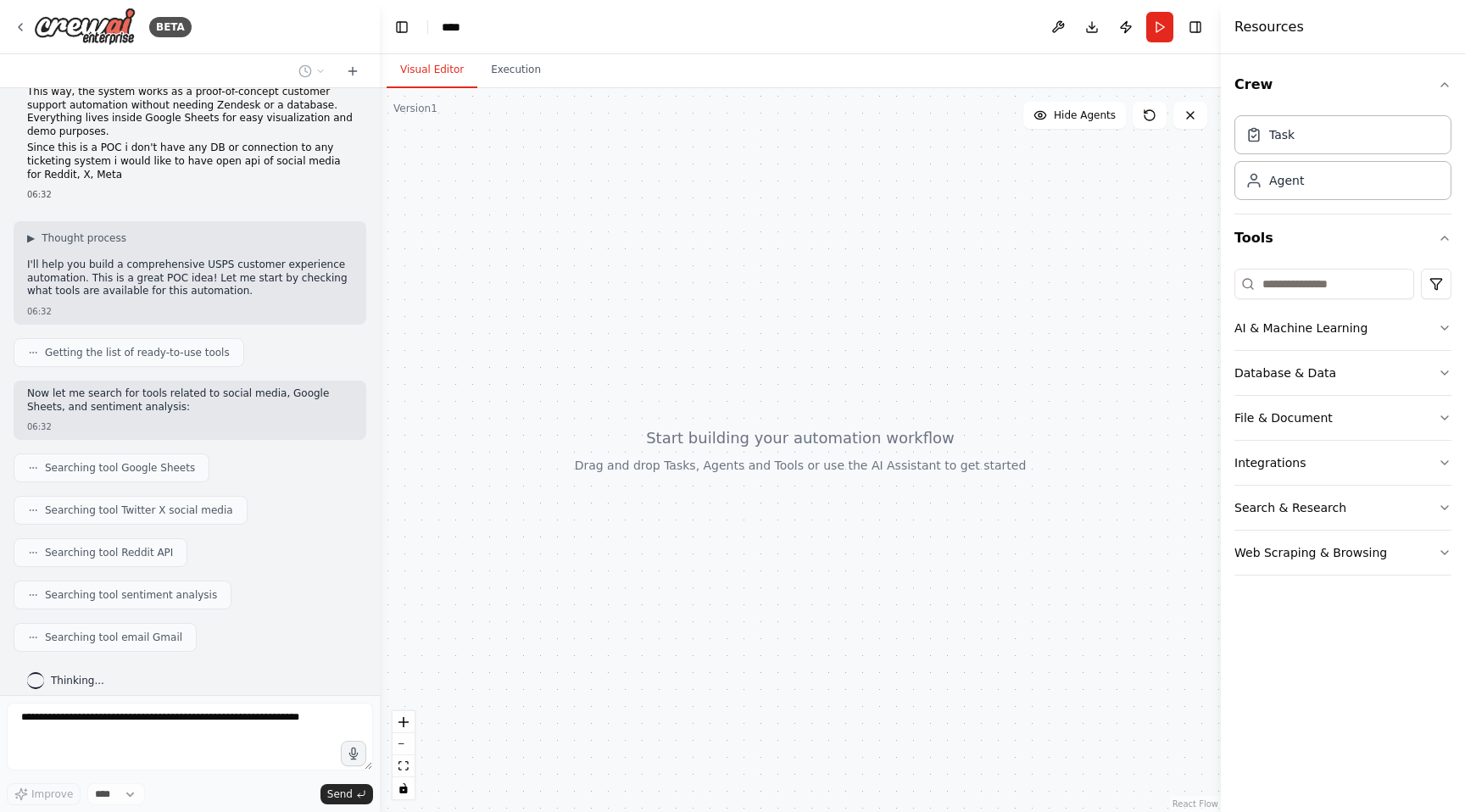
scroll to position [613, 0]
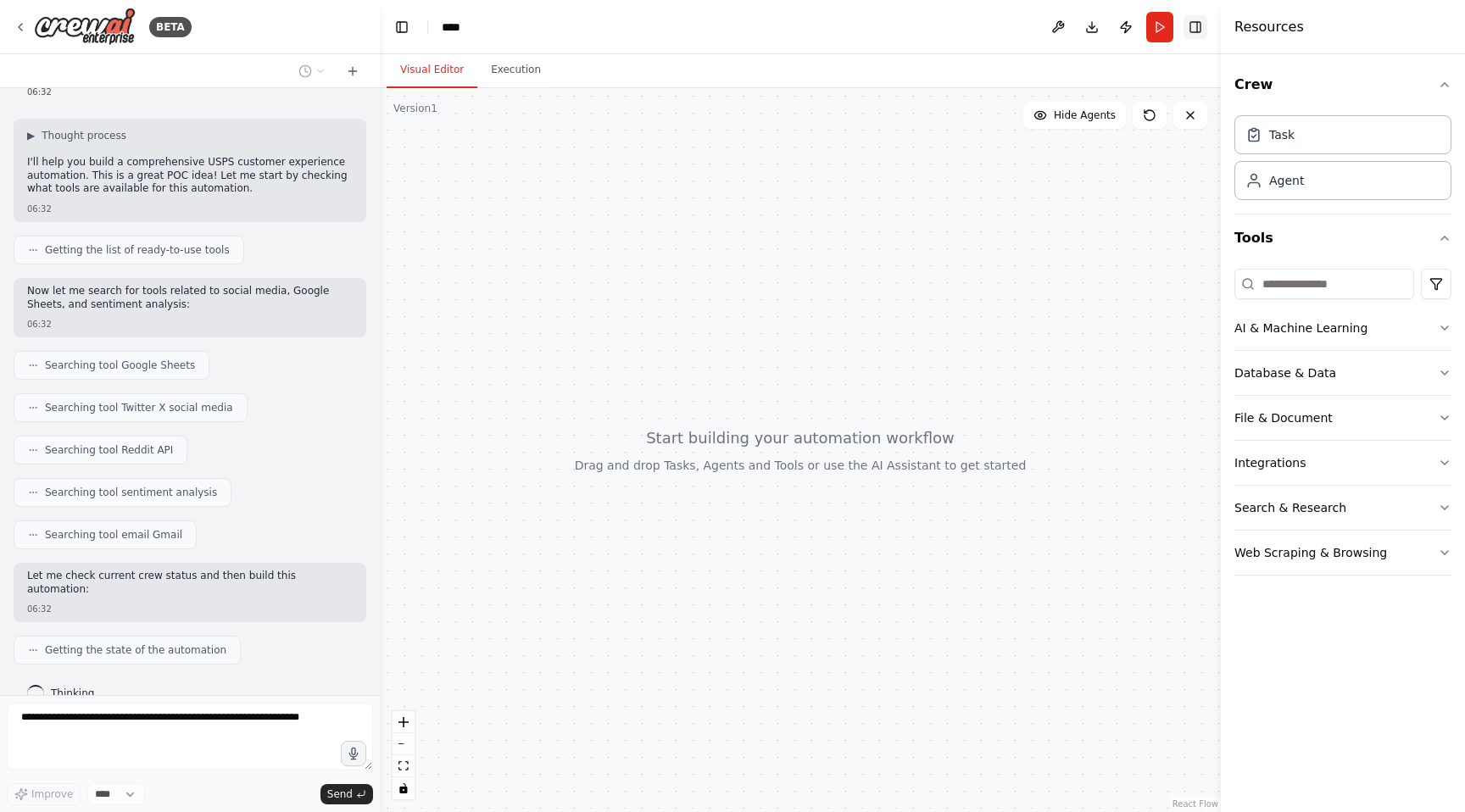
click at [1196, 18] on button "Toggle Right Sidebar" at bounding box center [1195, 27] width 24 height 24
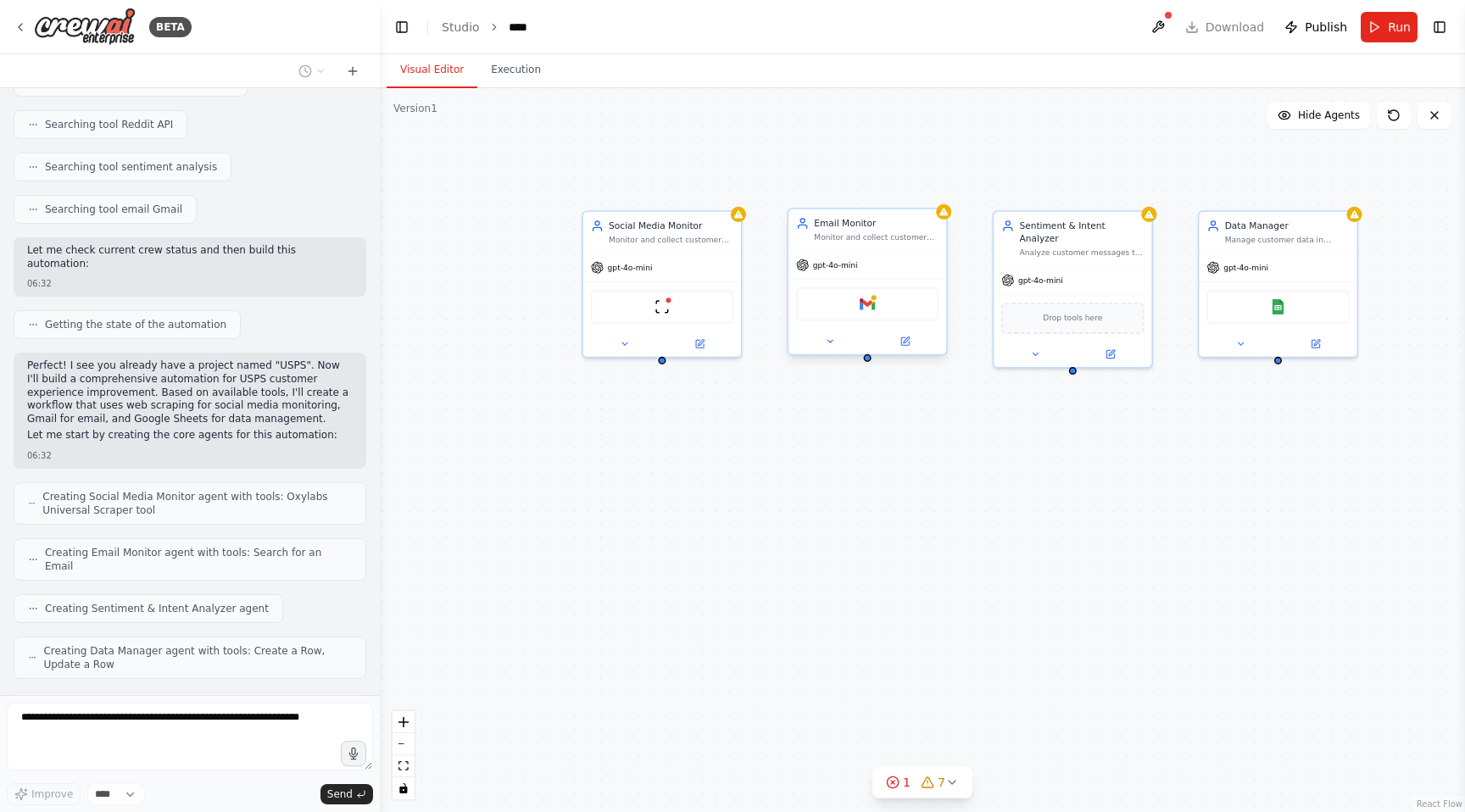
scroll to position [994, 0]
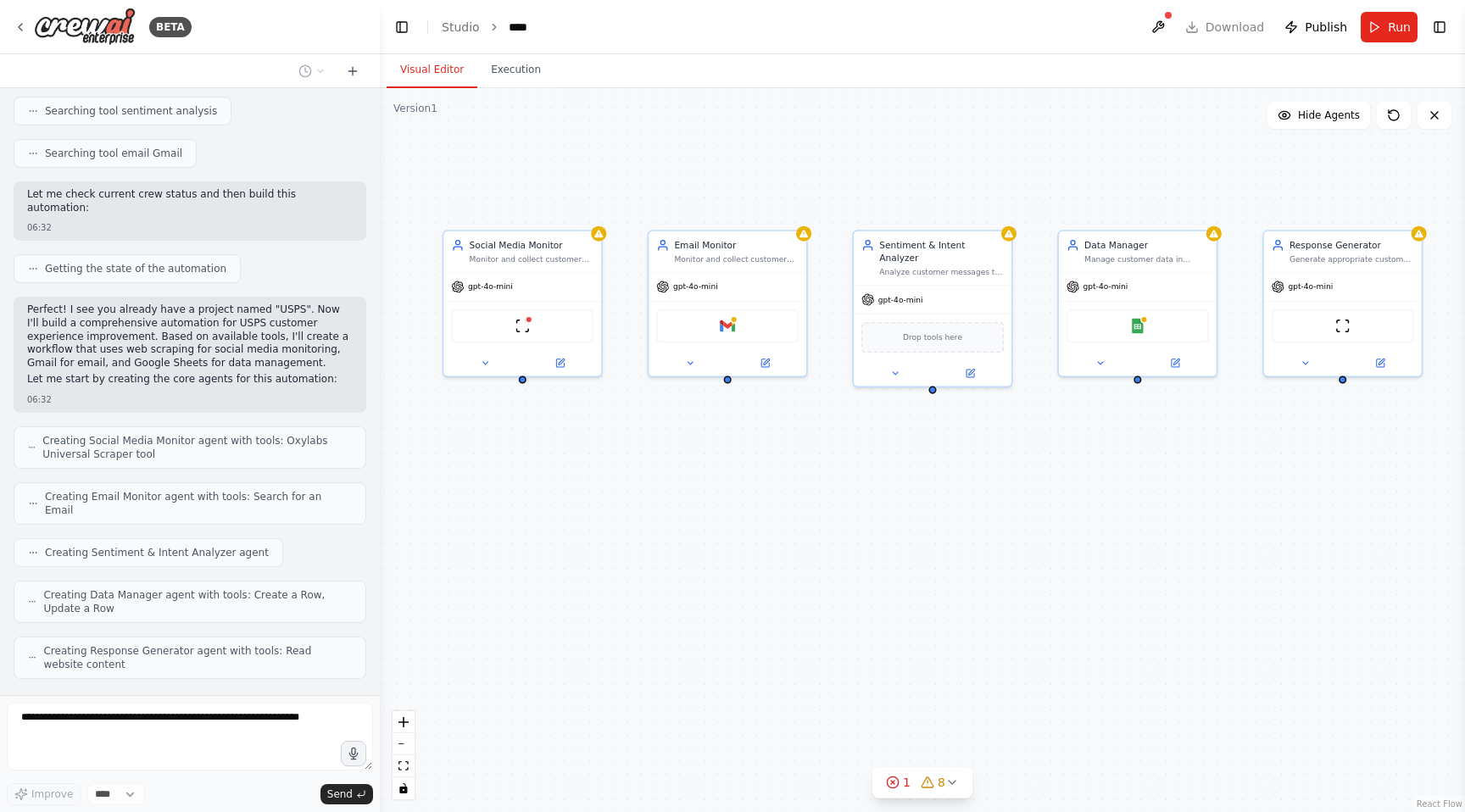
drag, startPoint x: 946, startPoint y: 377, endPoint x: 807, endPoint y: 398, distance: 140.6
click at [807, 398] on div "Social Media Monitor Monitor and collect customer complaints and inquiries from…" at bounding box center [922, 450] width 1085 height 724
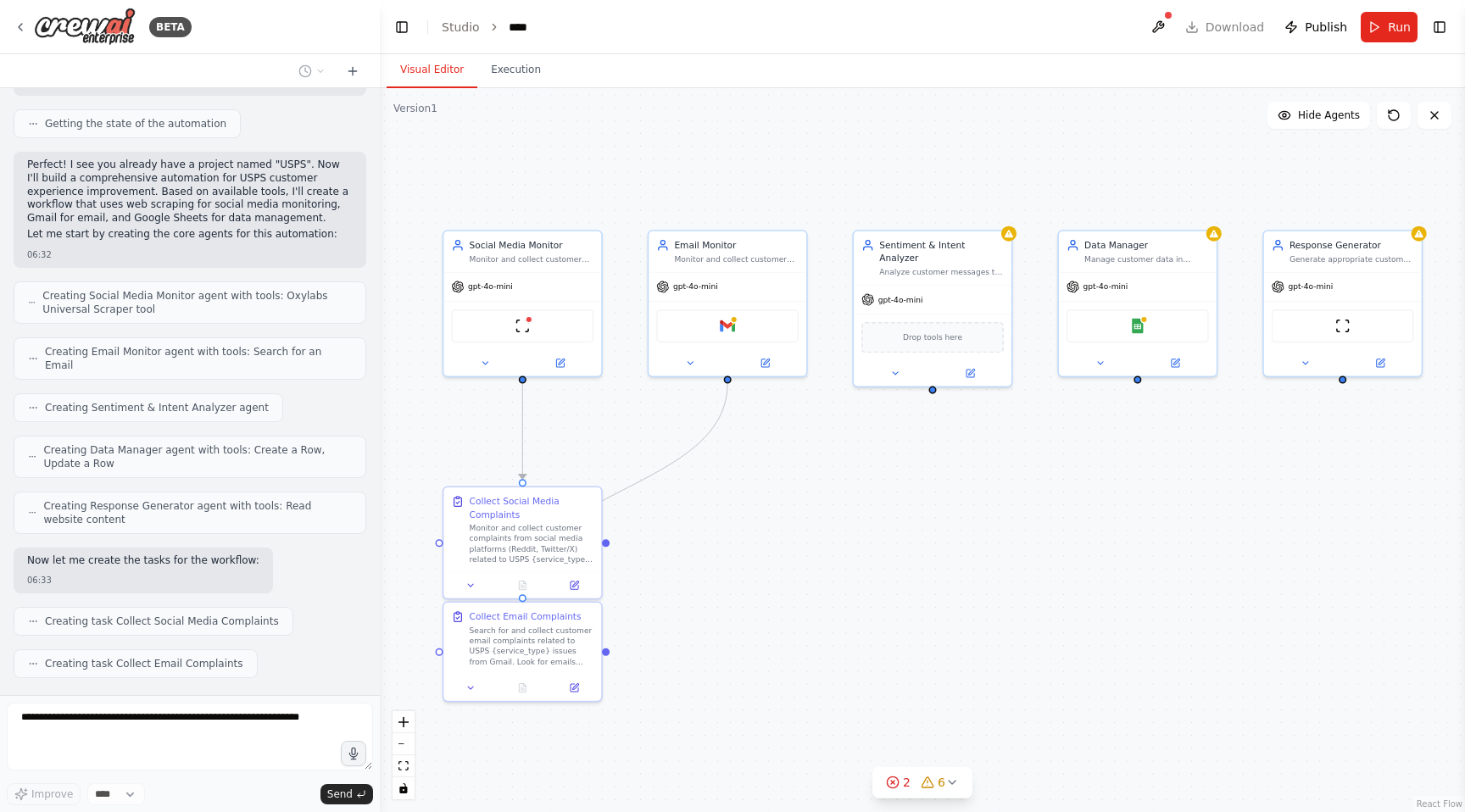
scroll to position [1182, 0]
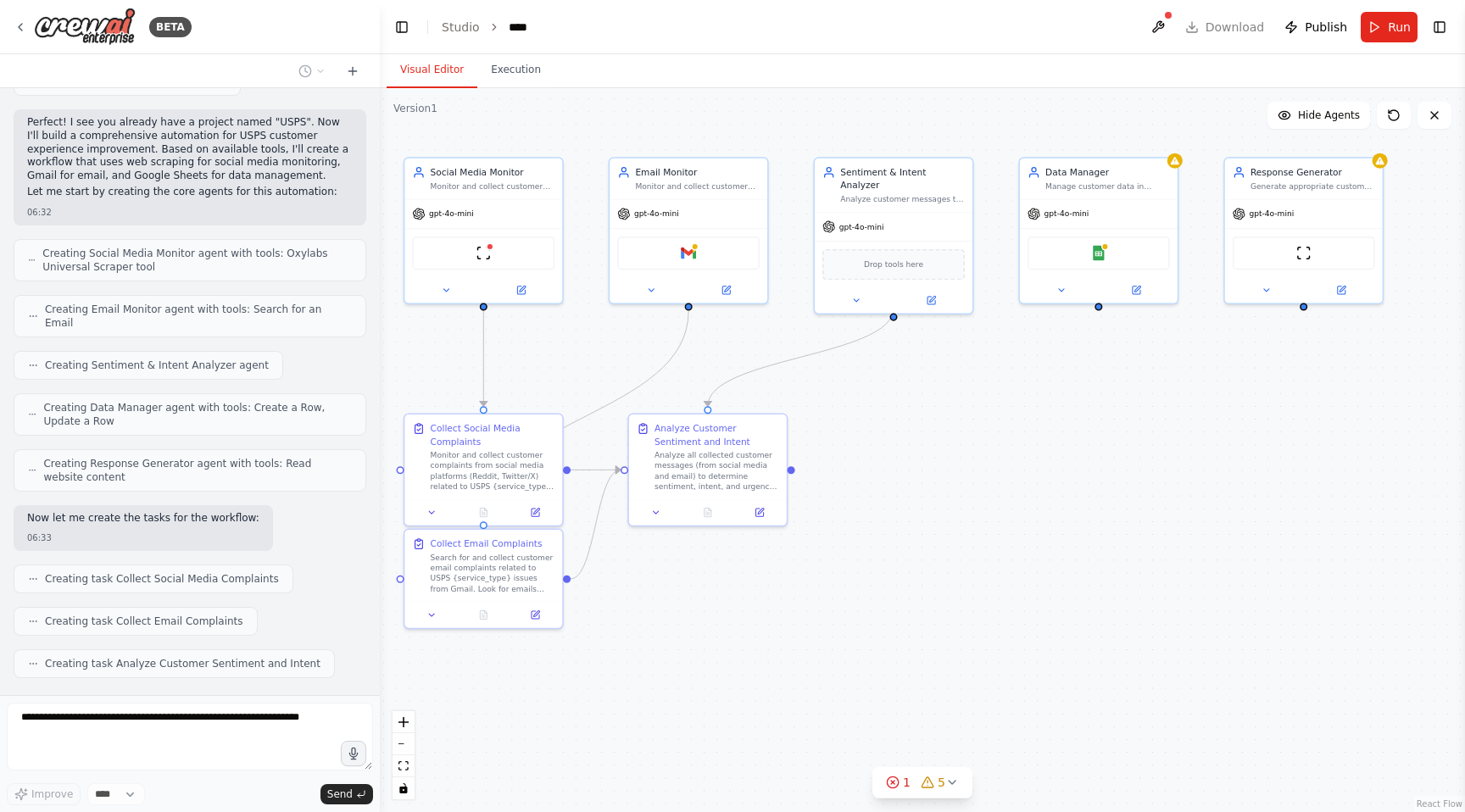
drag, startPoint x: 885, startPoint y: 461, endPoint x: 846, endPoint y: 388, distance: 82.8
click at [846, 388] on div ".deletable-edge-delete-btn { width: 20px; height: 20px; border: 0px solid #ffff…" at bounding box center [922, 450] width 1085 height 724
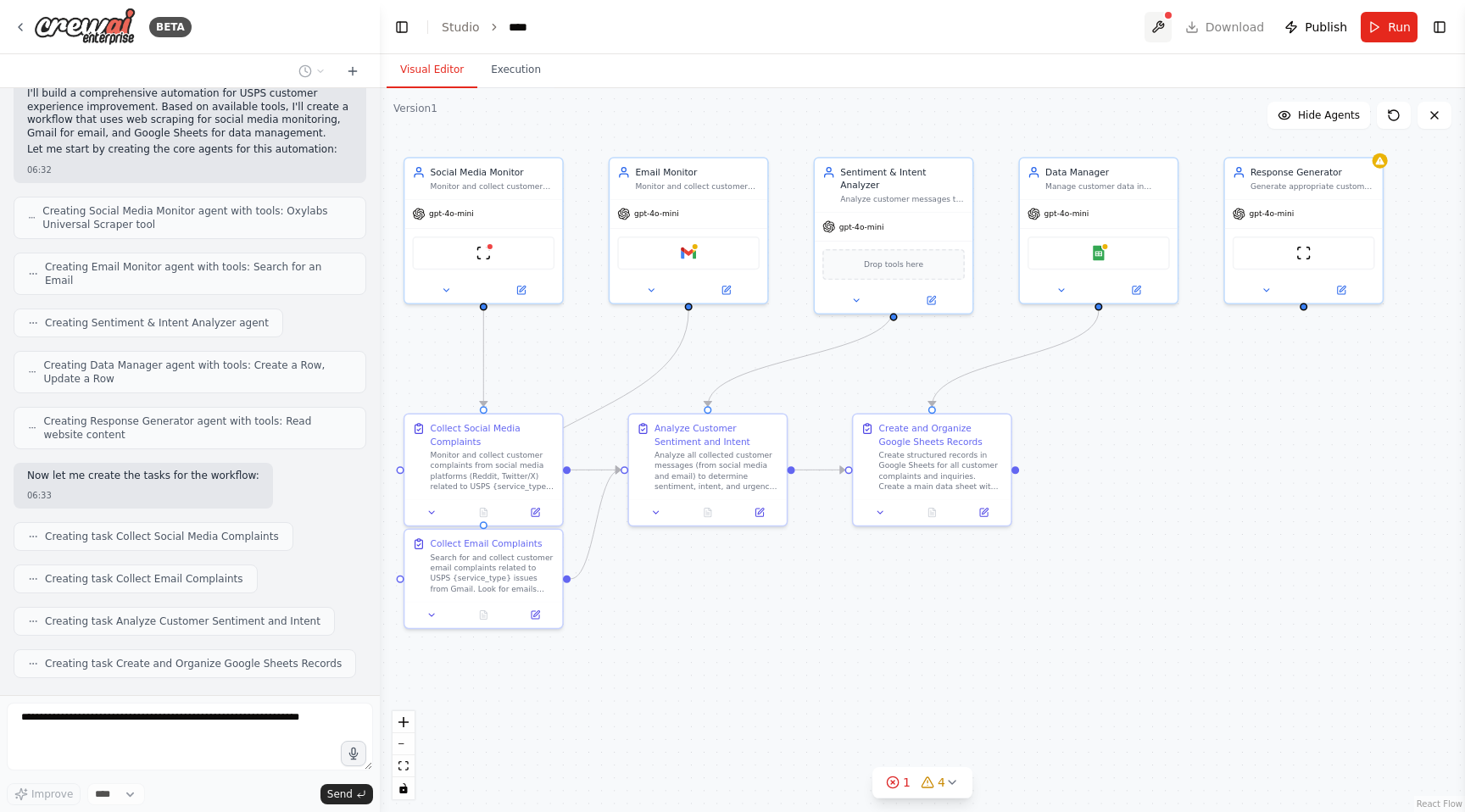
click at [1169, 34] on button at bounding box center [1158, 27] width 27 height 31
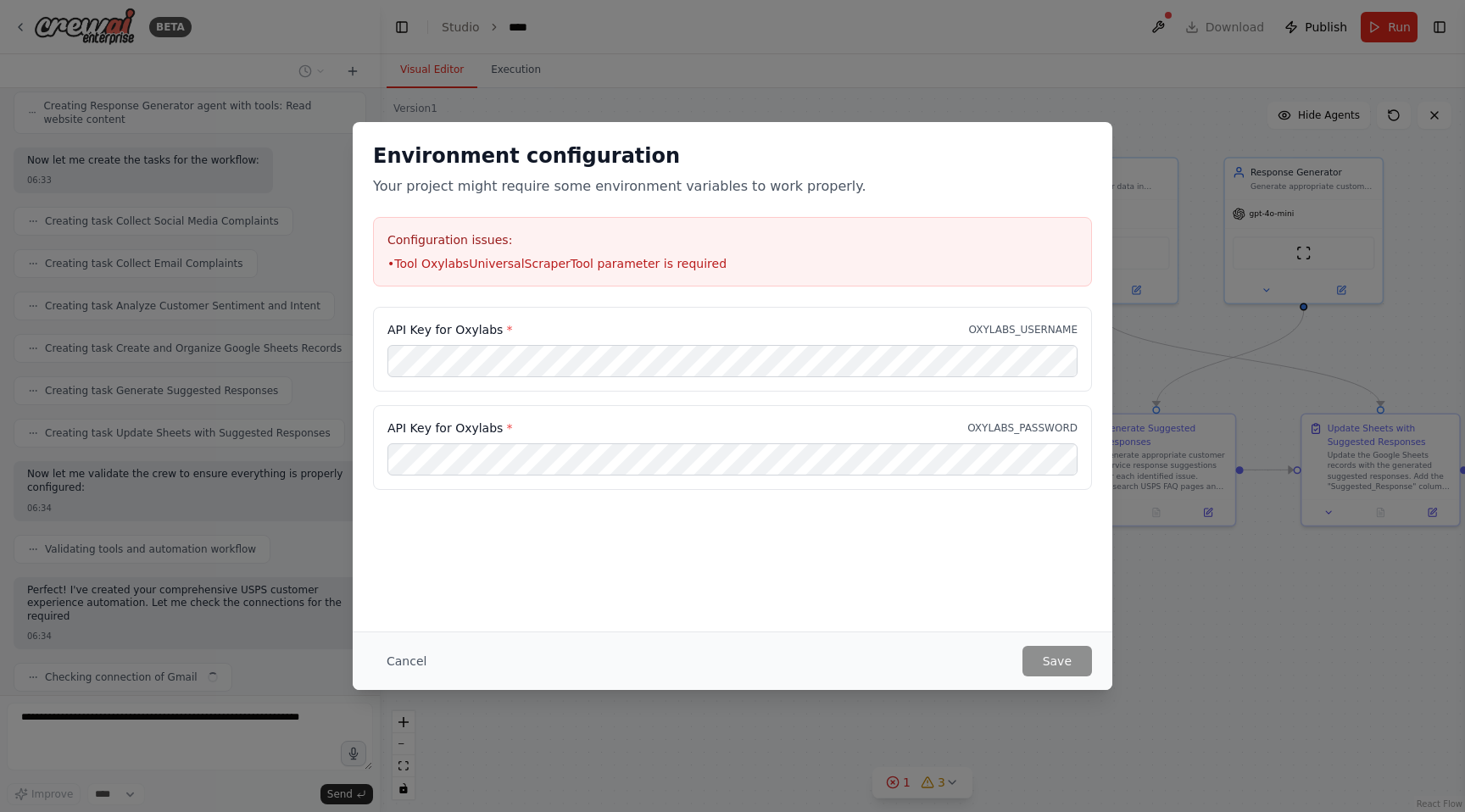
scroll to position [1552, 0]
drag, startPoint x: 587, startPoint y: 264, endPoint x: 427, endPoint y: 265, distance: 160.0
click at [427, 265] on li "• Tool OxylabsUniversalScraperTool parameter is required" at bounding box center [732, 263] width 690 height 17
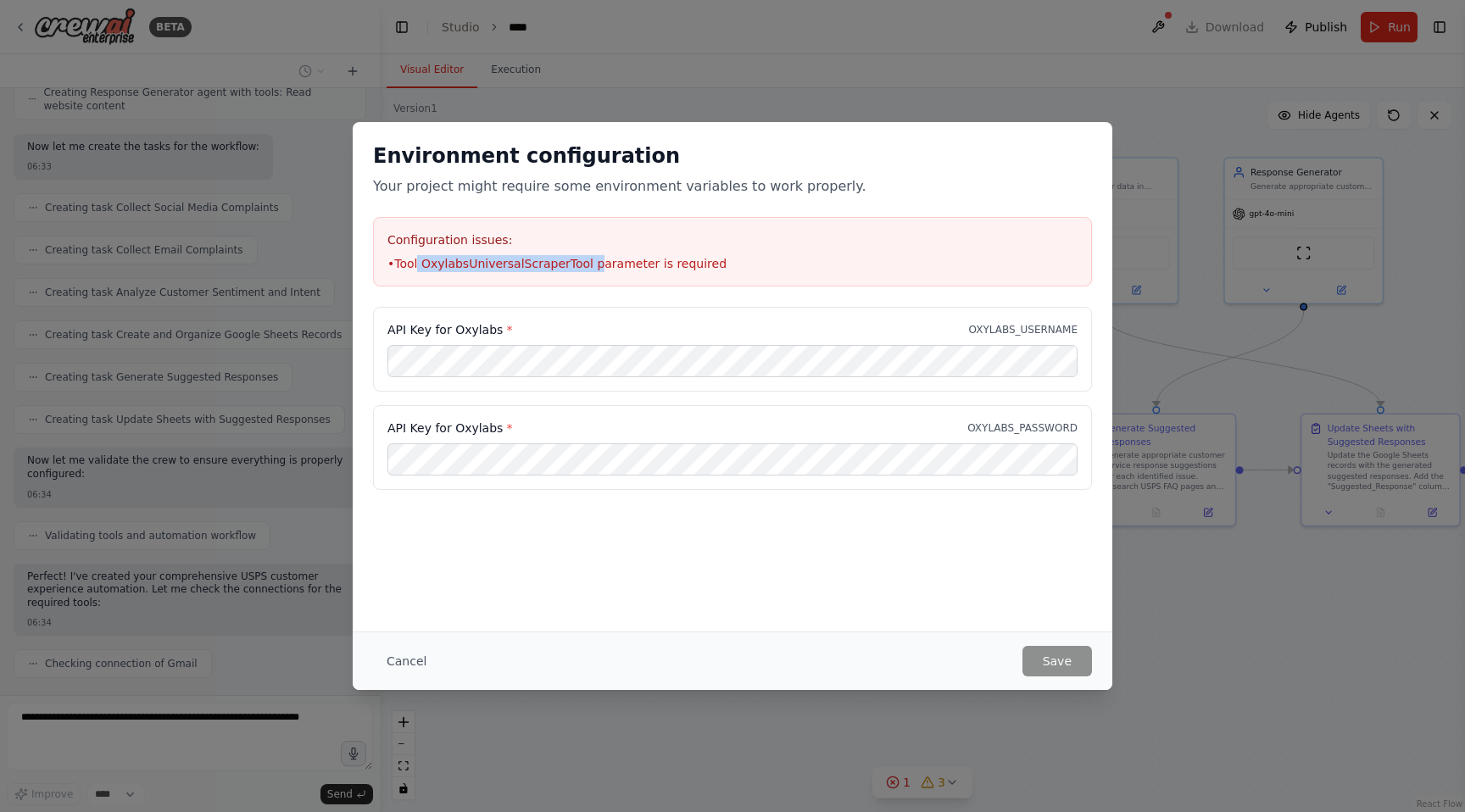
scroll to position [1595, 0]
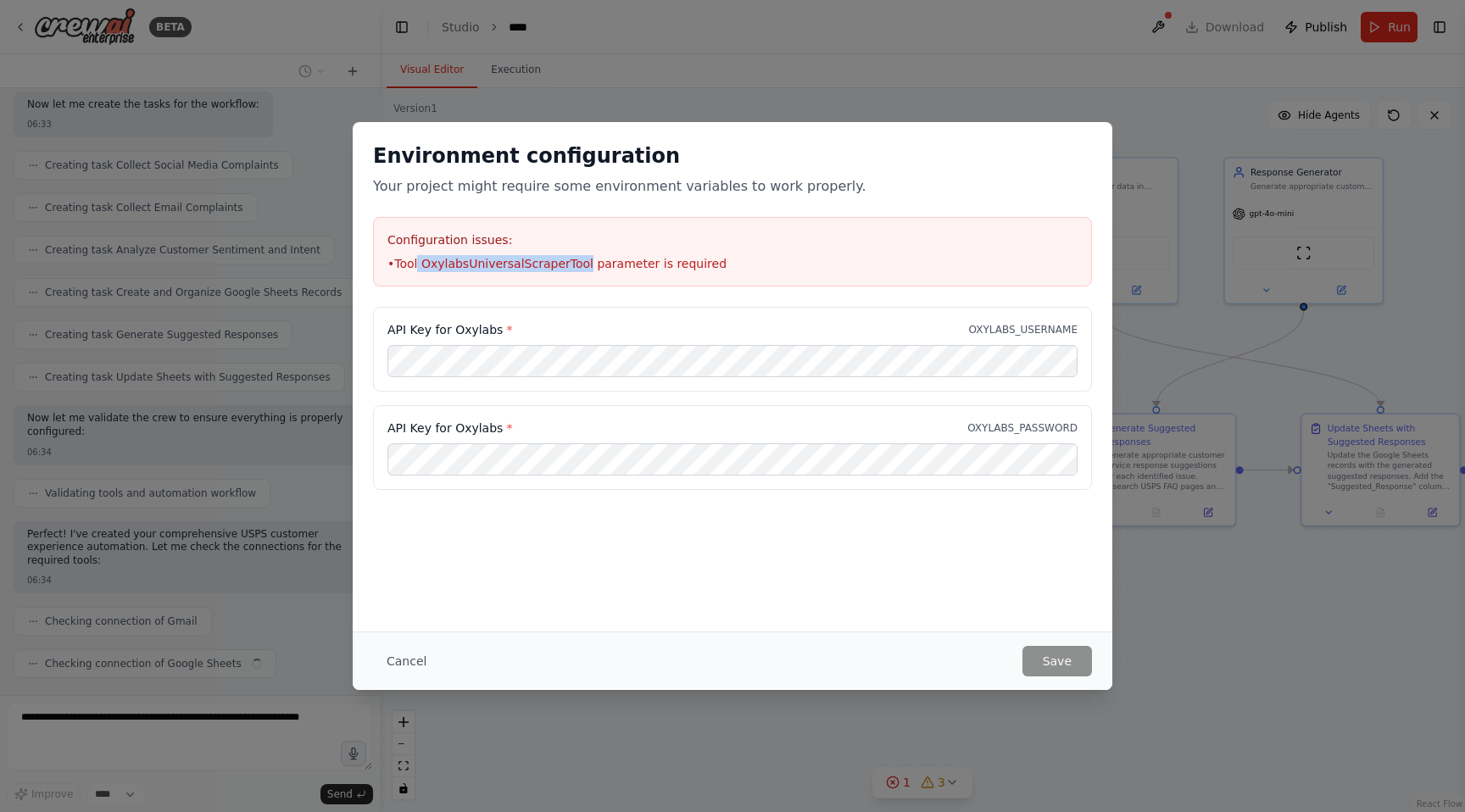
drag, startPoint x: 420, startPoint y: 264, endPoint x: 581, endPoint y: 263, distance: 161.0
click at [581, 263] on li "• Tool OxylabsUniversalScraperTool parameter is required" at bounding box center [732, 263] width 690 height 17
copy li "OxylabsUniversalScraperTool"
click at [408, 663] on button "Cancel" at bounding box center [406, 662] width 67 height 31
